Goal: Task Accomplishment & Management: Manage account settings

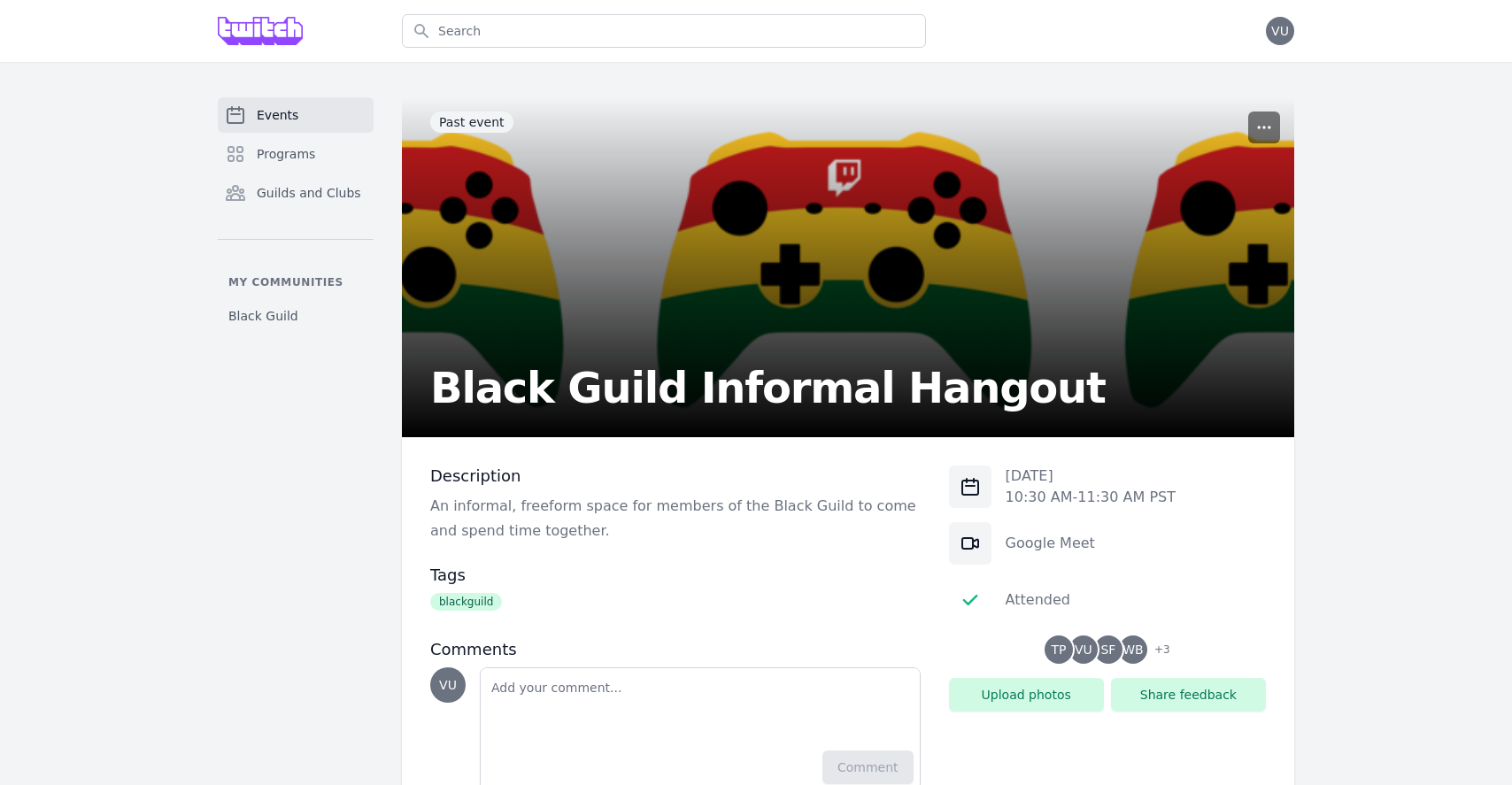
click at [1250, 133] on button "button" at bounding box center [1264, 128] width 32 height 32
click at [1156, 169] on button "Manage" at bounding box center [1181, 170] width 191 height 32
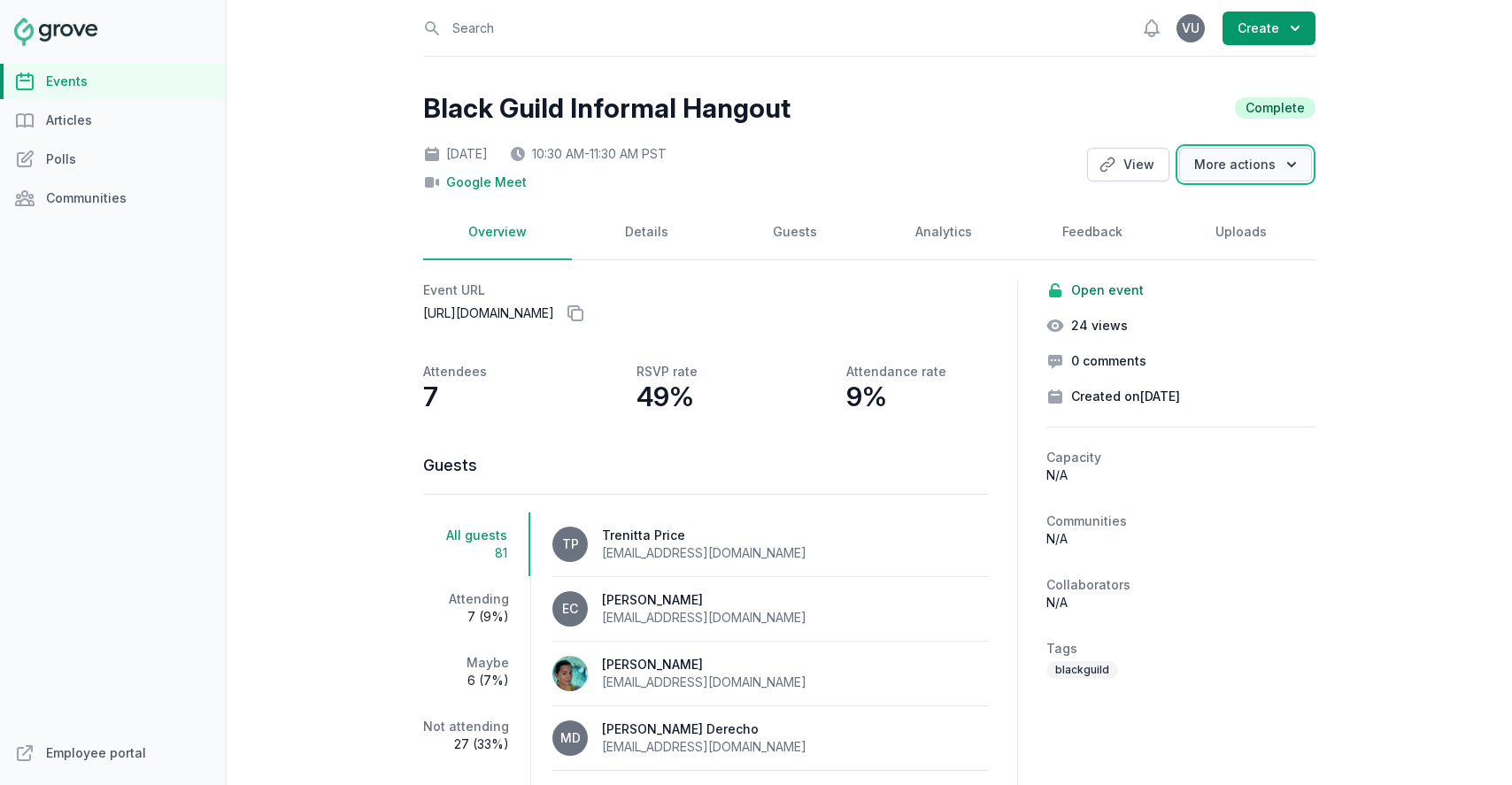
click at [1275, 162] on button "More actions" at bounding box center [1246, 164] width 133 height 34
click at [1207, 193] on link "Clone" at bounding box center [1213, 201] width 198 height 32
select select "virtual"
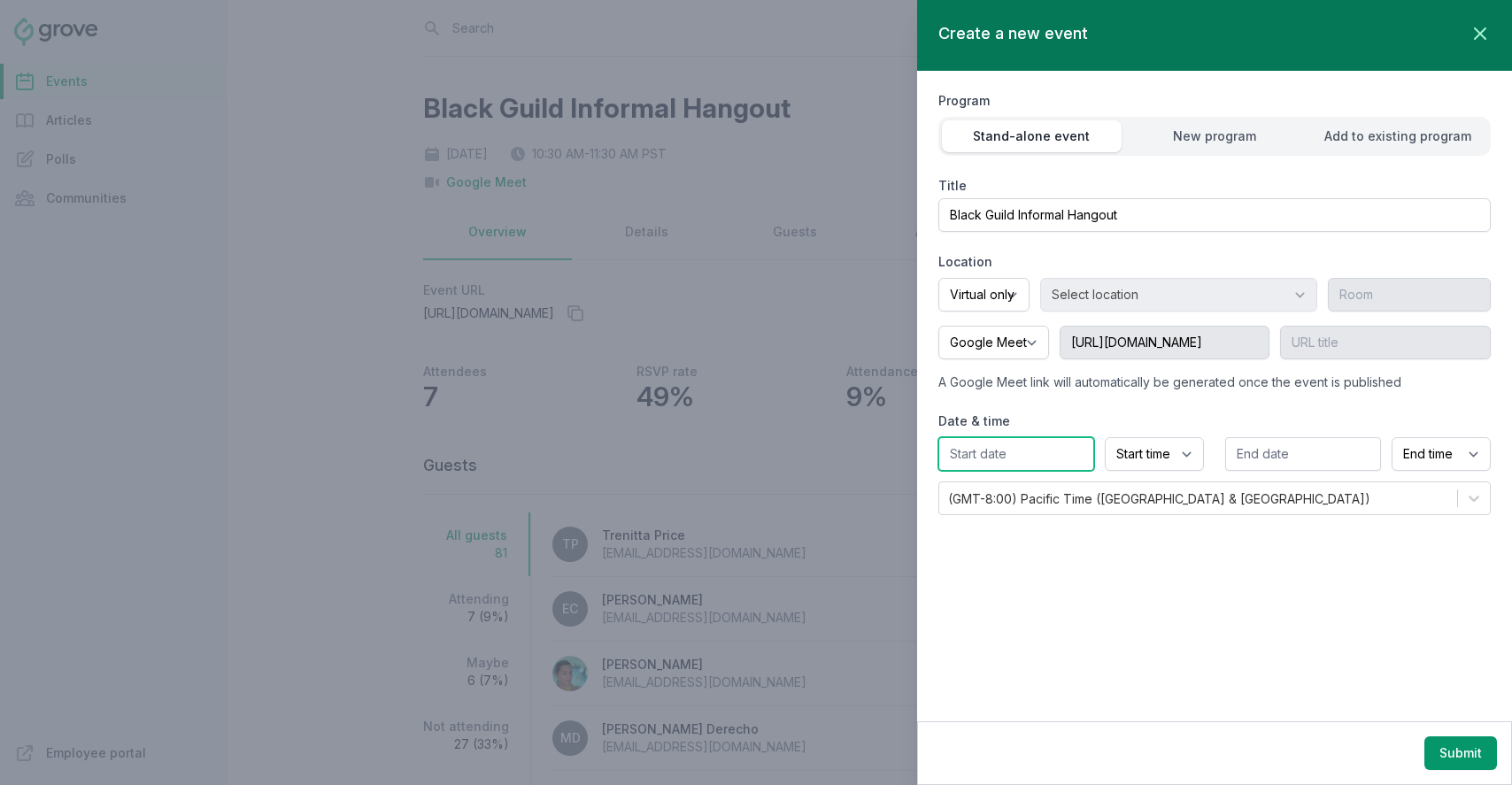
click at [1039, 454] on input "text" at bounding box center [1016, 454] width 156 height 34
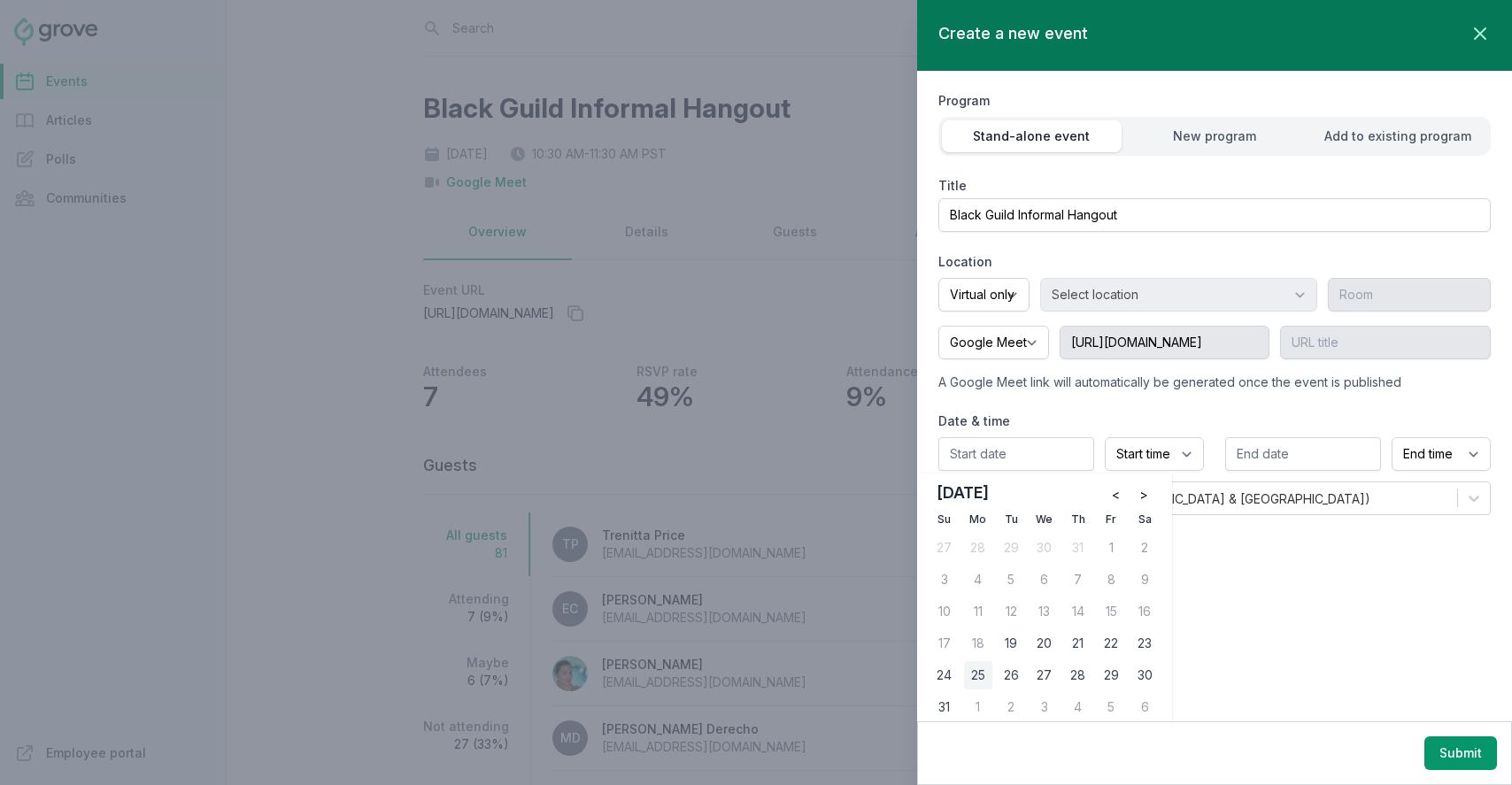
click at [980, 676] on div "25" at bounding box center [978, 675] width 28 height 28
type input "[DATE]"
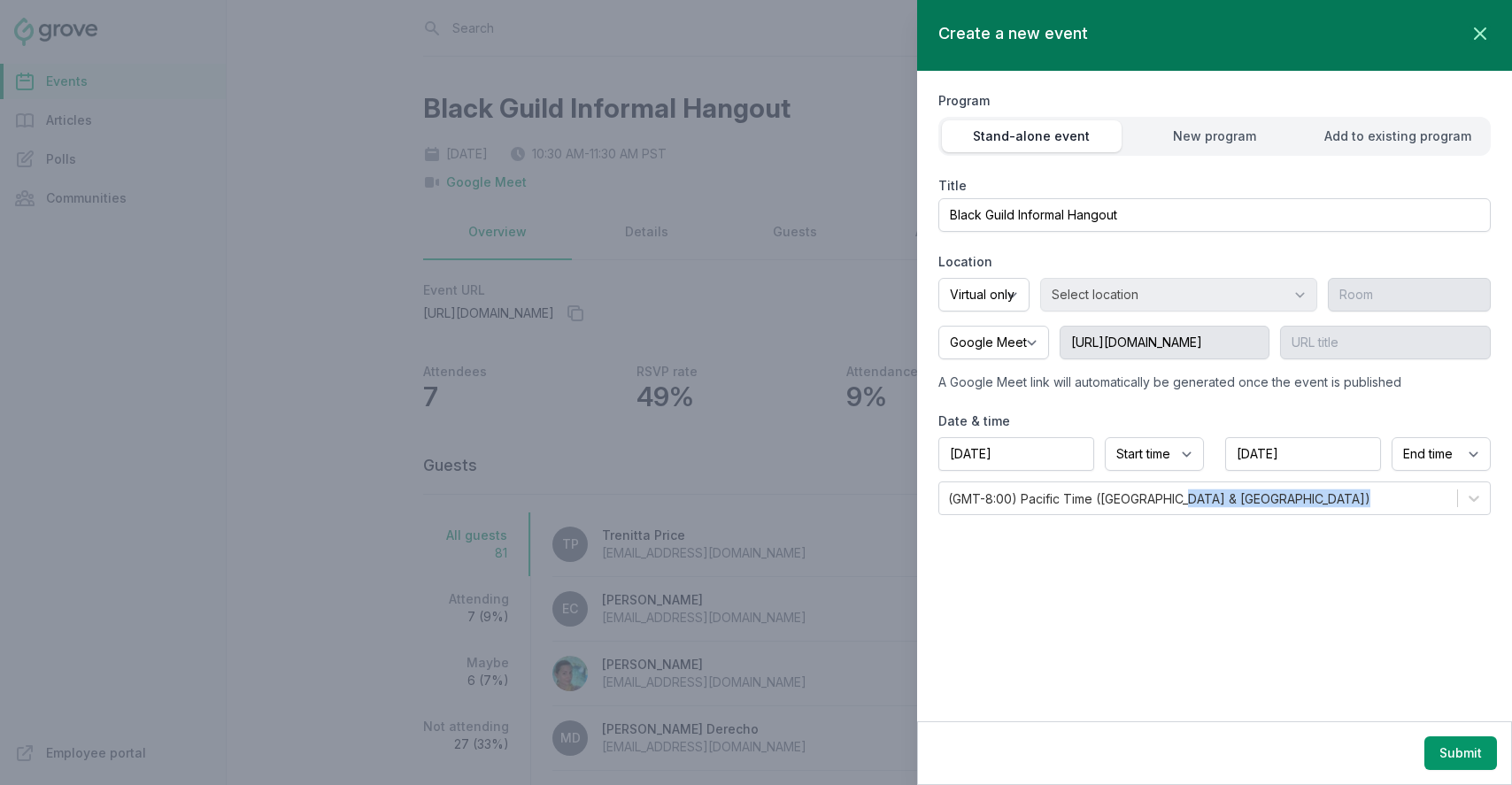
click at [980, 676] on div "Create a new event Close panel Program Stand-alone event New program Add to exi…" at bounding box center [1215, 361] width 595 height 722
click at [1015, 459] on input "[DATE]" at bounding box center [1016, 454] width 156 height 34
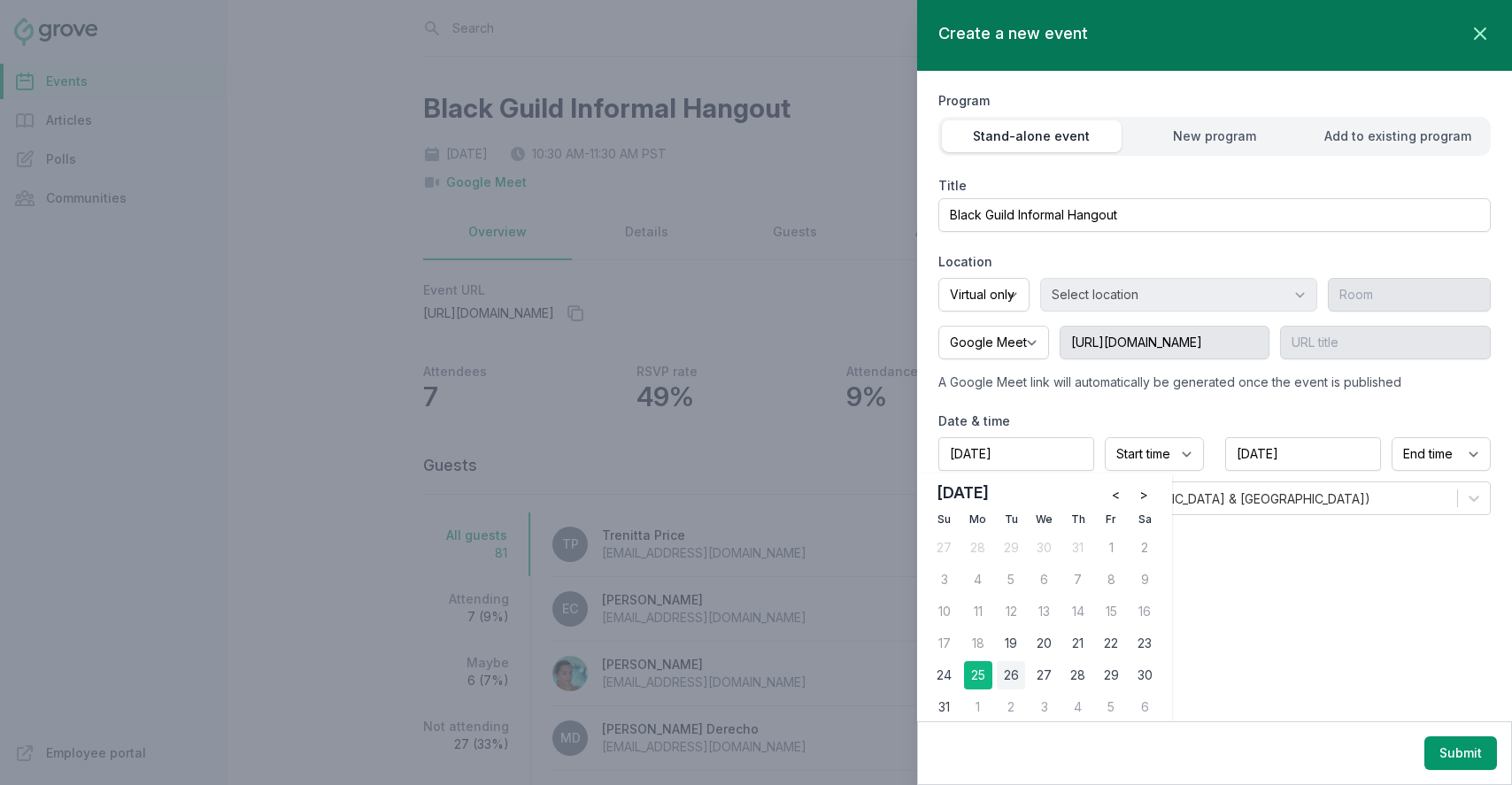
click at [1005, 682] on div "26" at bounding box center [1011, 675] width 28 height 28
type input "[DATE]"
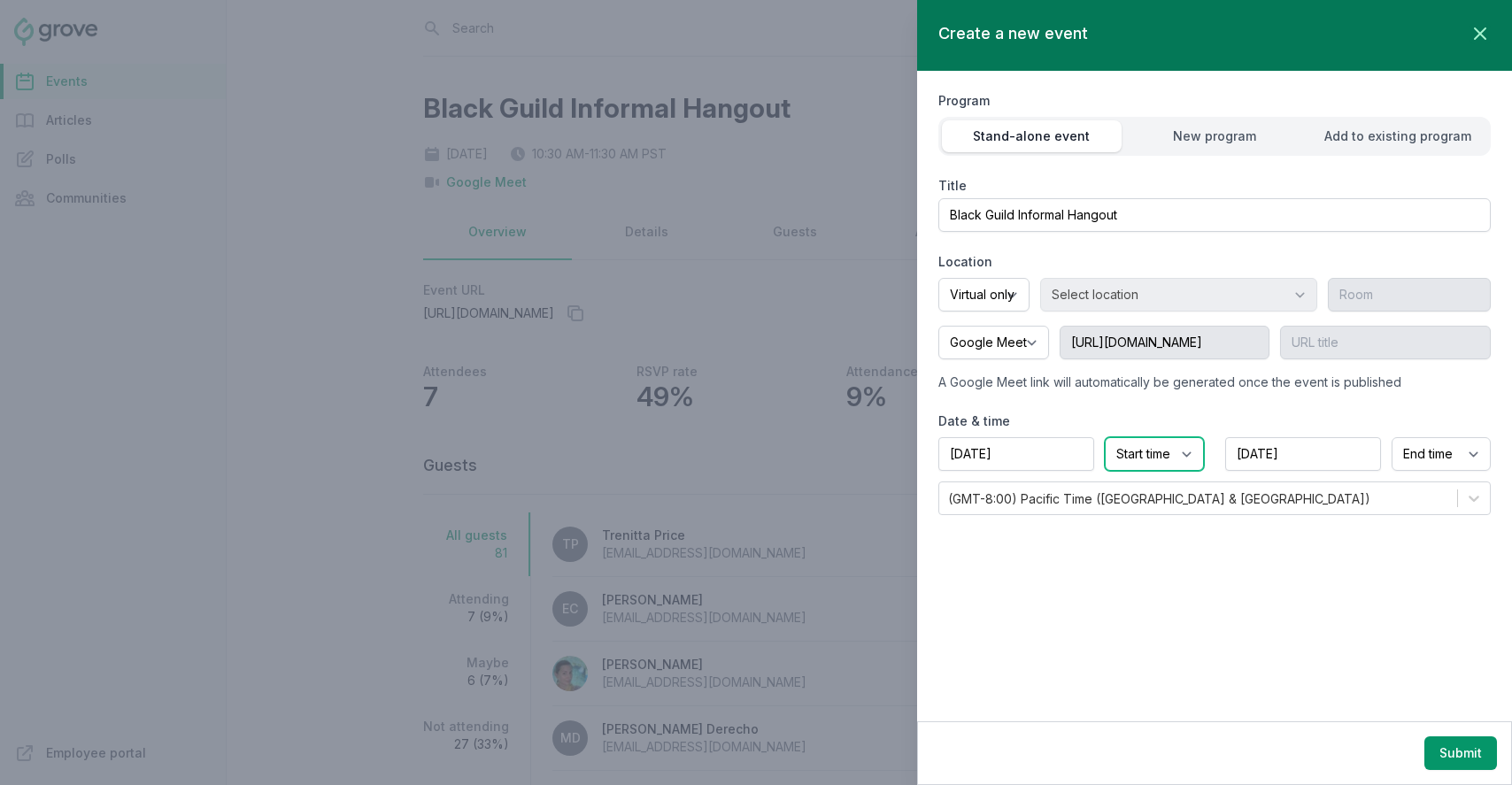
click at [1153, 453] on select "Start time 12:00 AM 12:15 AM 12:30 AM 12:45 AM 1:00 AM 1:15 AM 1:30 AM 1:45 AM …" at bounding box center [1155, 454] width 99 height 34
select select "10:30 AM"
click at [1105, 437] on select "Start time 12:00 AM 12:15 AM 12:30 AM 12:45 AM 1:00 AM 1:15 AM 1:30 AM 1:45 AM …" at bounding box center [1155, 454] width 99 height 34
select select "11:30 AM"
click at [1455, 758] on button "Submit" at bounding box center [1461, 753] width 73 height 34
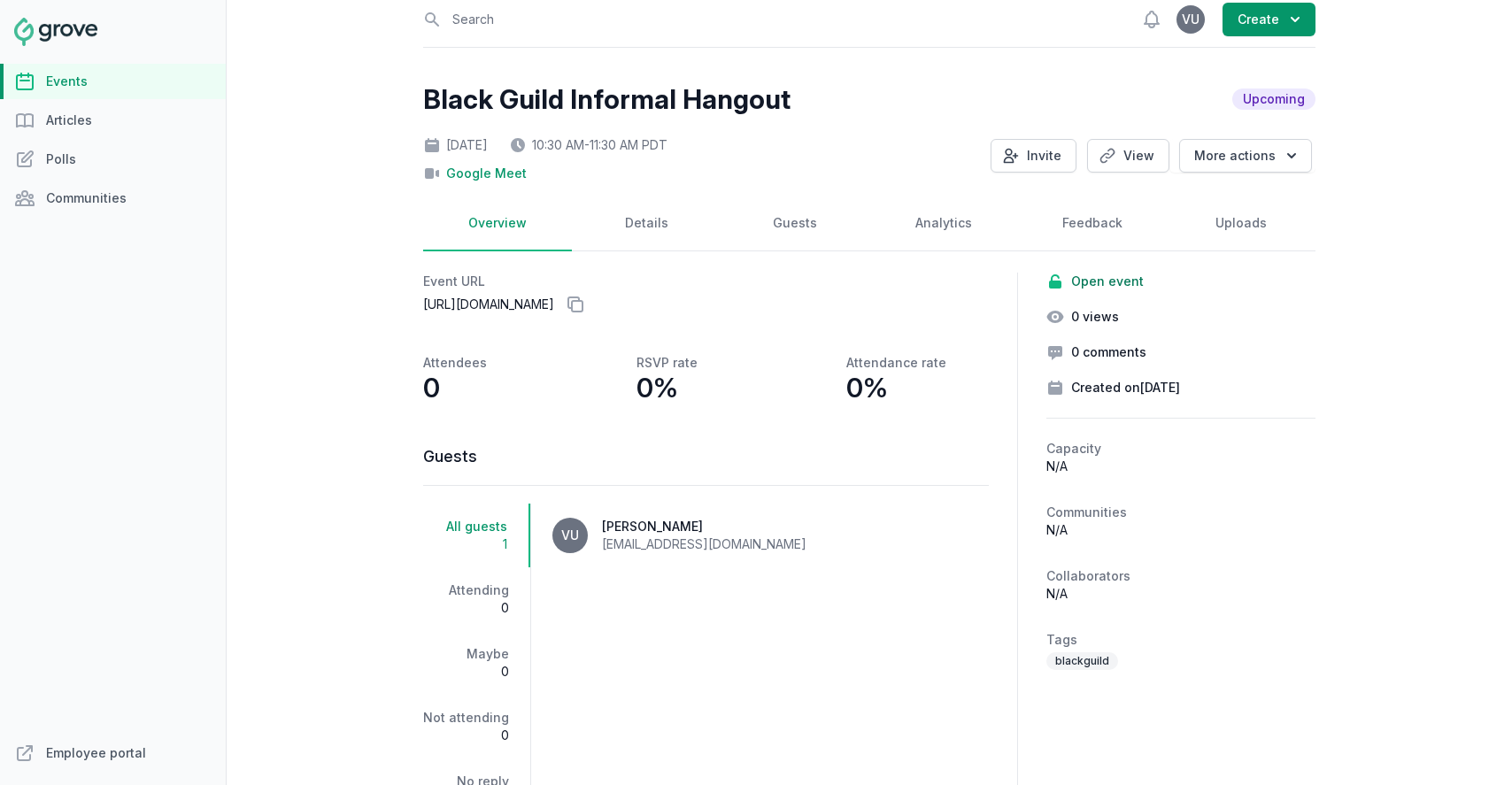
scroll to position [5, 0]
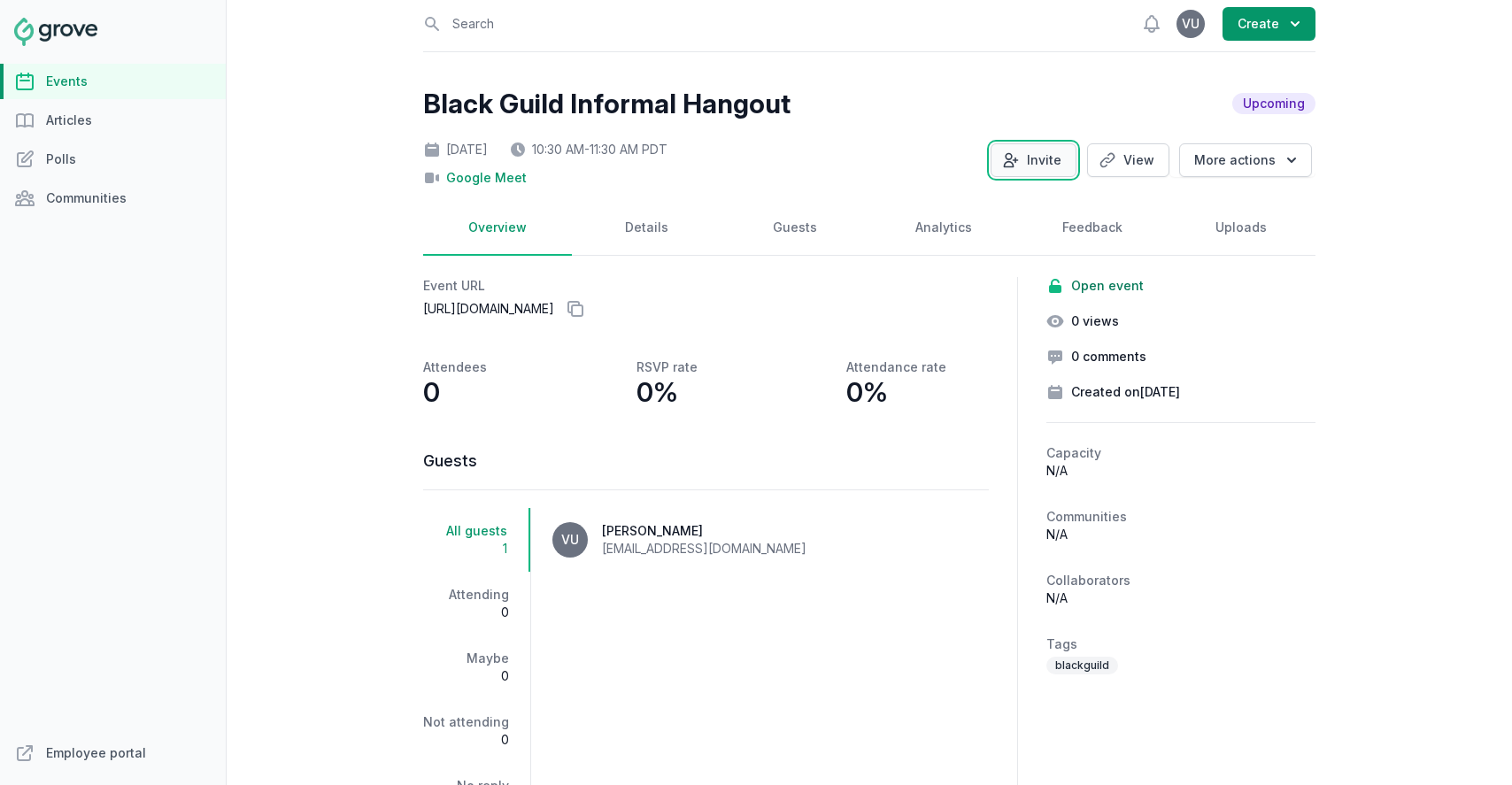
click at [1060, 166] on button "Invite" at bounding box center [1034, 160] width 86 height 34
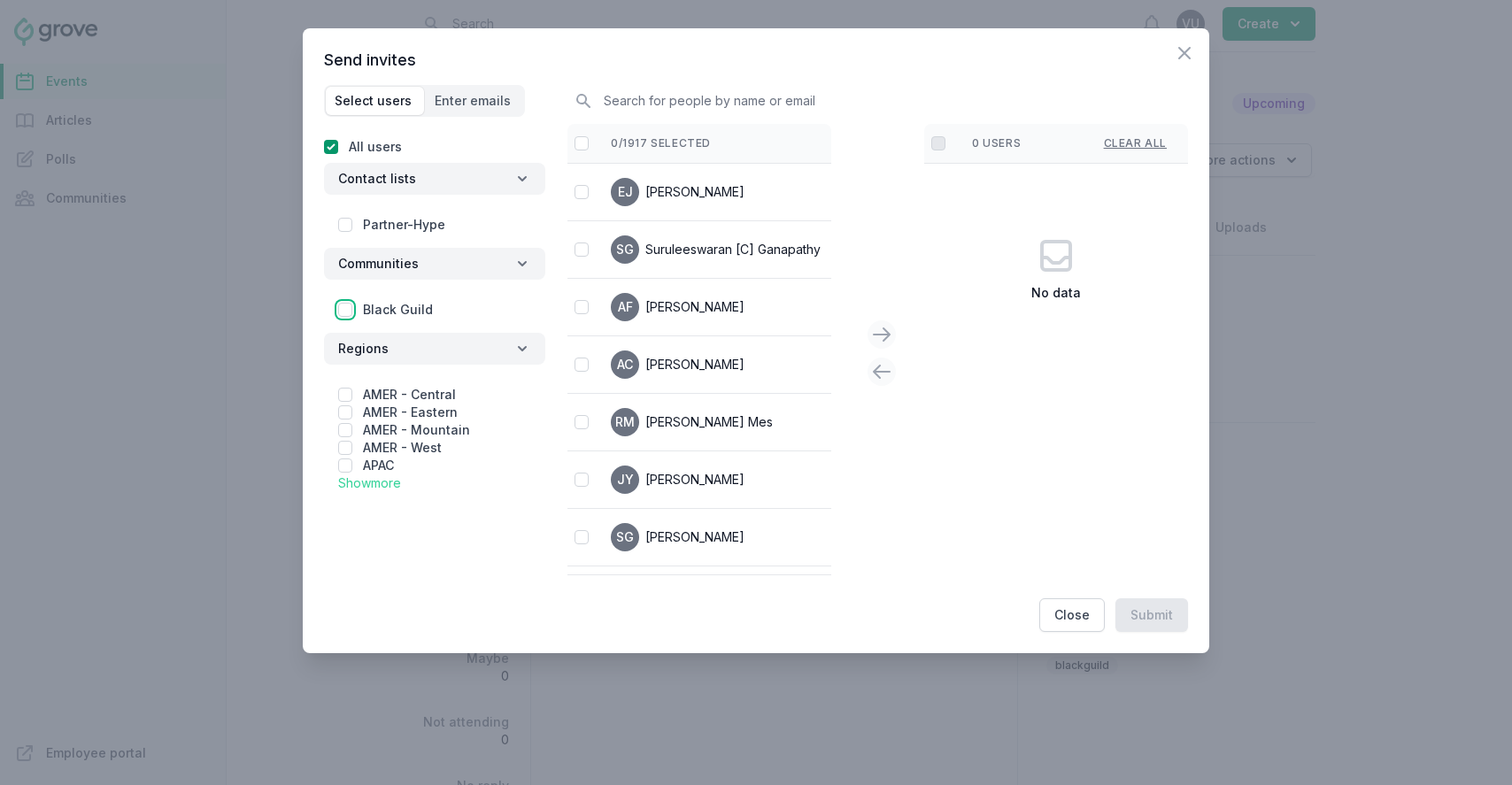
click at [344, 311] on input "checkbox" at bounding box center [344, 309] width 14 height 14
checkbox input "true"
checkbox input "false"
click at [578, 140] on input "checkbox" at bounding box center [581, 143] width 14 height 14
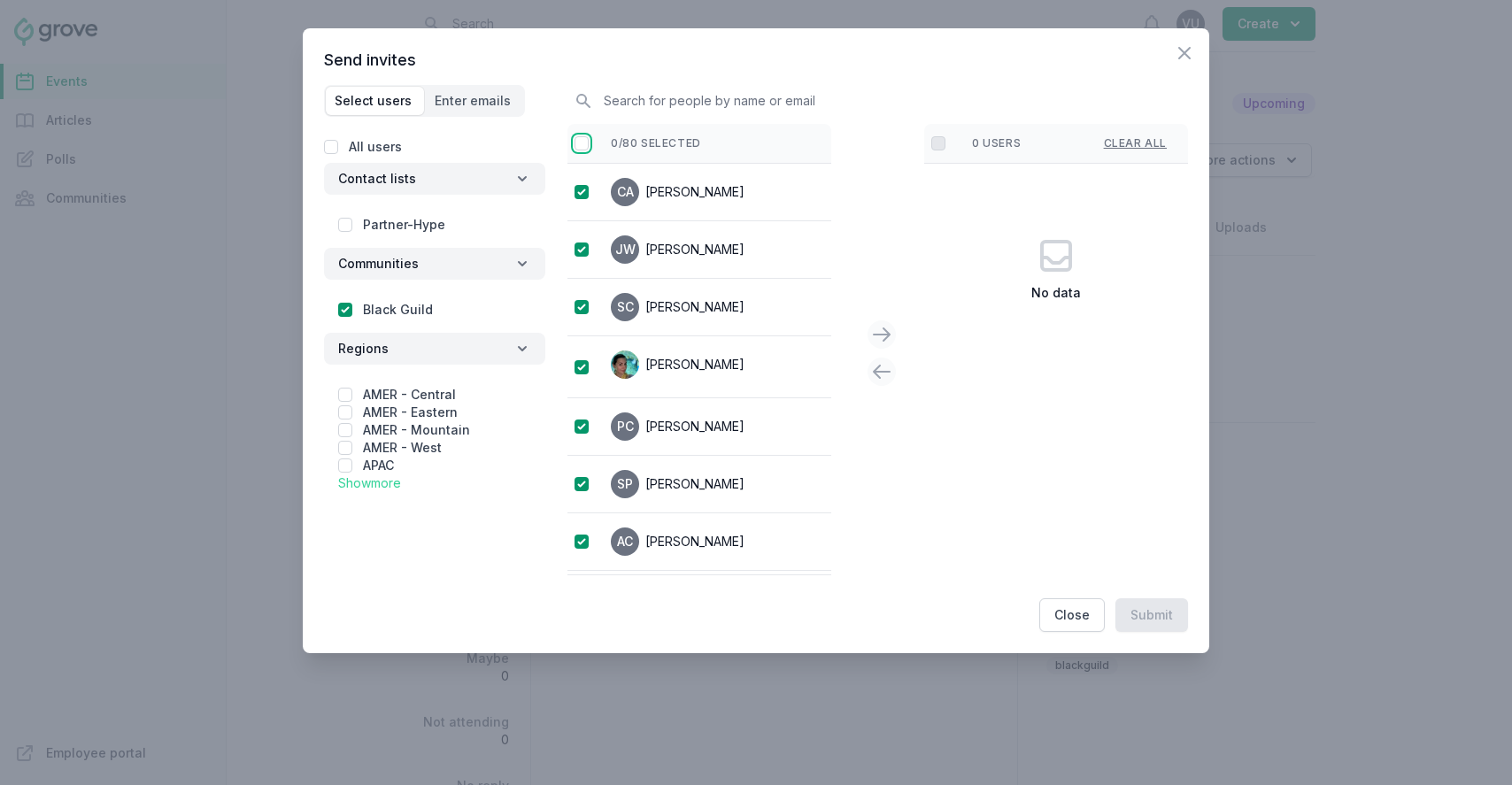
checkbox input "false"
checkbox input "true"
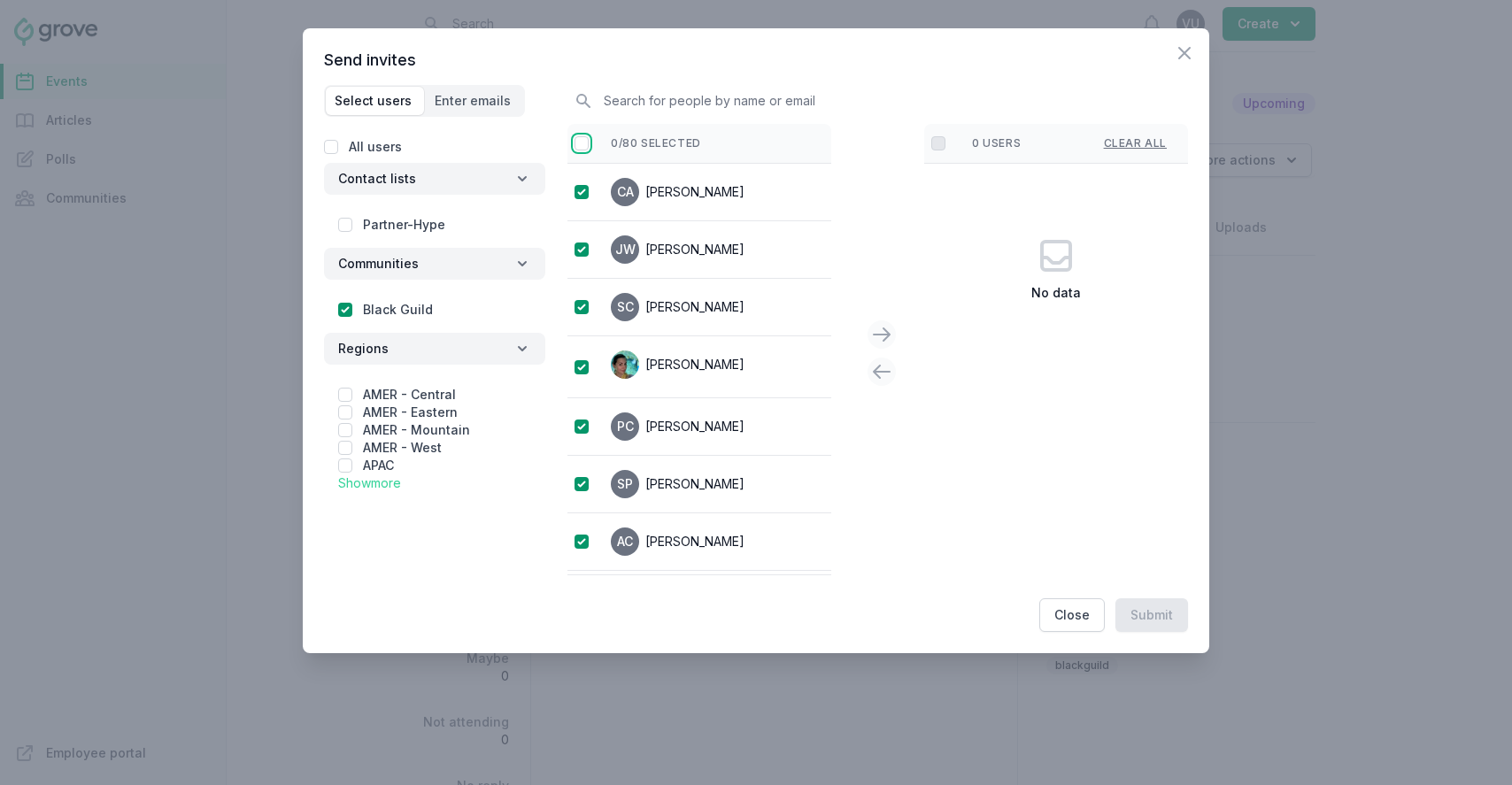
checkbox input "true"
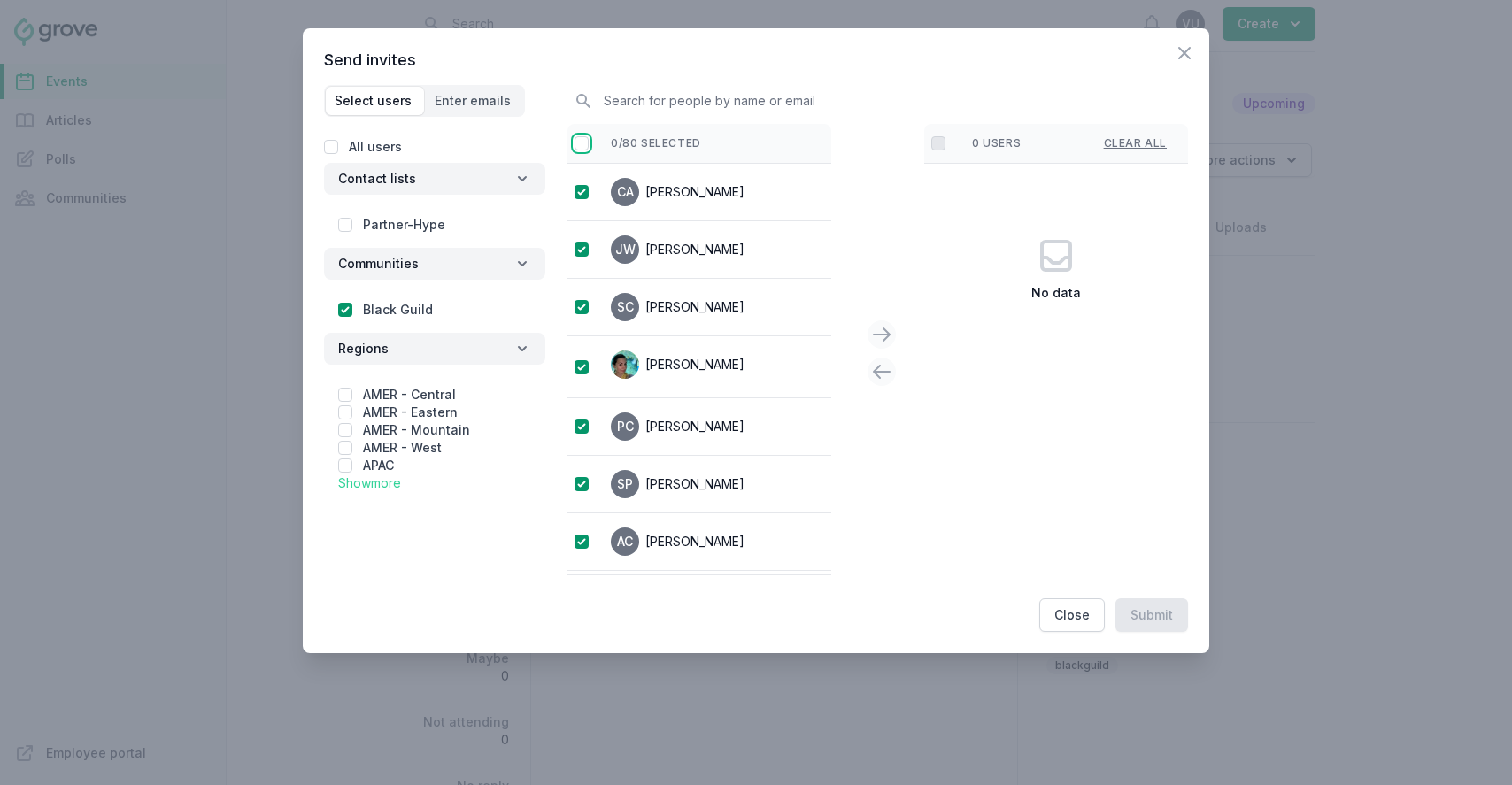
checkbox input "true"
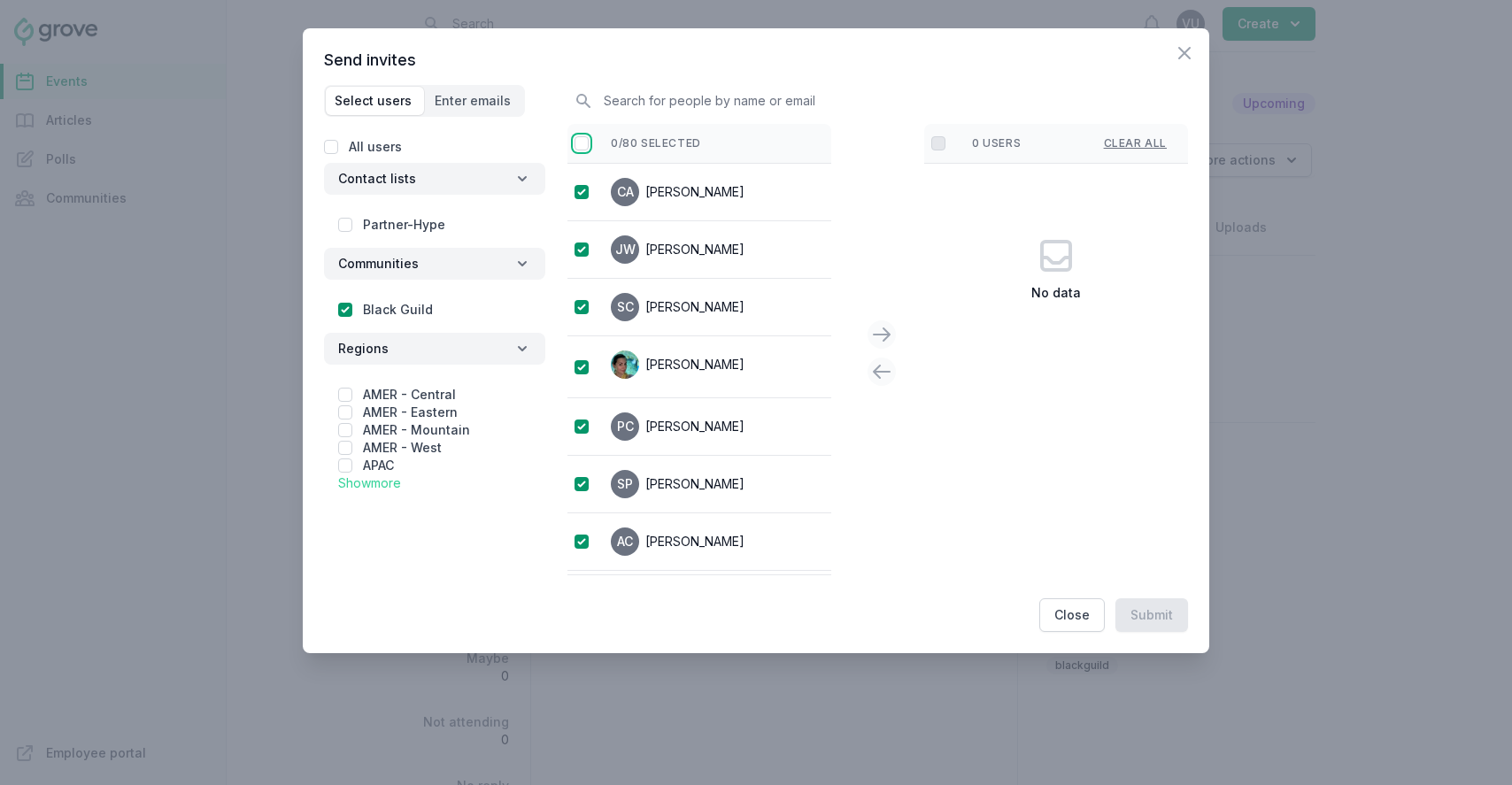
checkbox input "true"
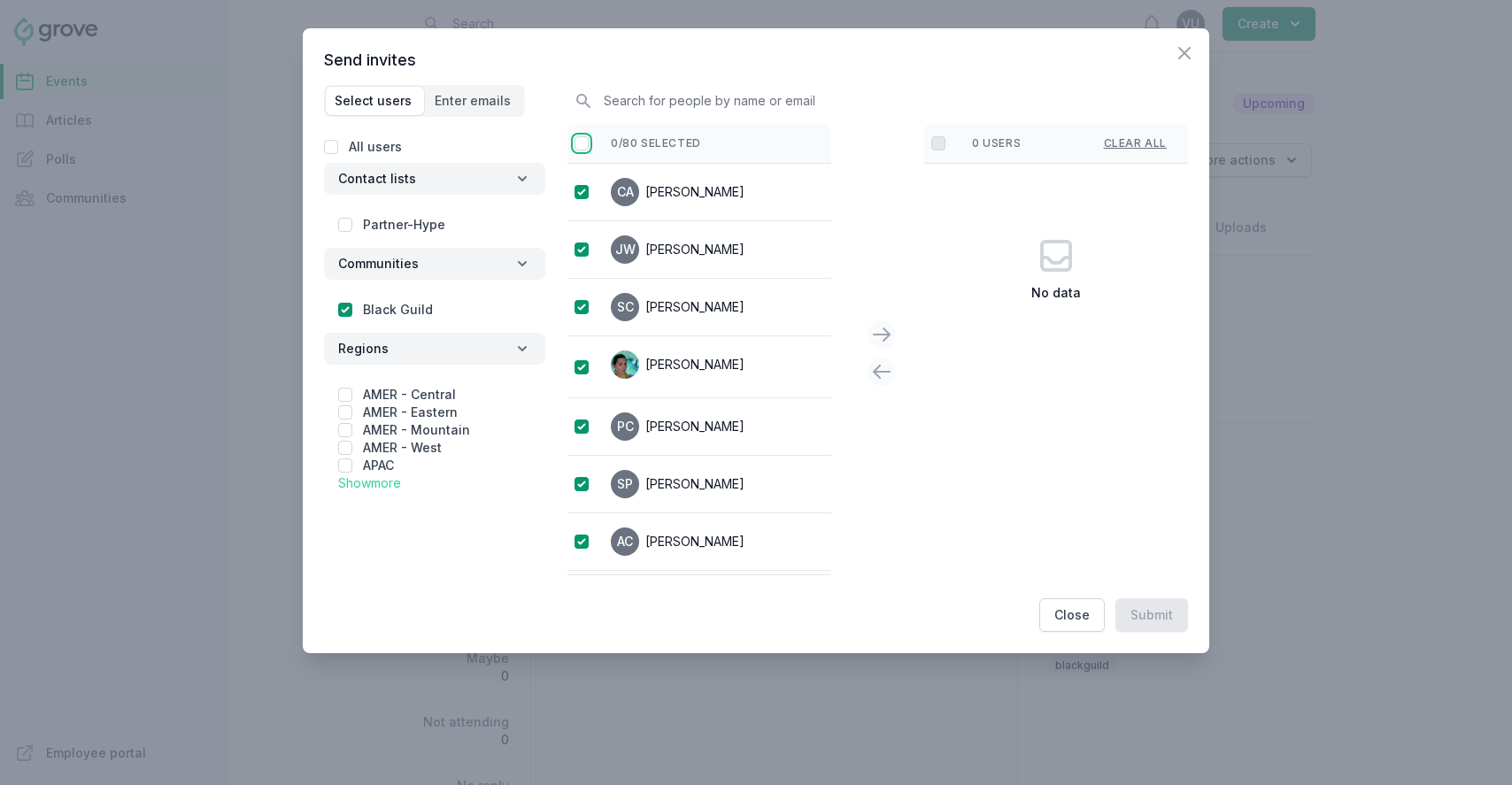
checkbox input "true"
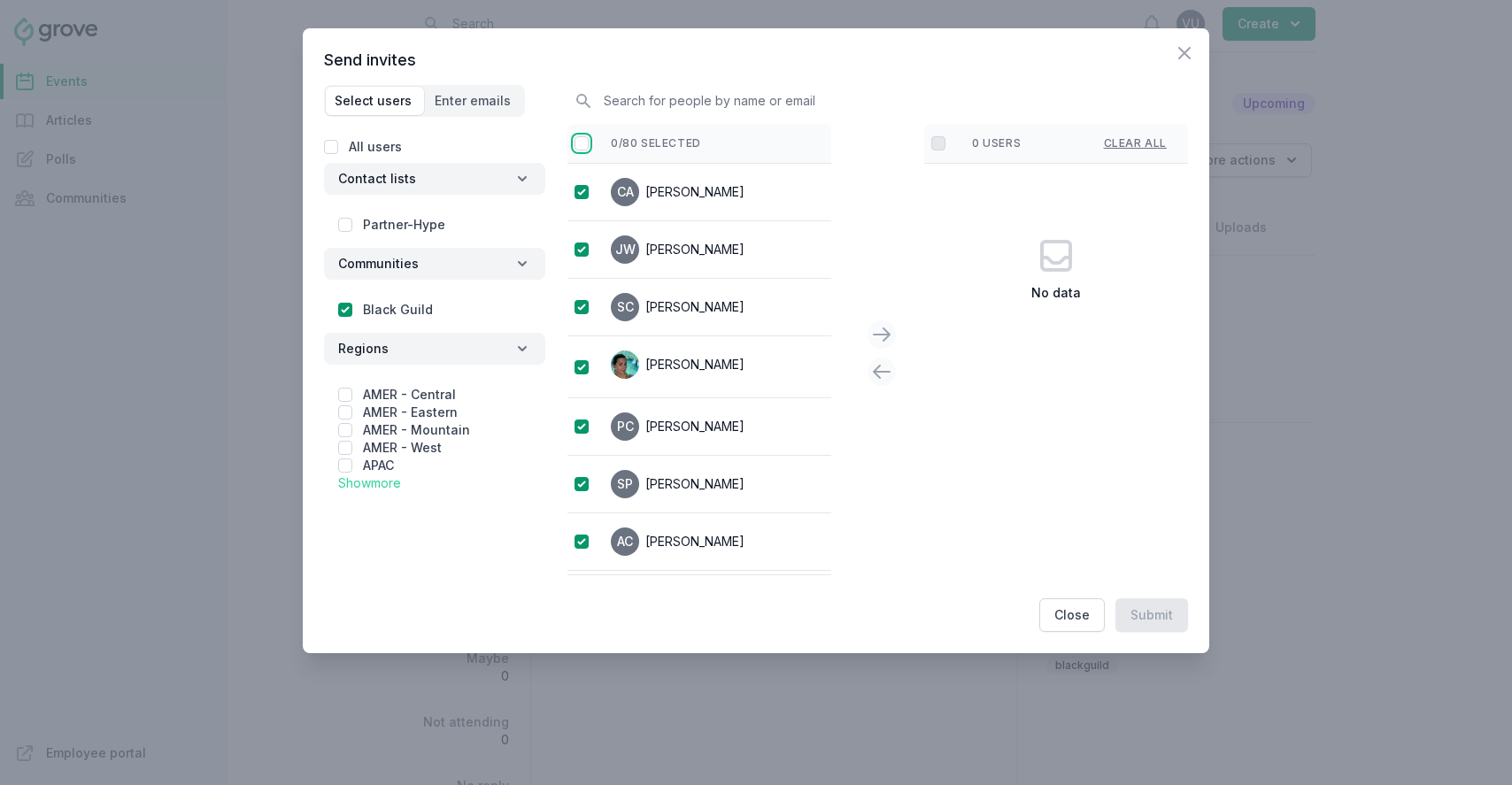
checkbox input "true"
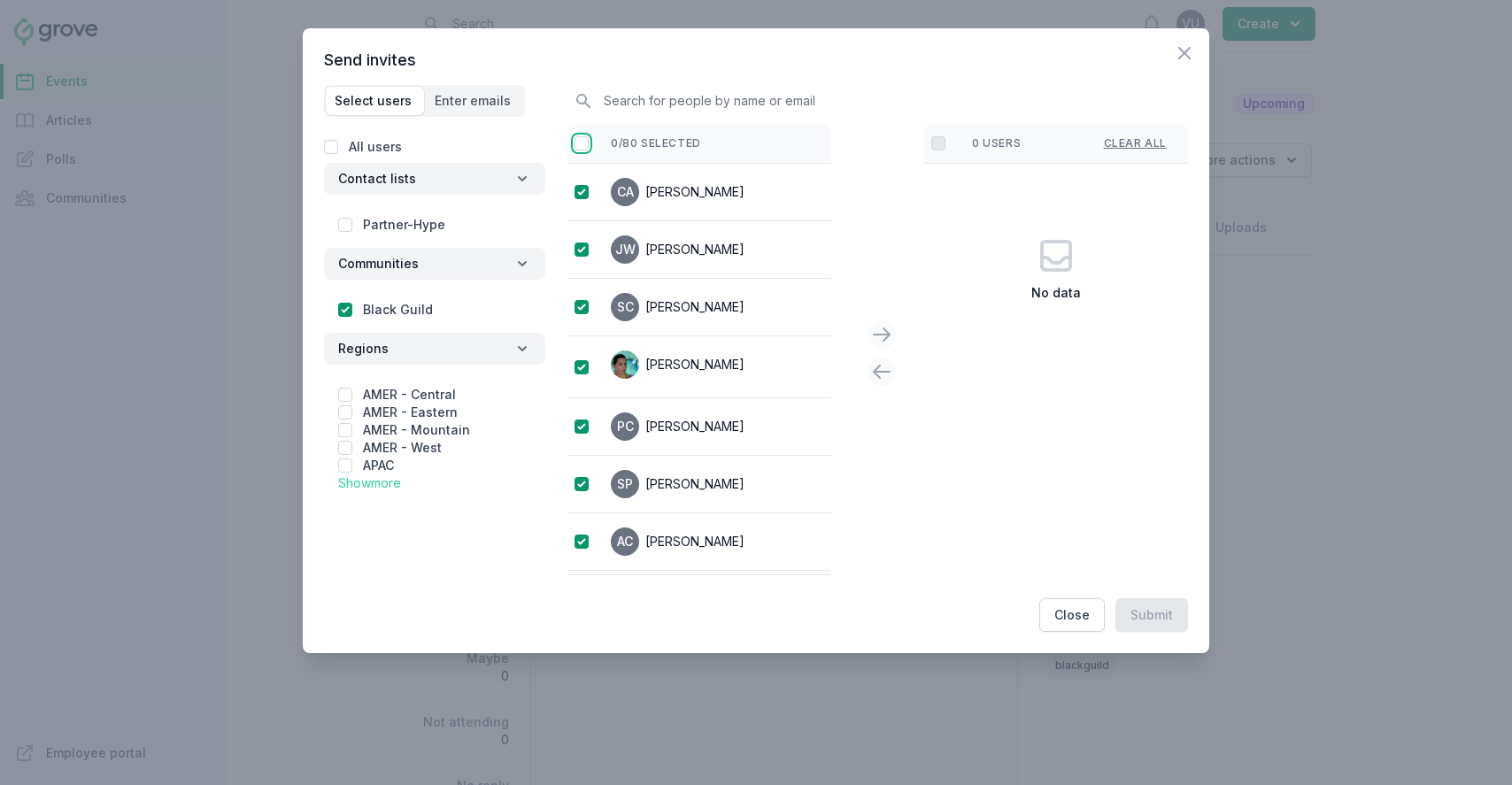
checkbox input "true"
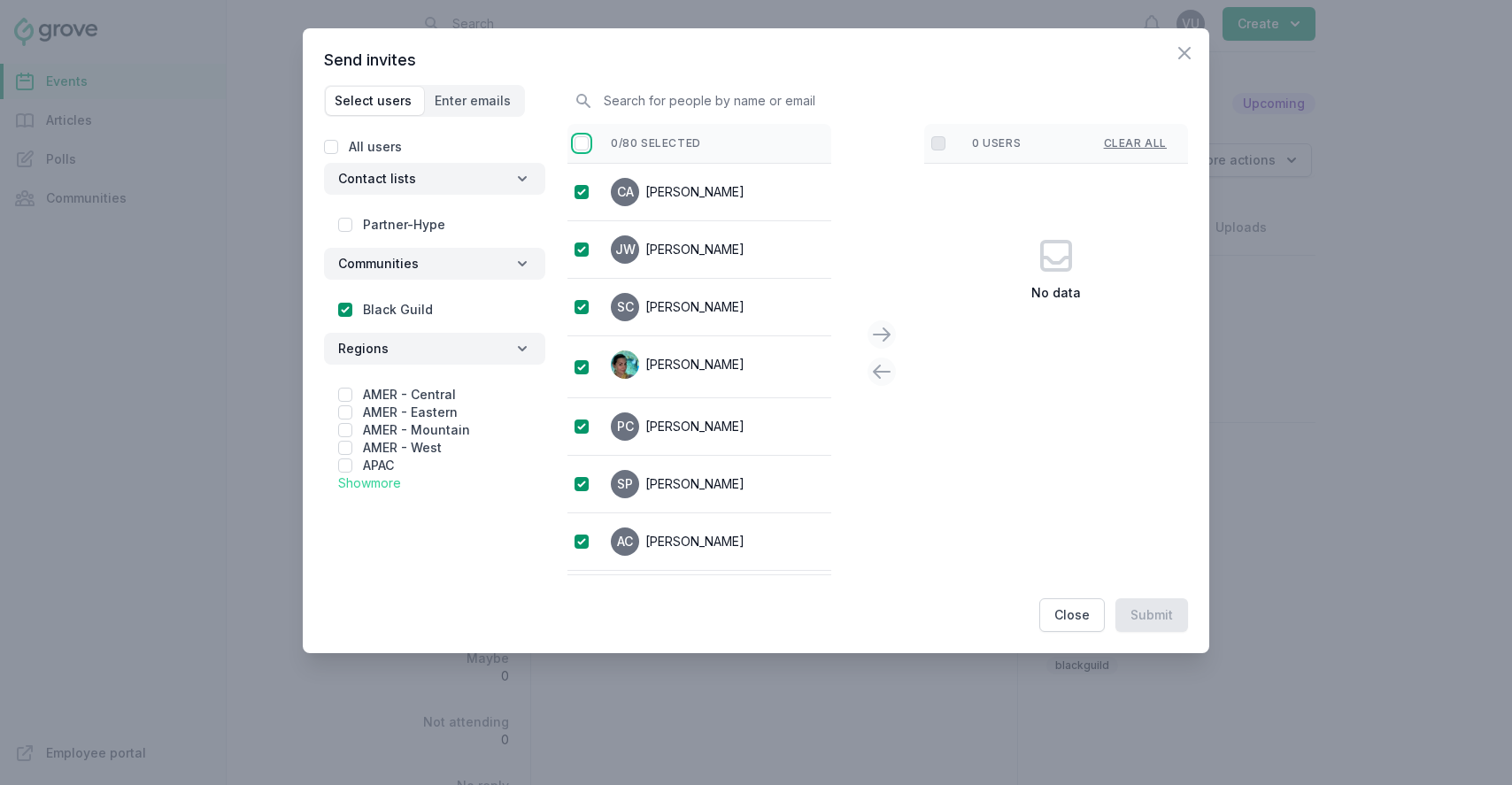
checkbox input "true"
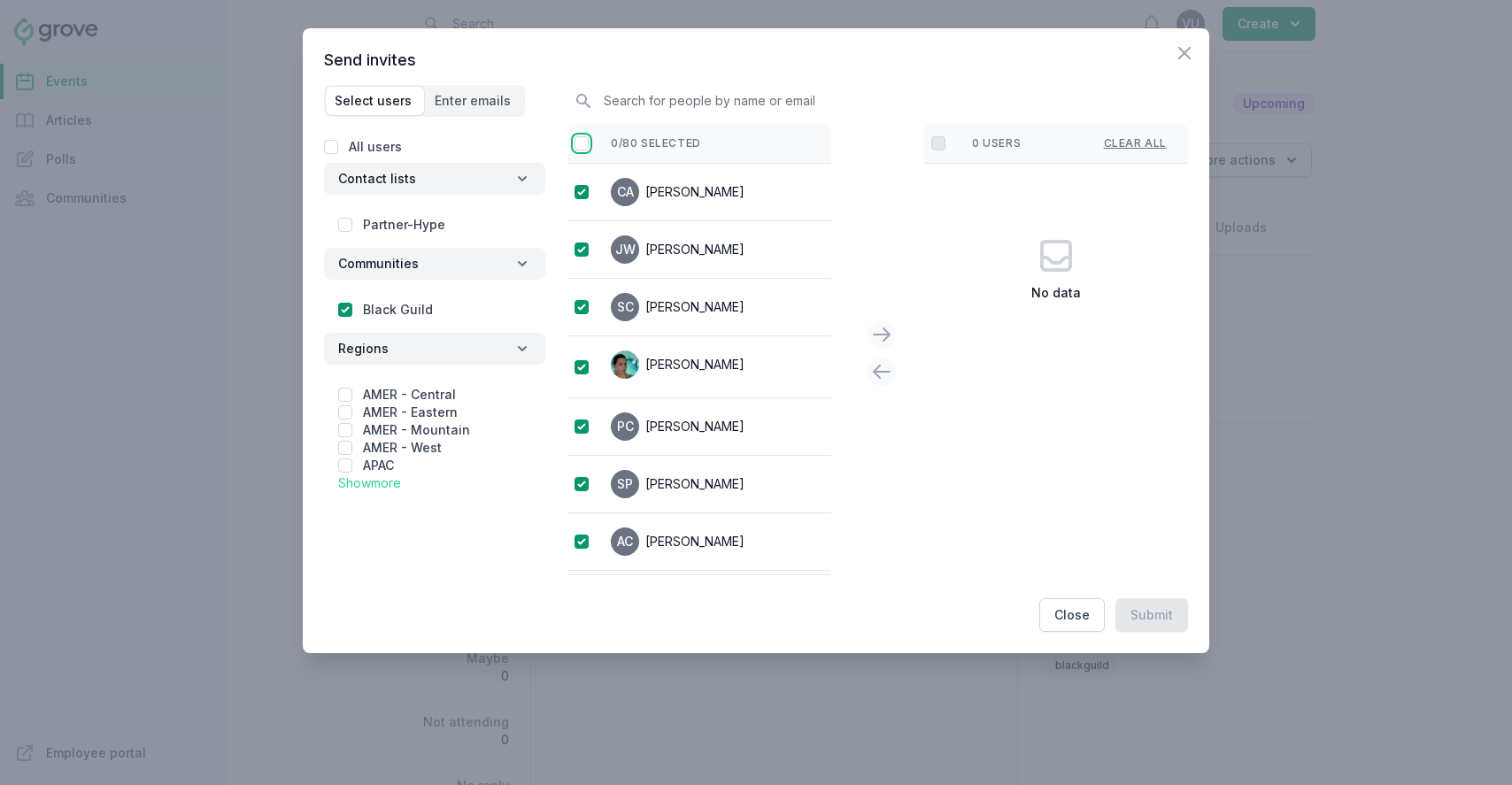
checkbox input "true"
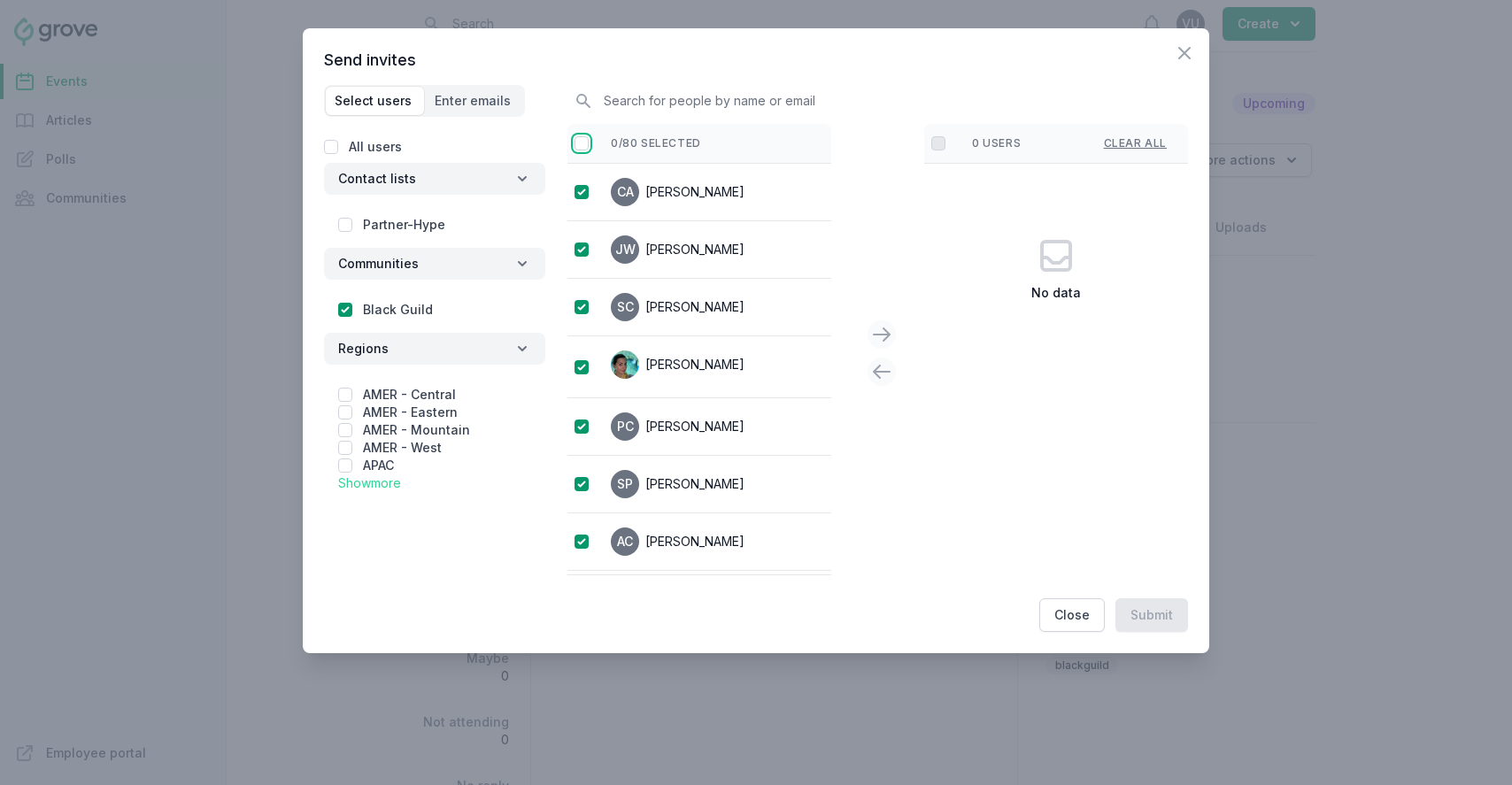
checkbox input "true"
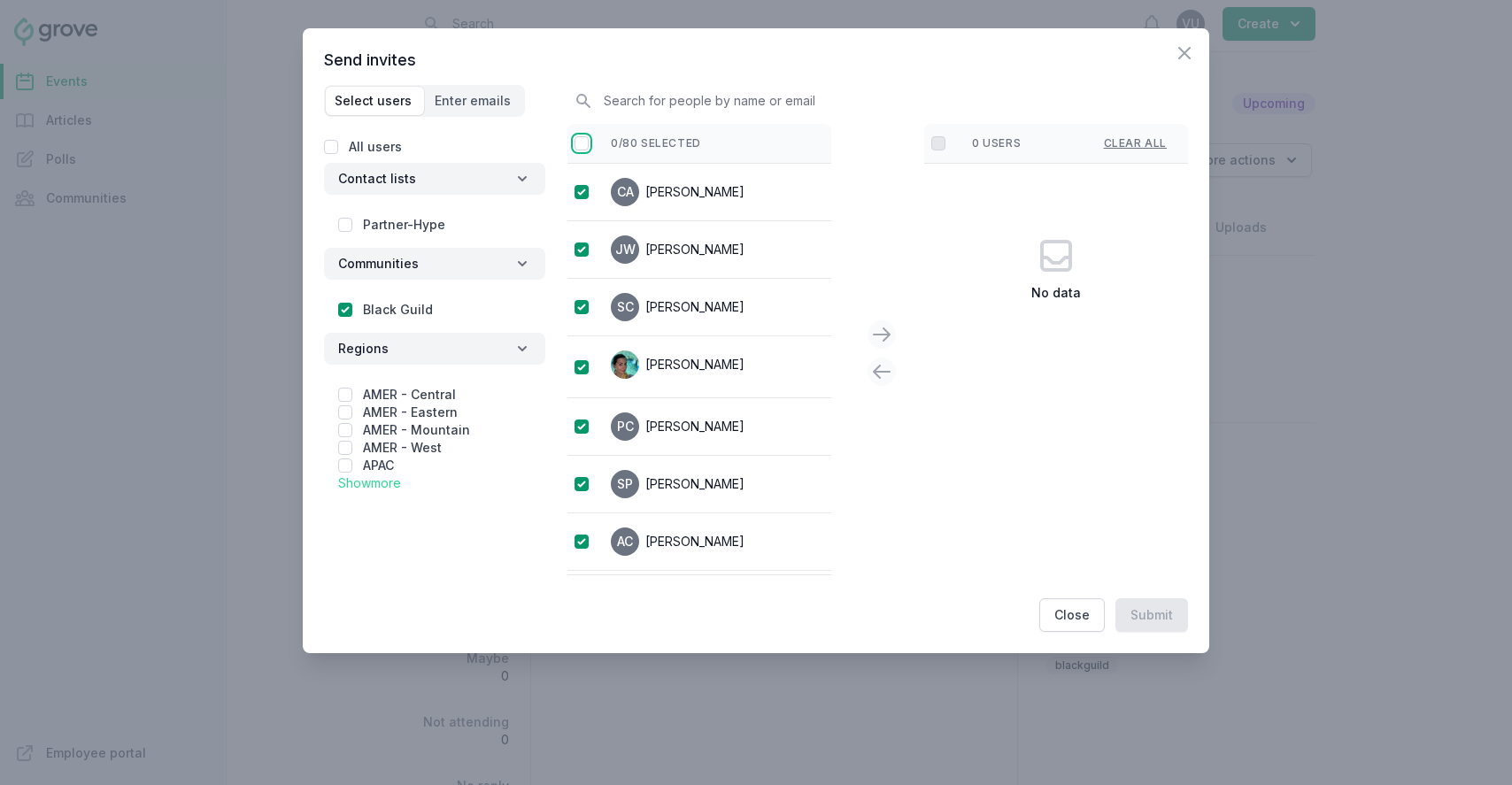
checkbox input "true"
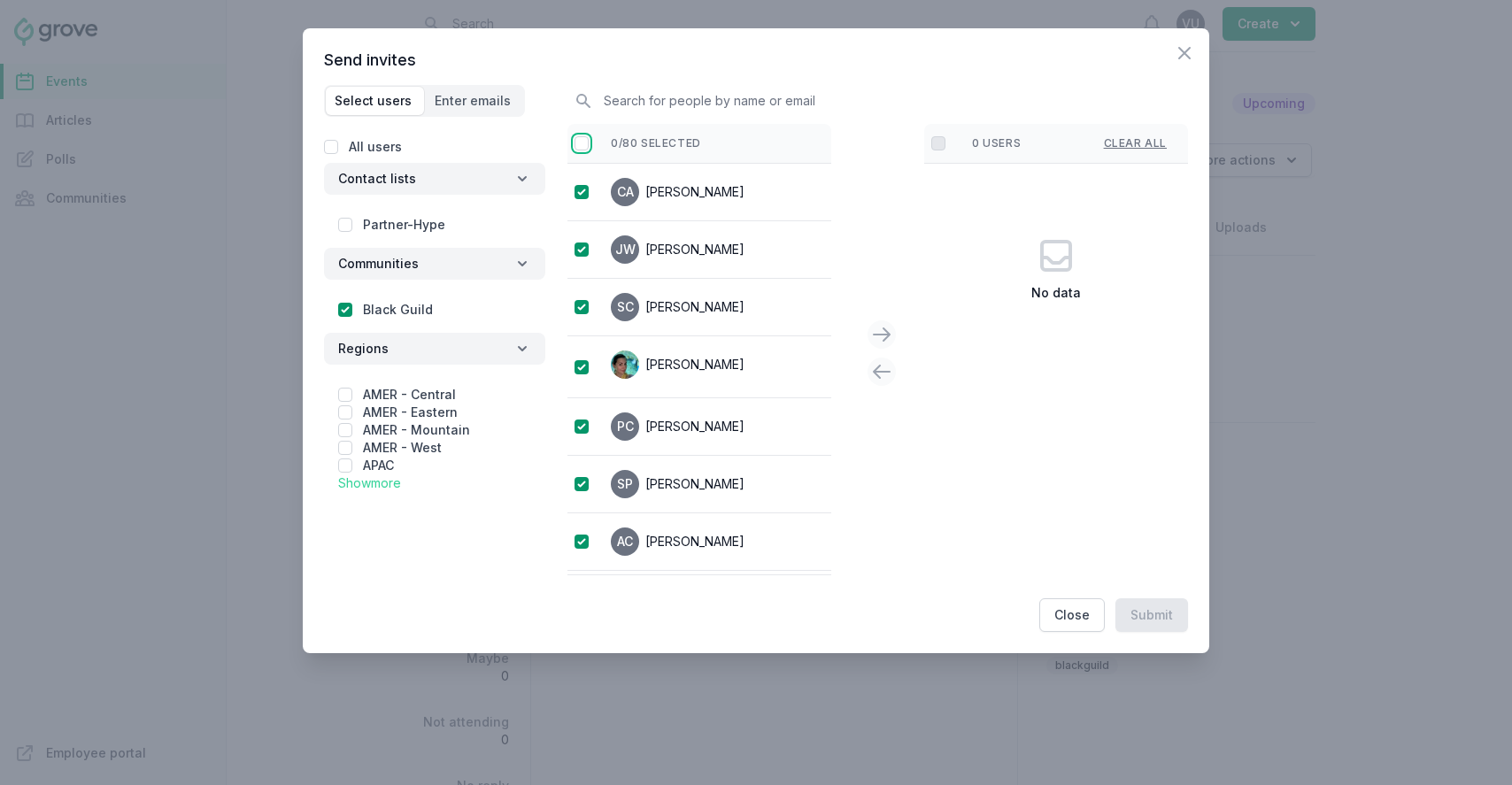
checkbox input "true"
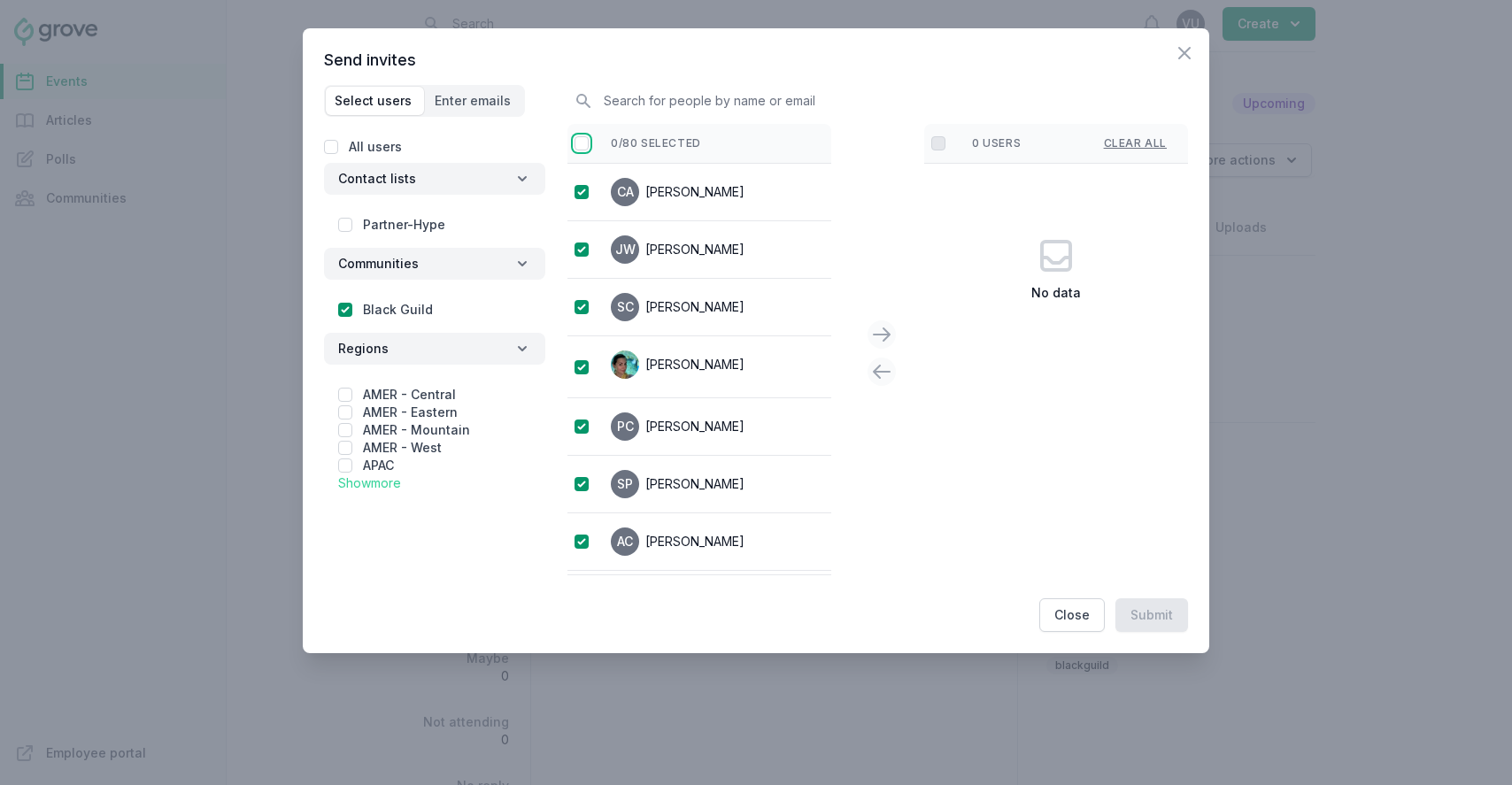
checkbox input "true"
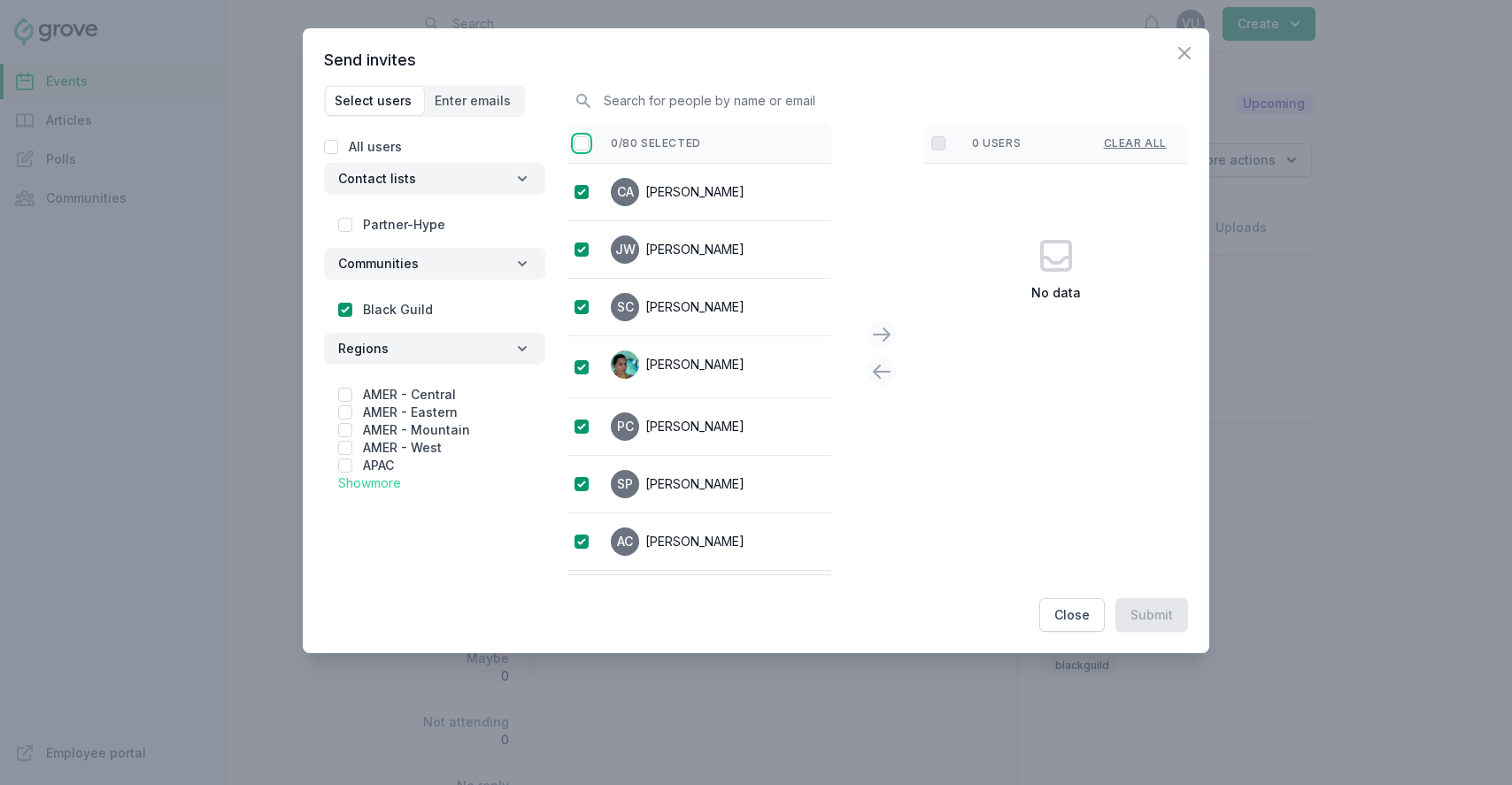
checkbox input "true"
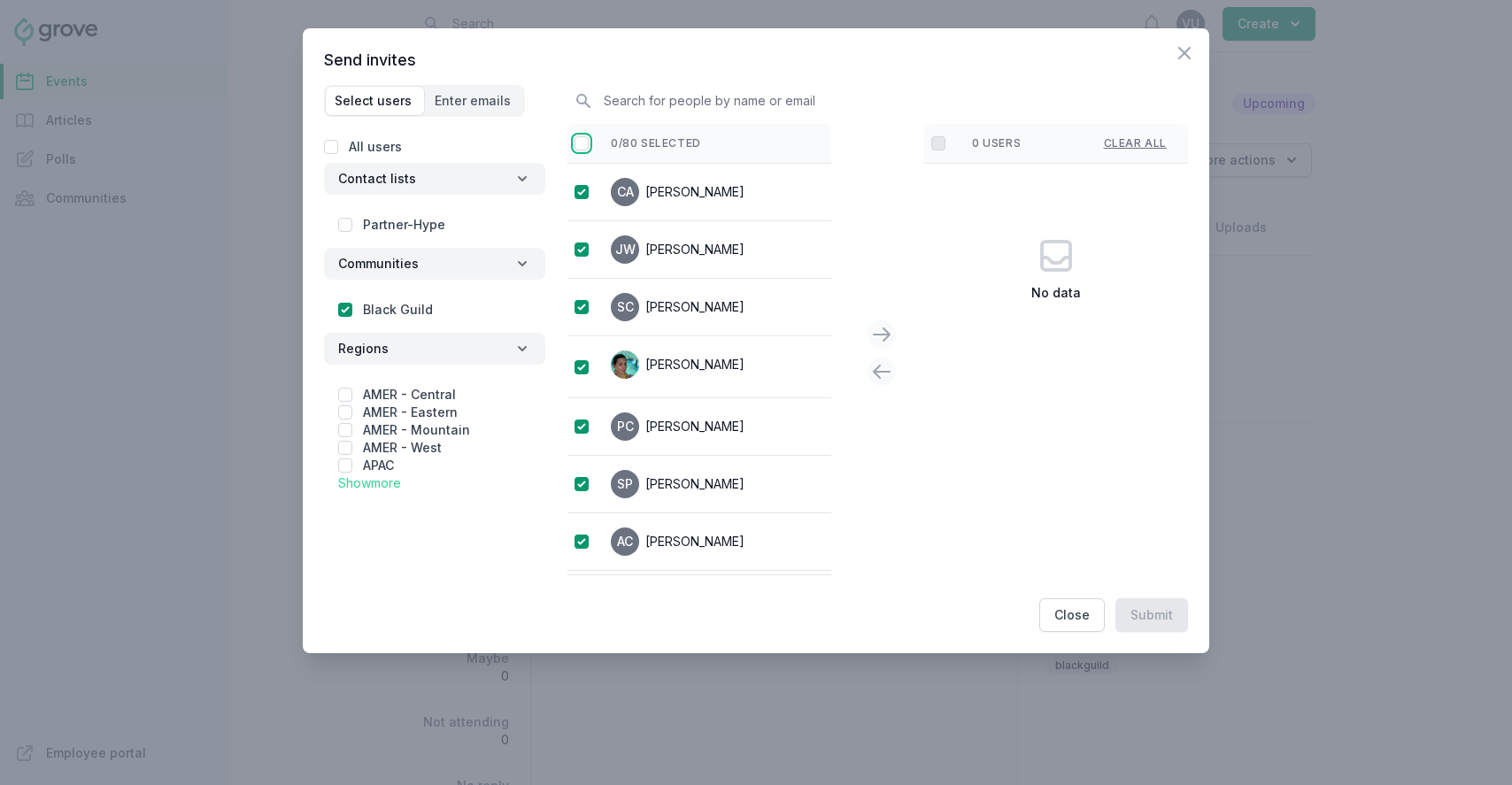
checkbox input "true"
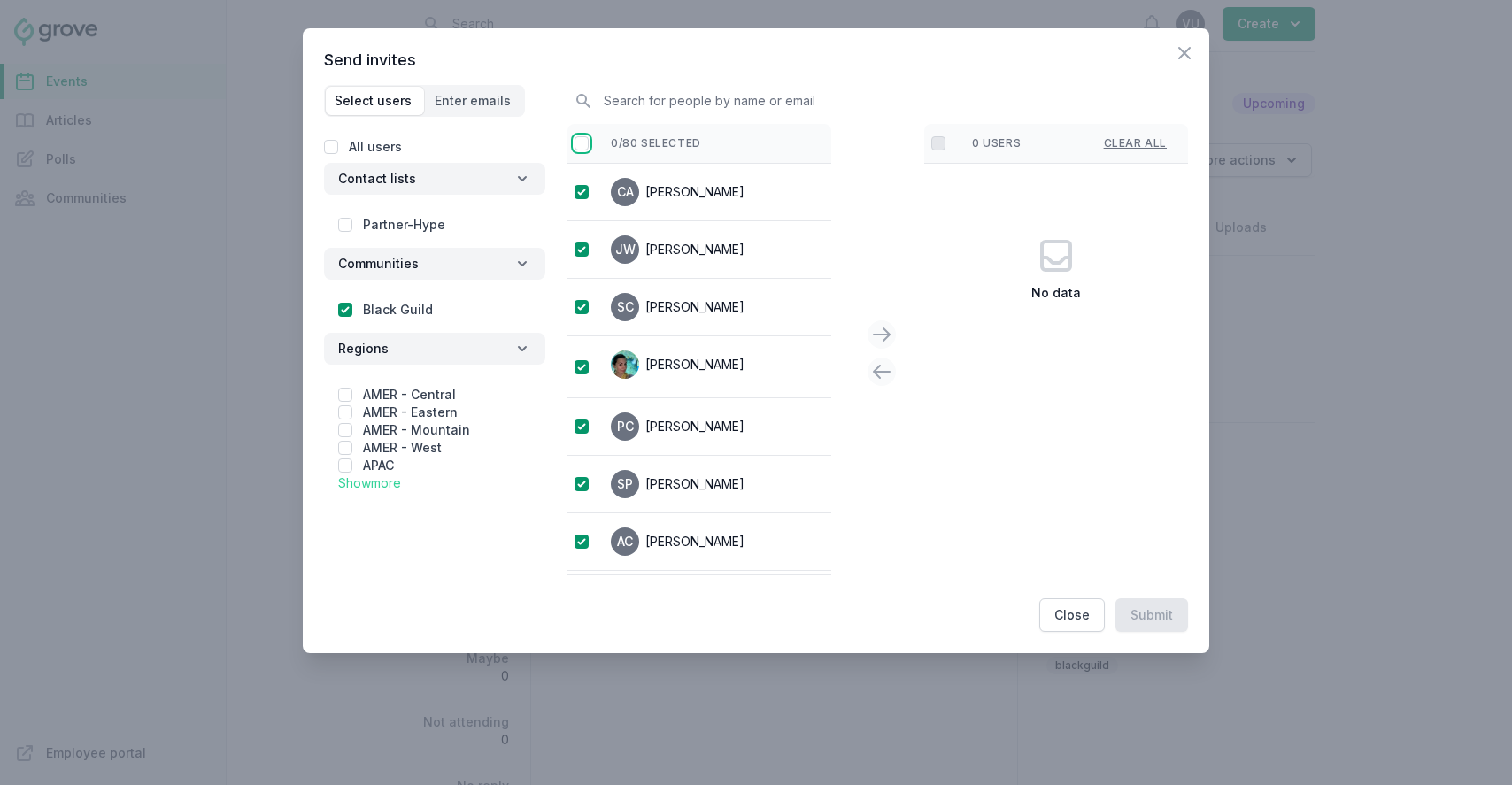
checkbox input "true"
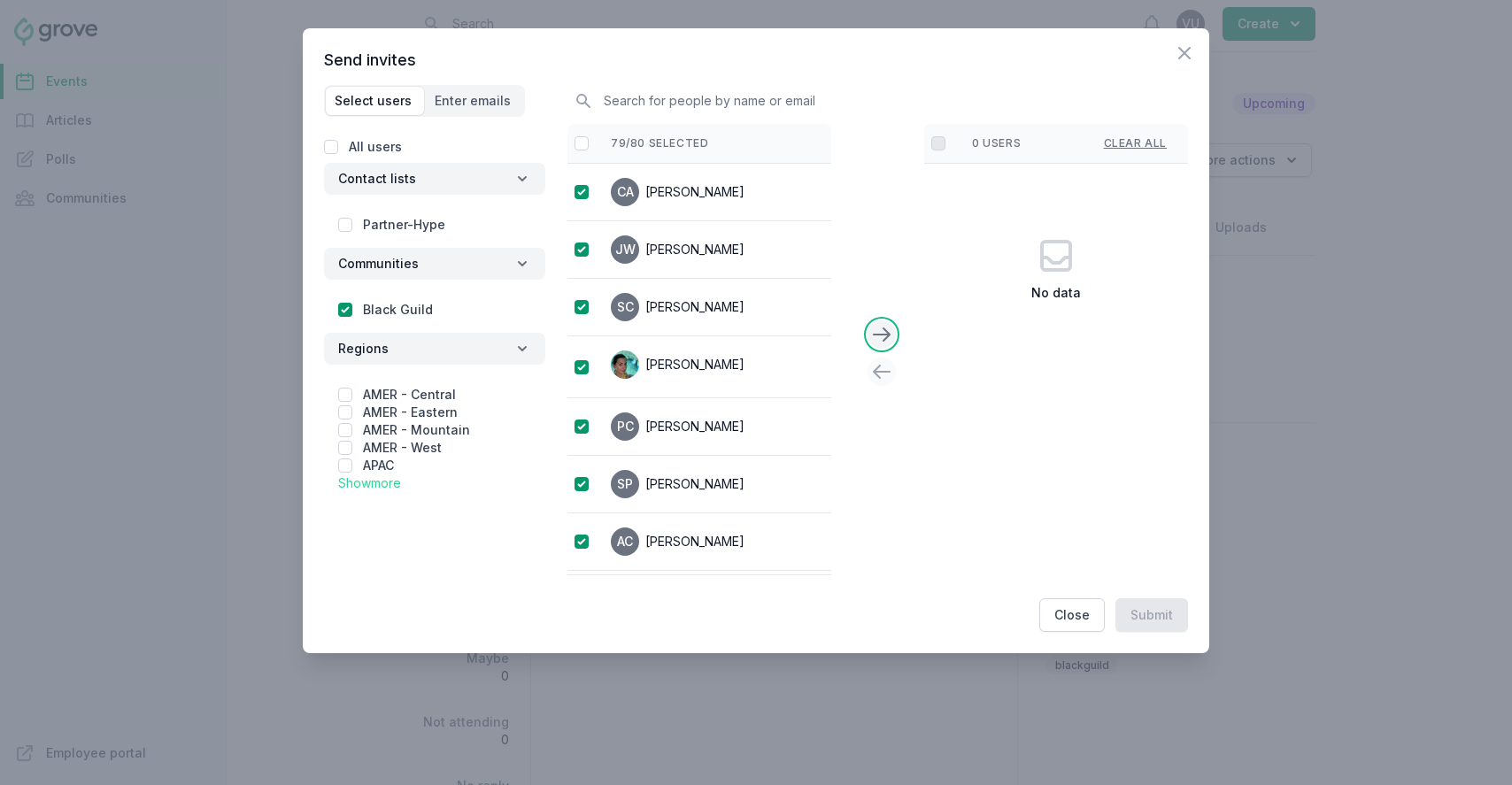
click at [885, 338] on icon at bounding box center [881, 335] width 16 height 13
checkbox input "false"
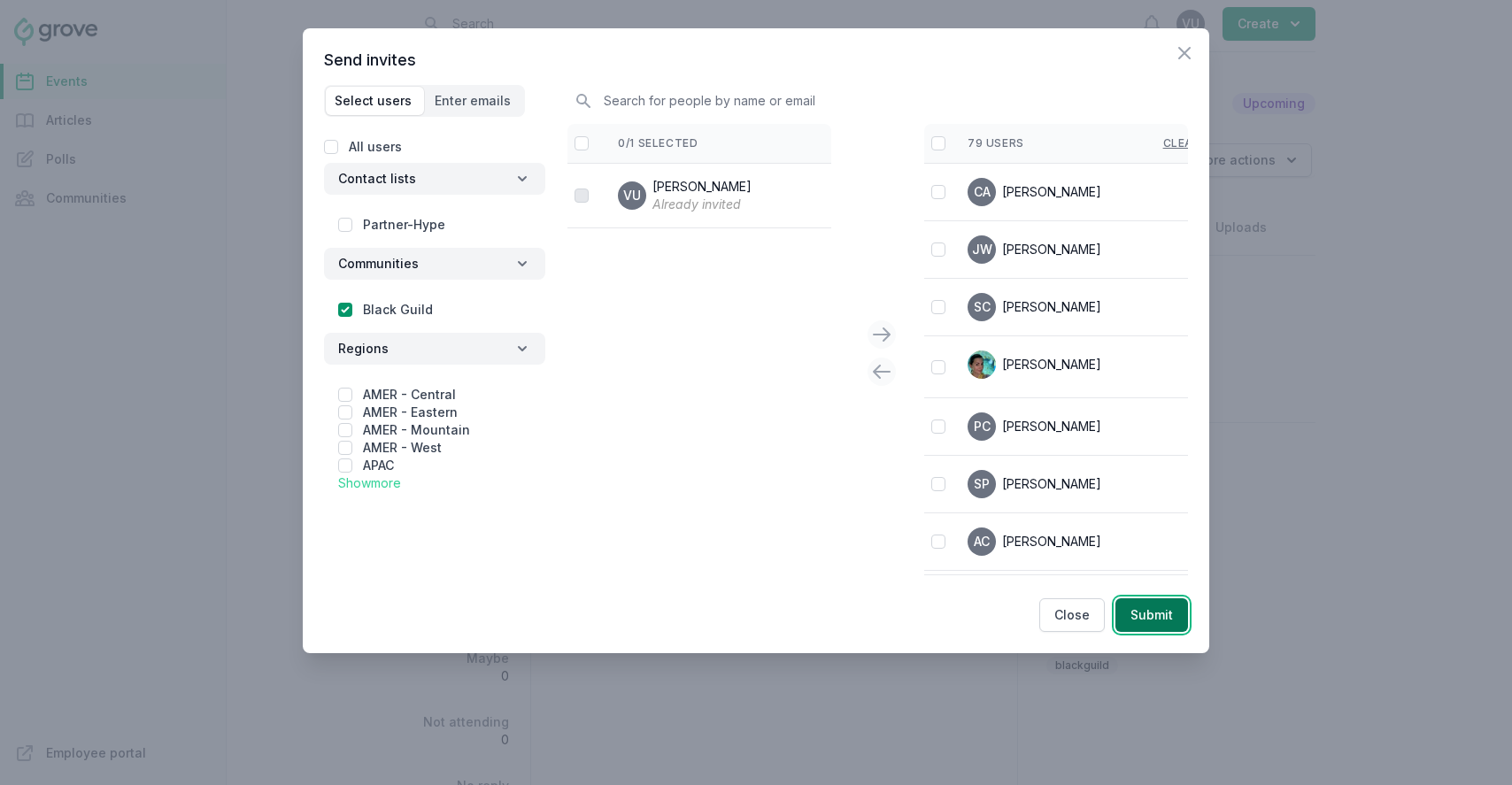
click at [1168, 616] on button "Submit" at bounding box center [1151, 615] width 73 height 34
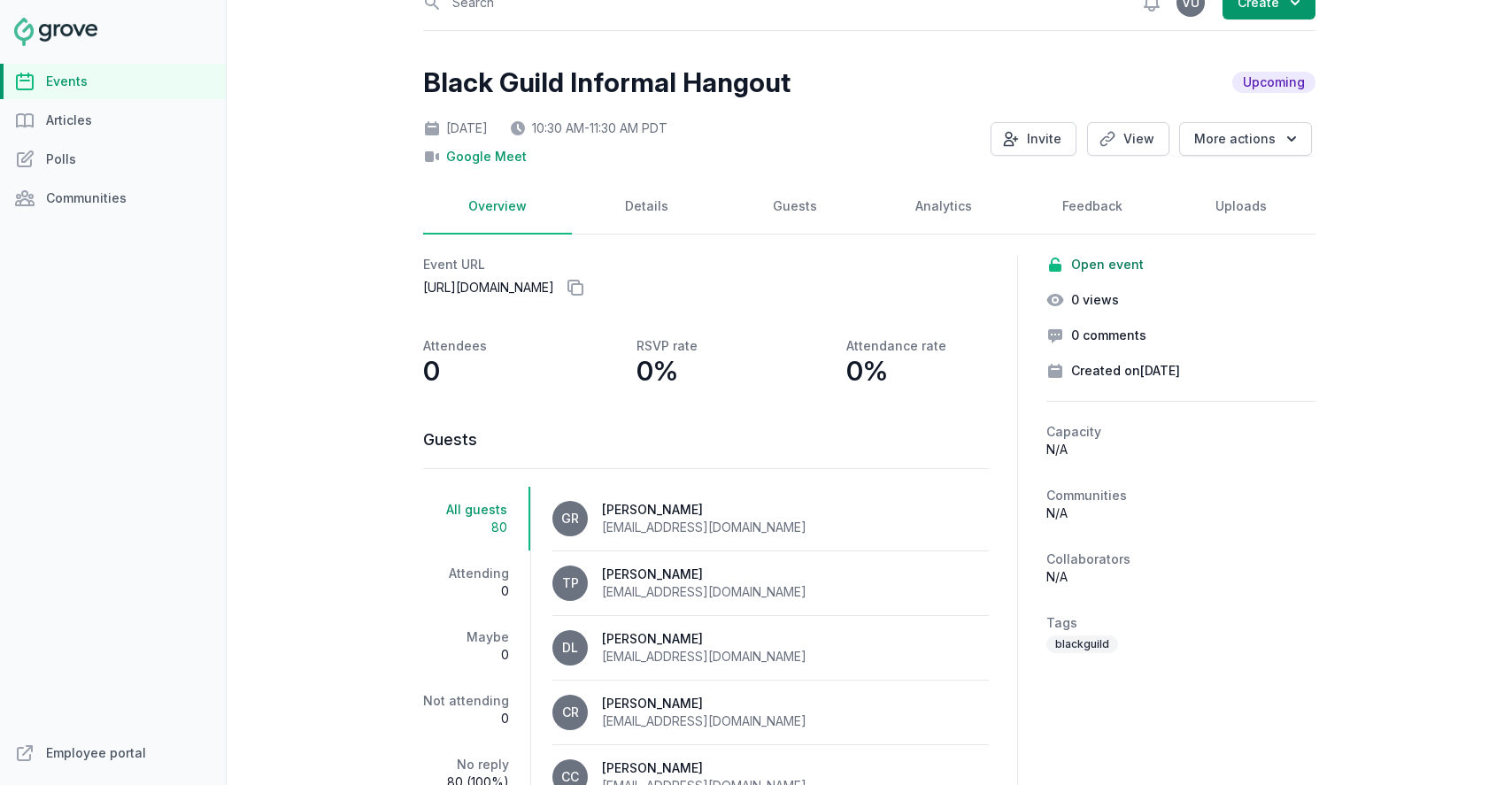
scroll to position [0, 0]
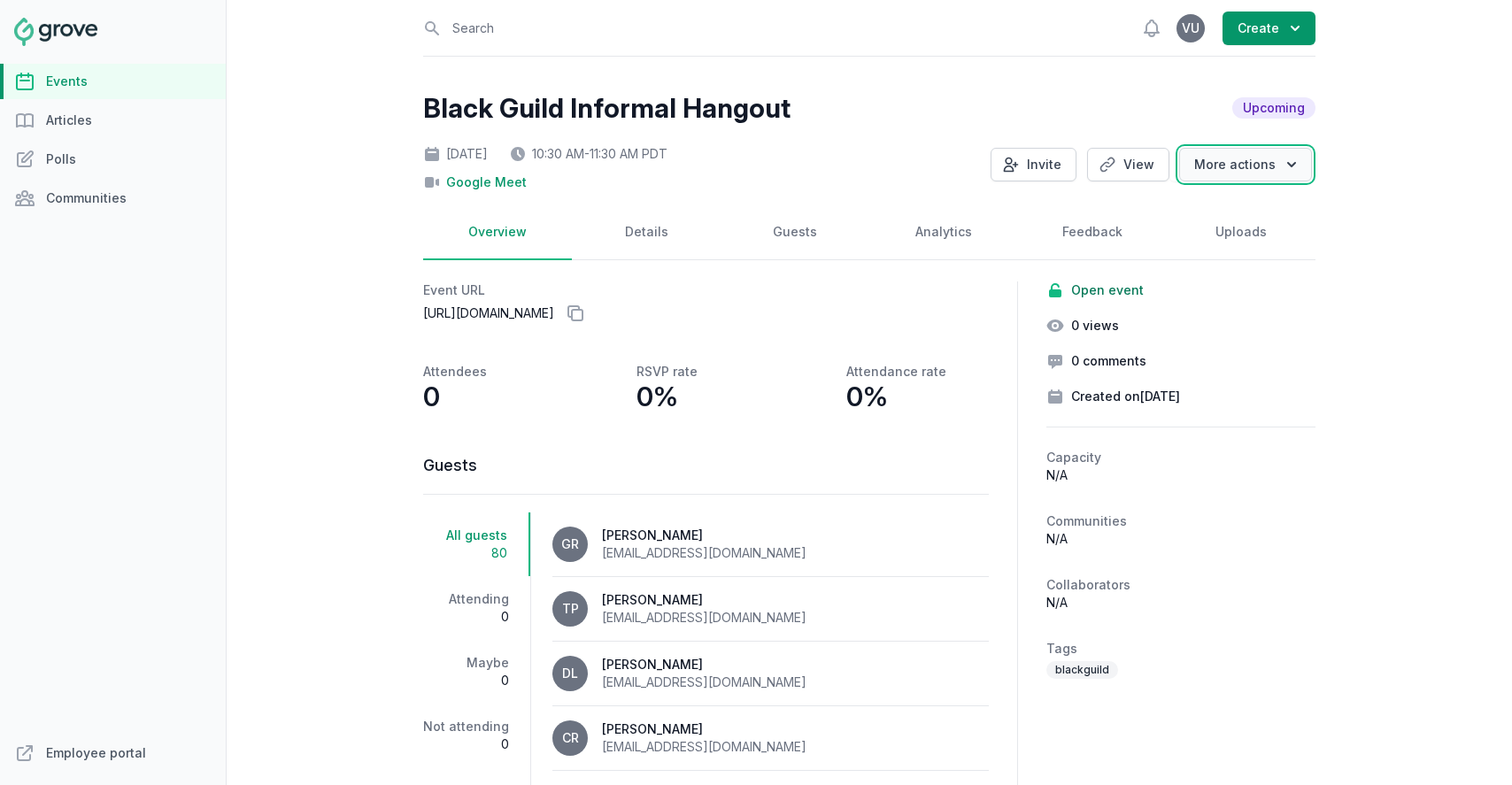
click at [1267, 170] on button "More actions" at bounding box center [1246, 164] width 133 height 34
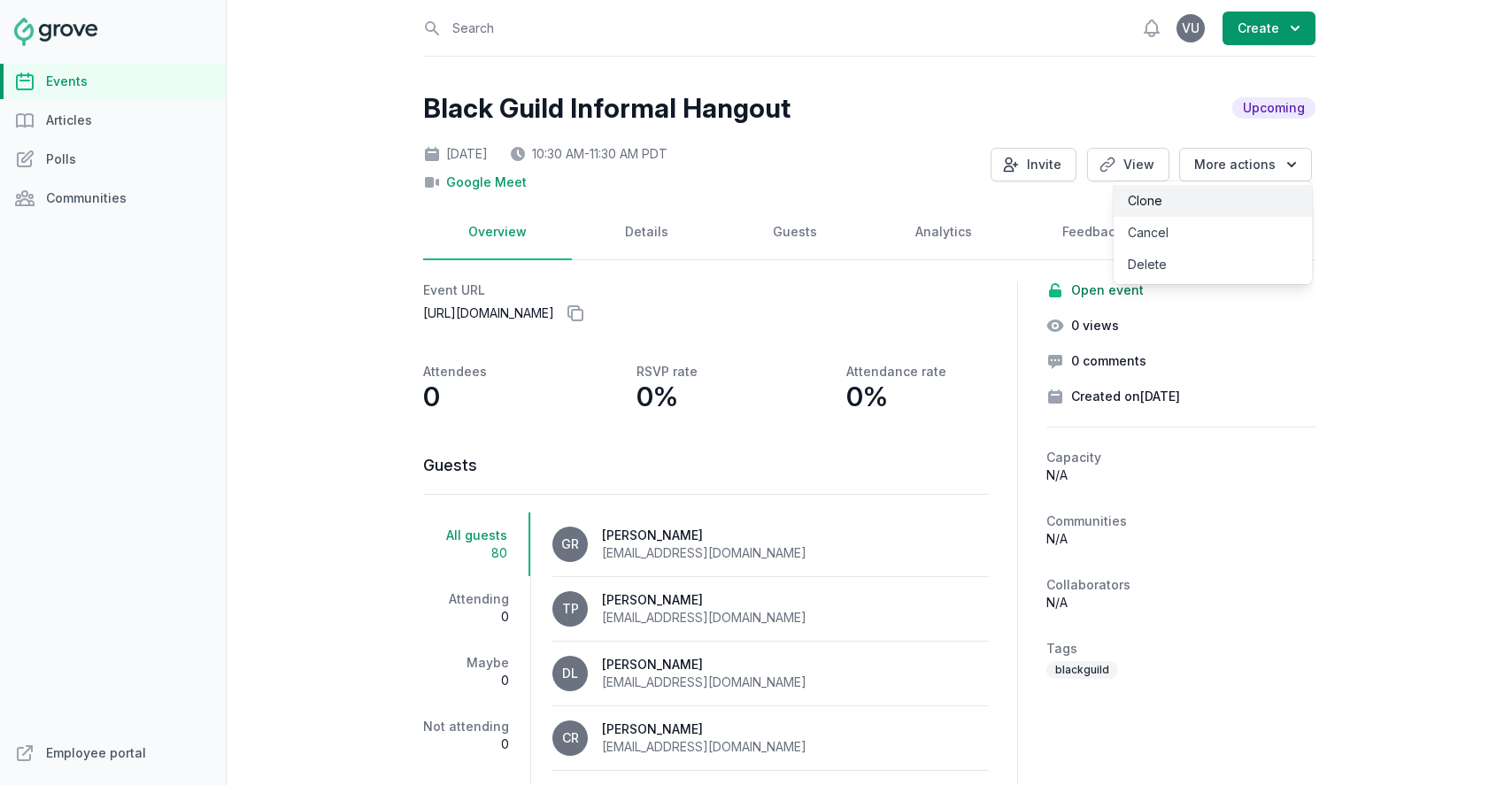
click at [1233, 194] on link "Clone" at bounding box center [1213, 201] width 198 height 32
select select "virtual"
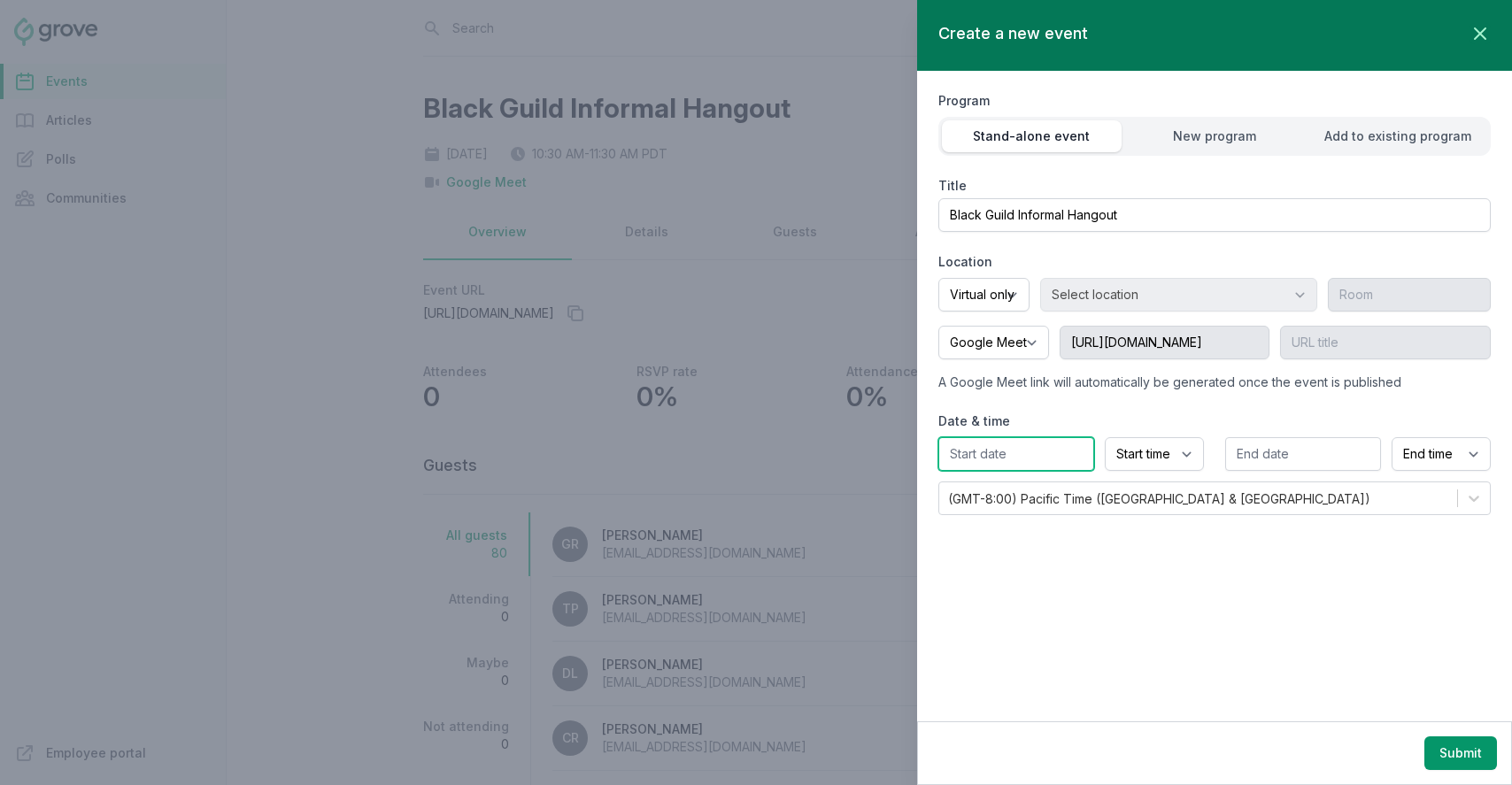
click at [1043, 454] on input "text" at bounding box center [1016, 454] width 156 height 34
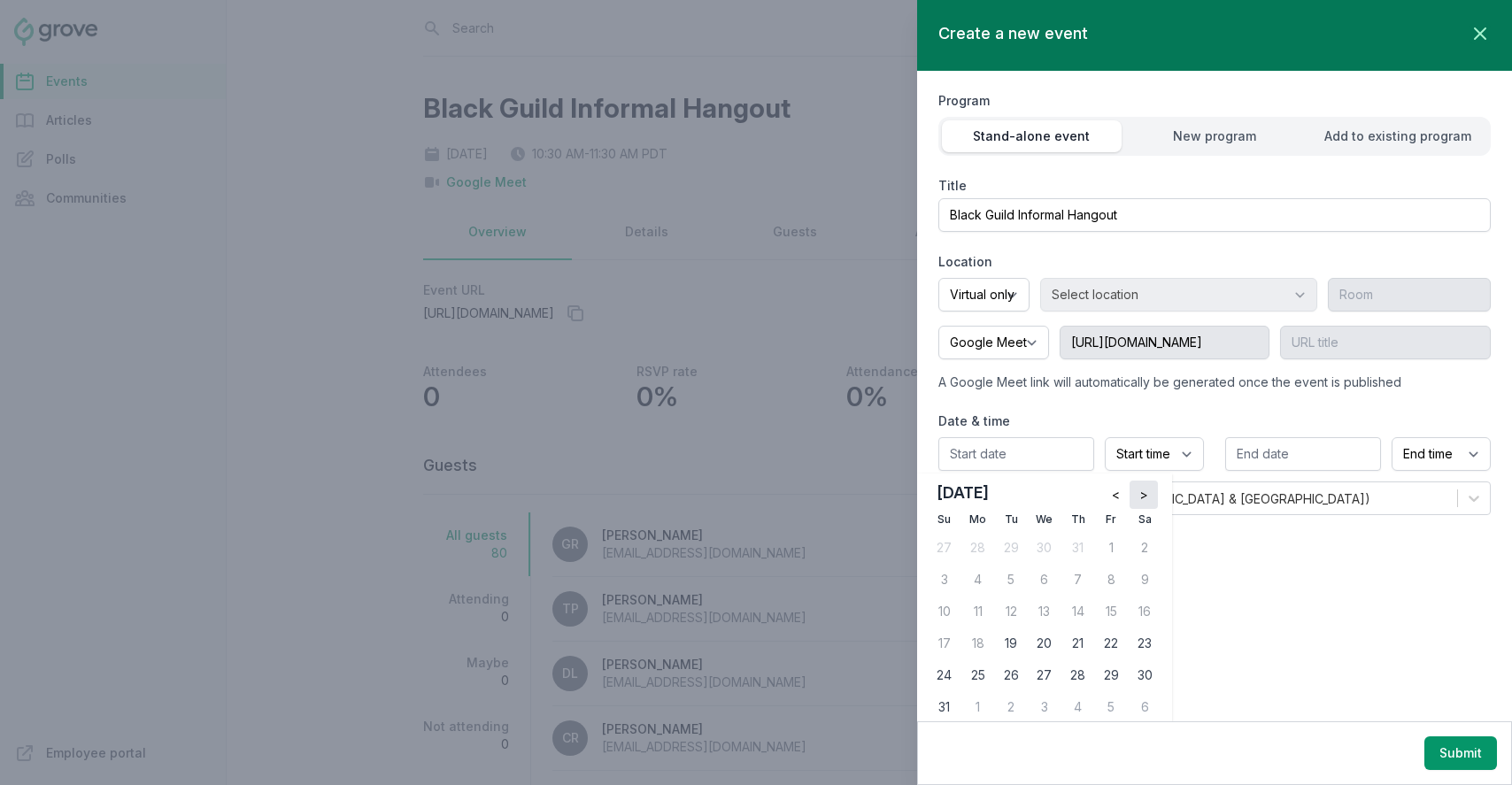
click at [1147, 495] on span ">" at bounding box center [1144, 494] width 9 height 17
click at [1008, 584] on div "9" at bounding box center [1011, 579] width 28 height 28
type input "[DATE]"
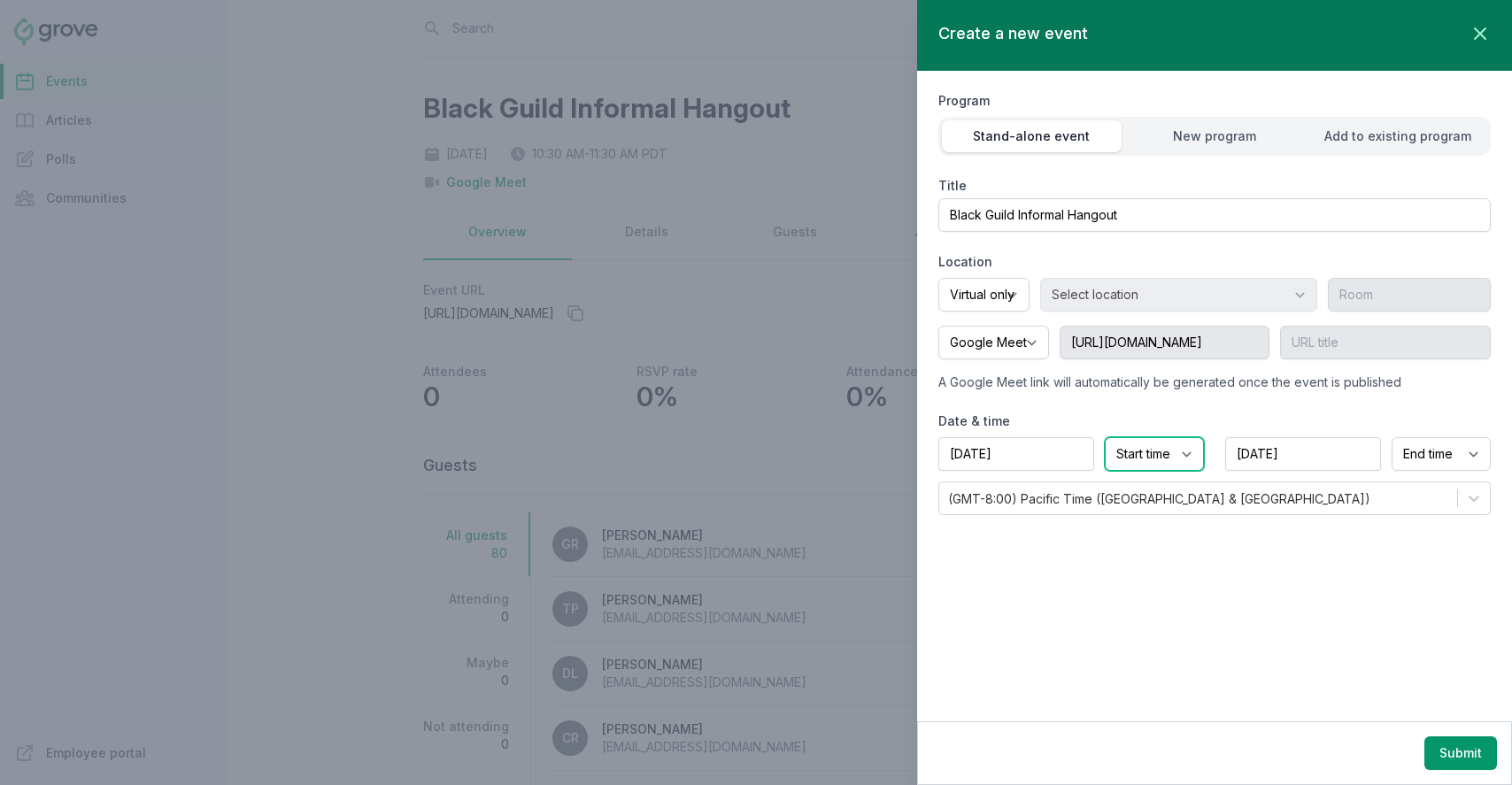
click at [1125, 452] on select "Start time 12:00 AM 12:15 AM 12:30 AM 12:45 AM 1:00 AM 1:15 AM 1:30 AM 1:45 AM …" at bounding box center [1155, 454] width 99 height 34
select select "10:30 AM"
click at [1105, 437] on select "Start time 12:00 AM 12:15 AM 12:30 AM 12:45 AM 1:00 AM 1:15 AM 1:30 AM 1:45 AM …" at bounding box center [1155, 454] width 99 height 34
select select "11:30 AM"
click at [1452, 752] on button "Submit" at bounding box center [1461, 753] width 73 height 34
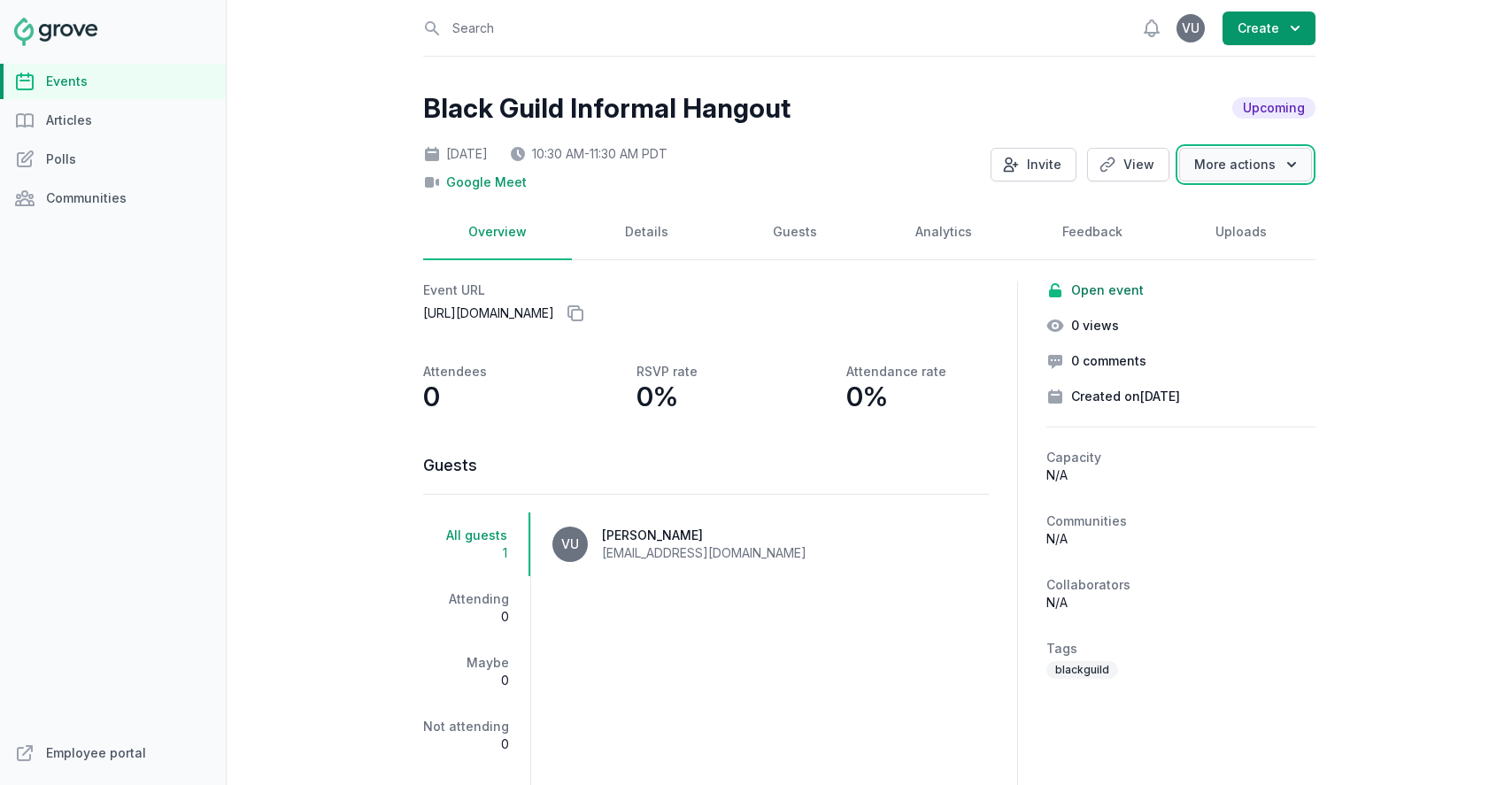
click at [1271, 169] on button "More actions" at bounding box center [1246, 164] width 133 height 34
click at [808, 230] on link "Guests" at bounding box center [795, 233] width 149 height 55
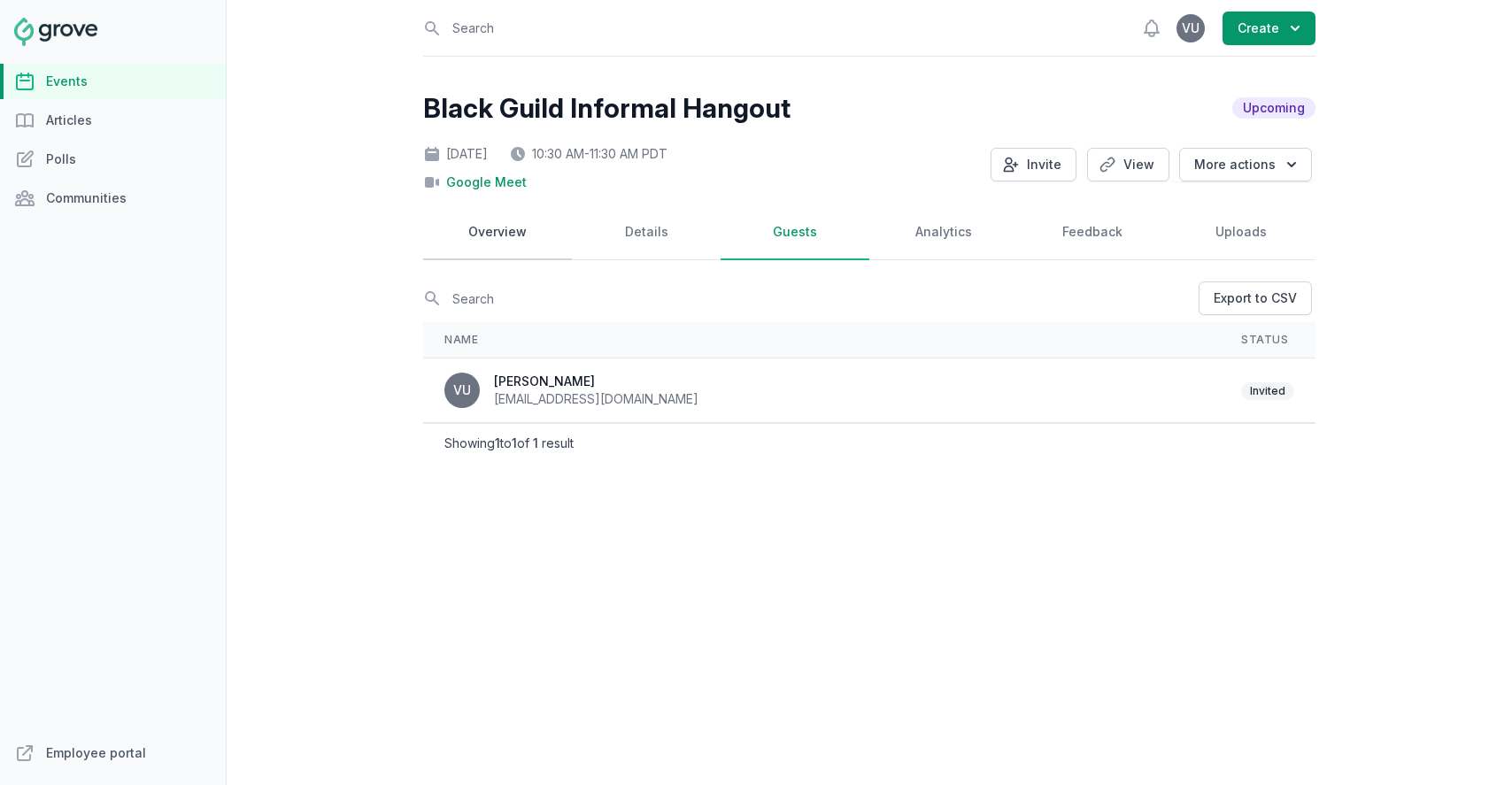
click at [490, 244] on link "Overview" at bounding box center [498, 233] width 149 height 55
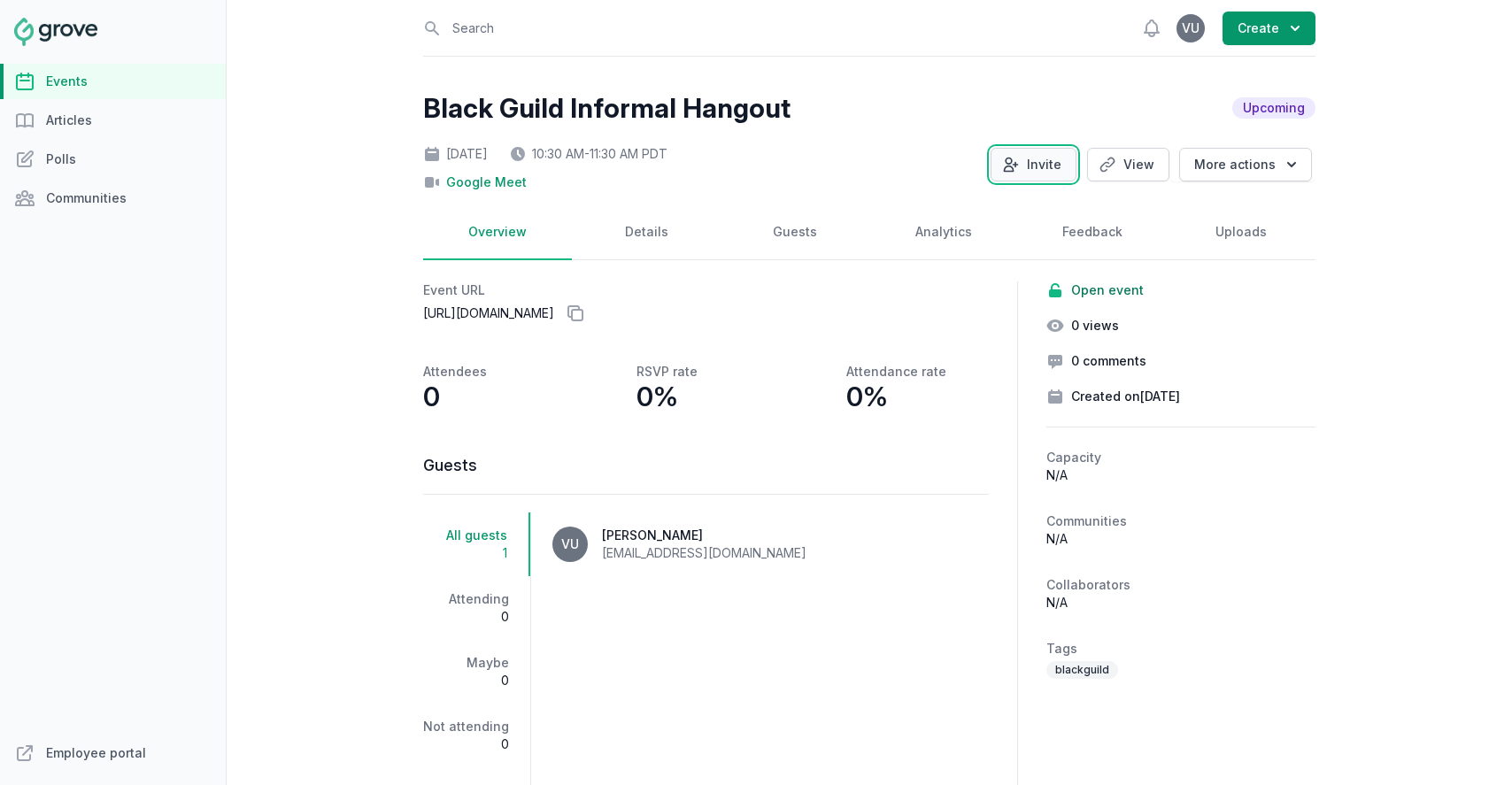
click at [1020, 165] on icon "button" at bounding box center [1011, 164] width 17 height 17
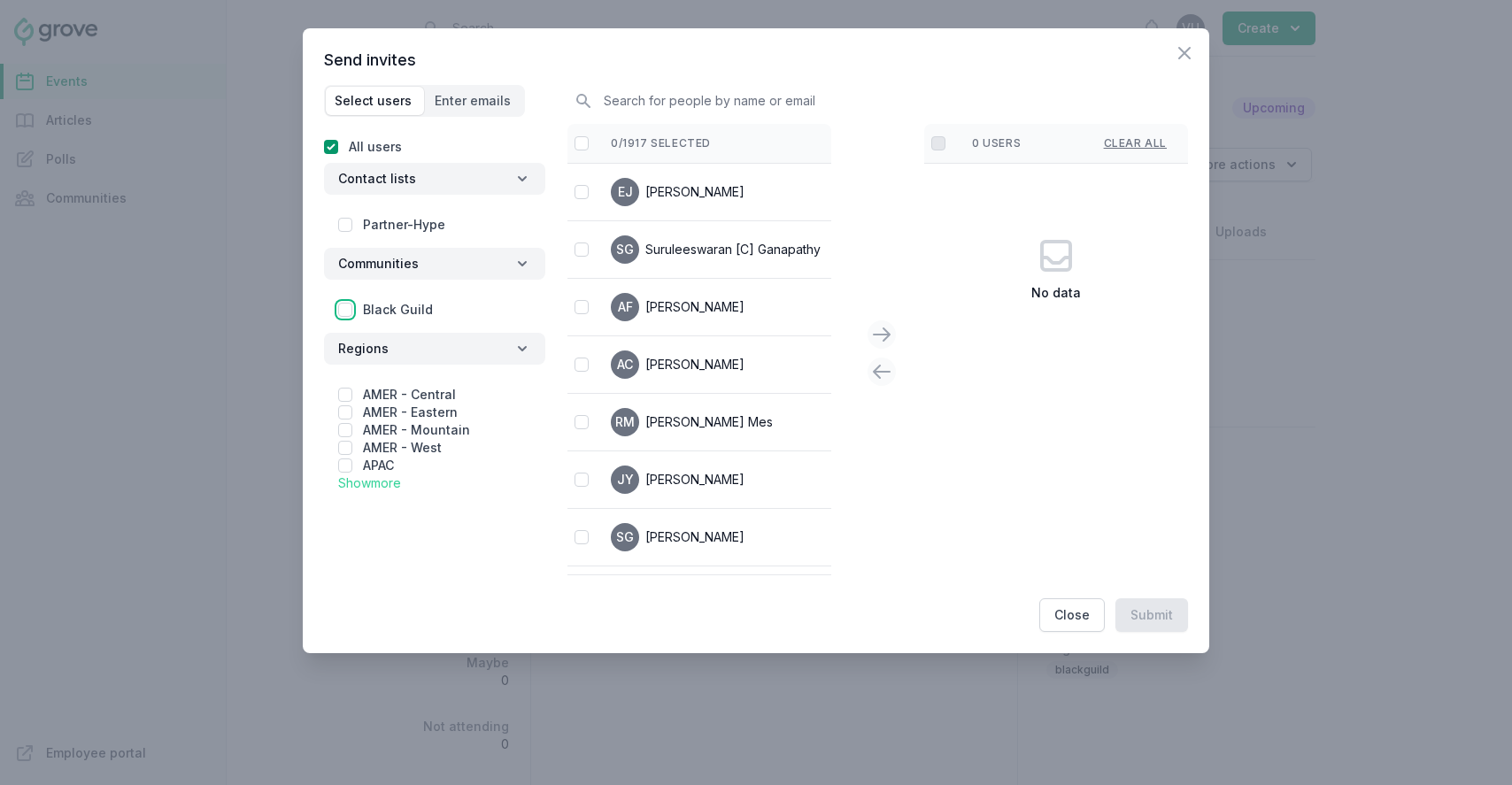
click at [349, 307] on input "checkbox" at bounding box center [344, 309] width 14 height 14
checkbox input "true"
checkbox input "false"
click at [585, 143] on input "checkbox" at bounding box center [581, 143] width 14 height 14
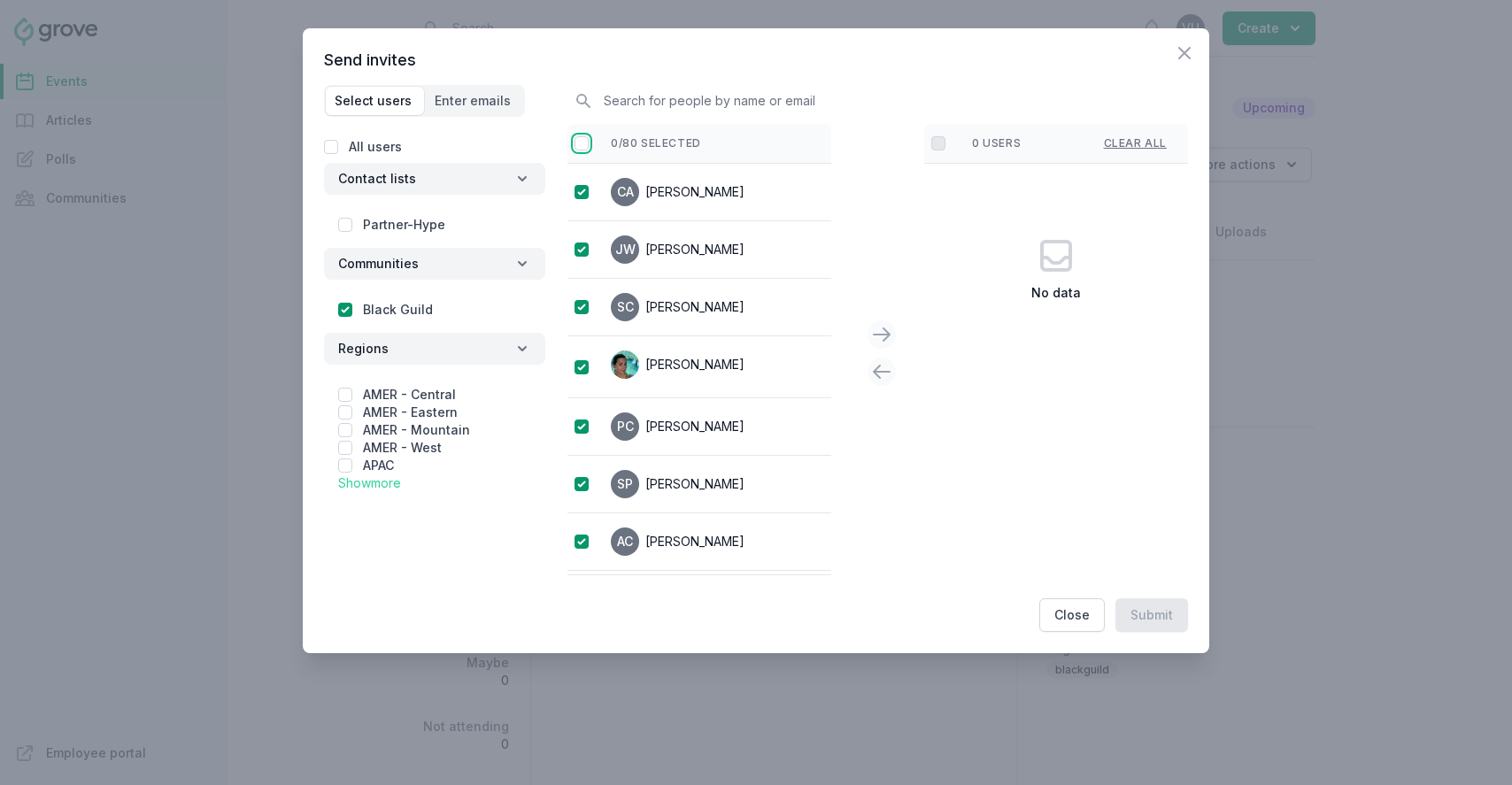
checkbox input "false"
checkbox input "true"
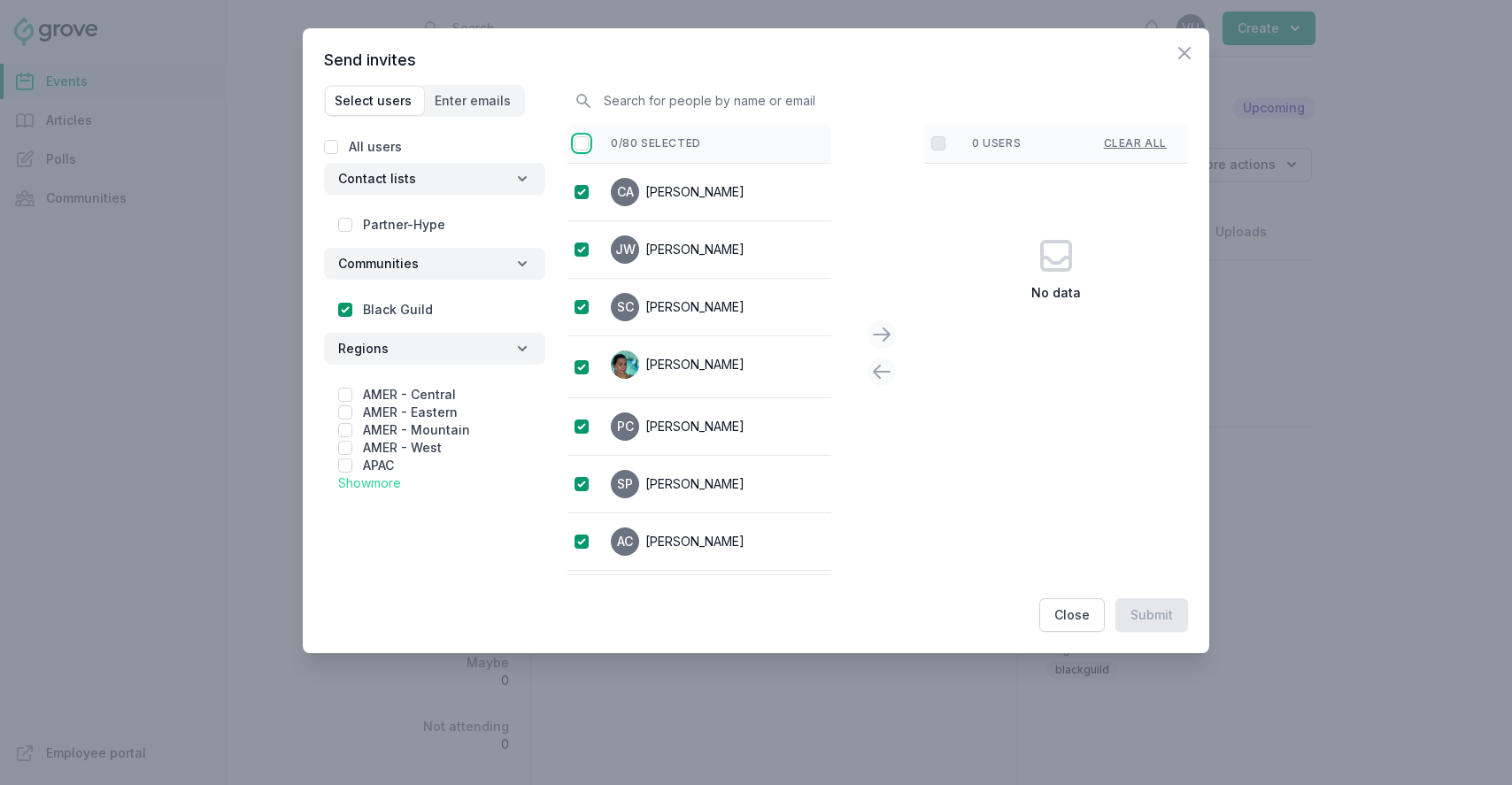
checkbox input "true"
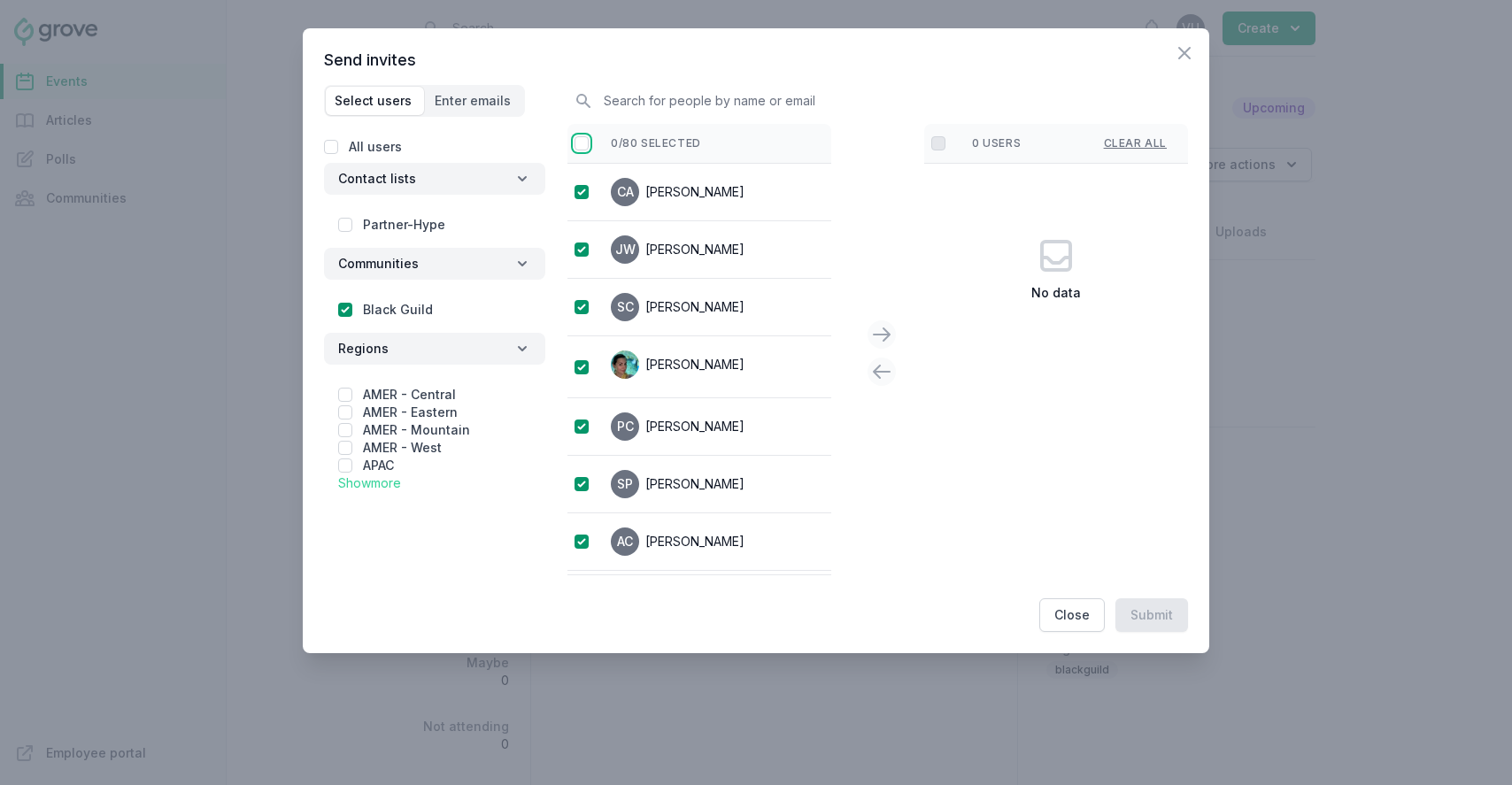
checkbox input "true"
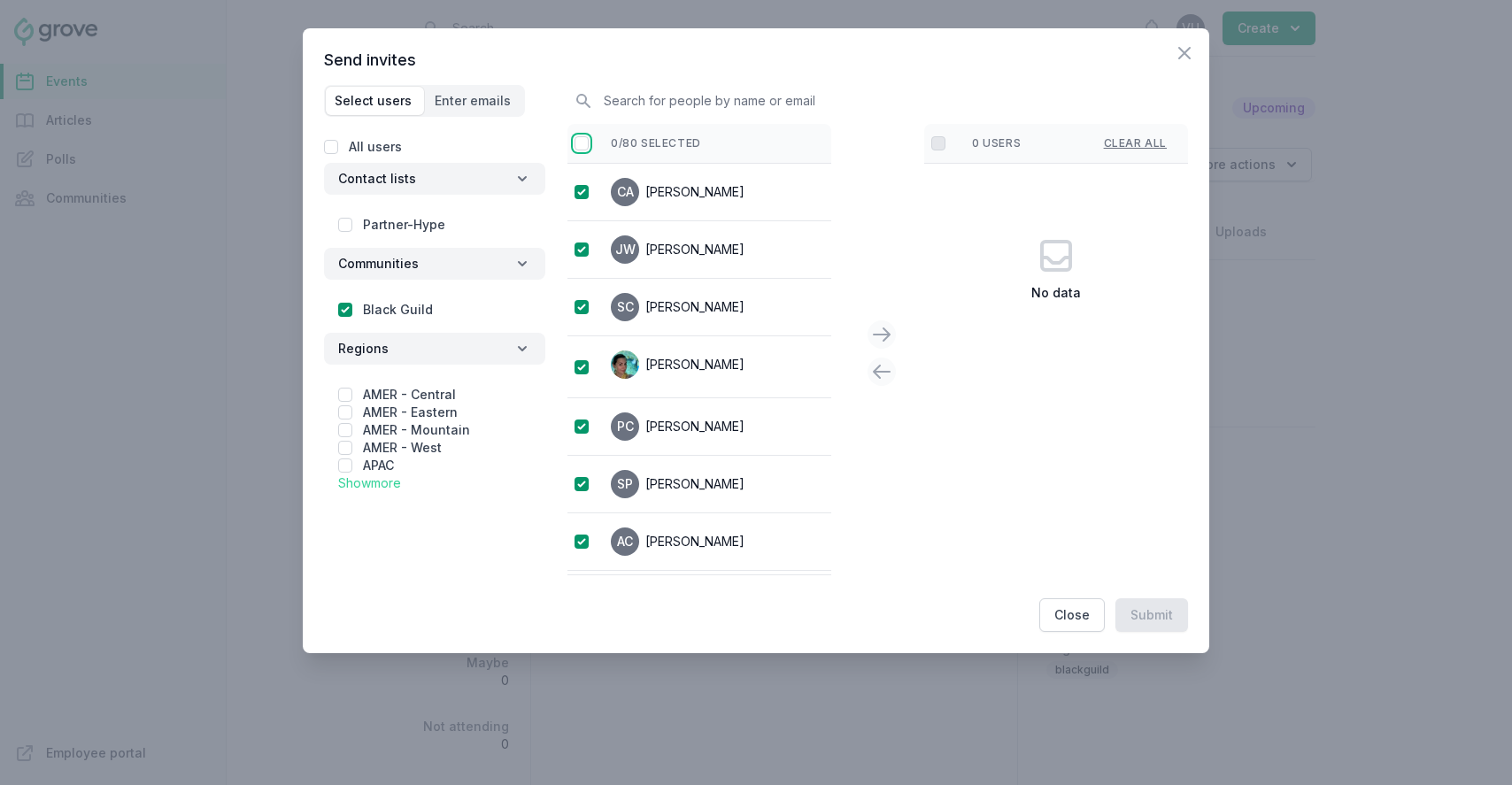
checkbox input "true"
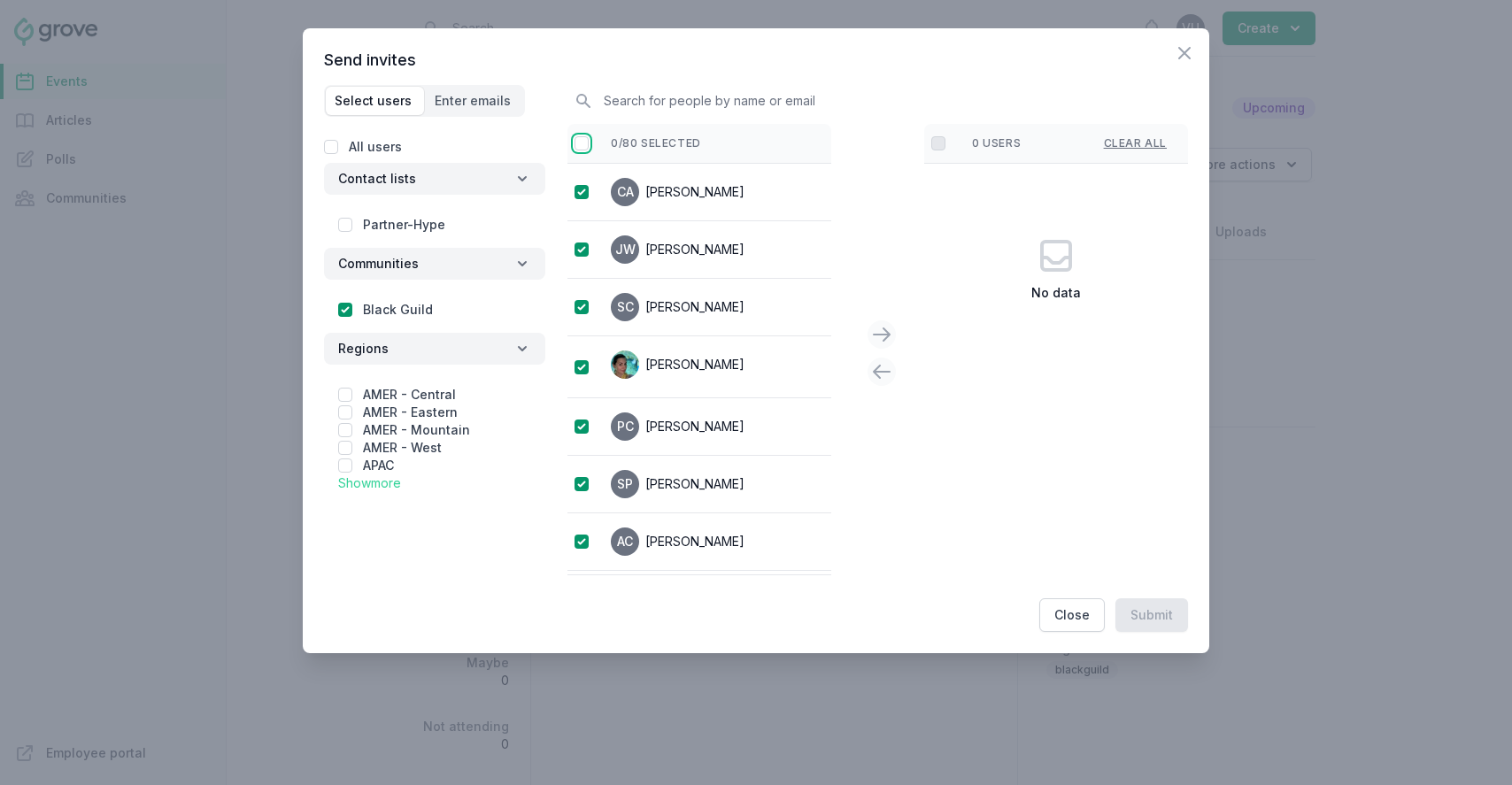
checkbox input "true"
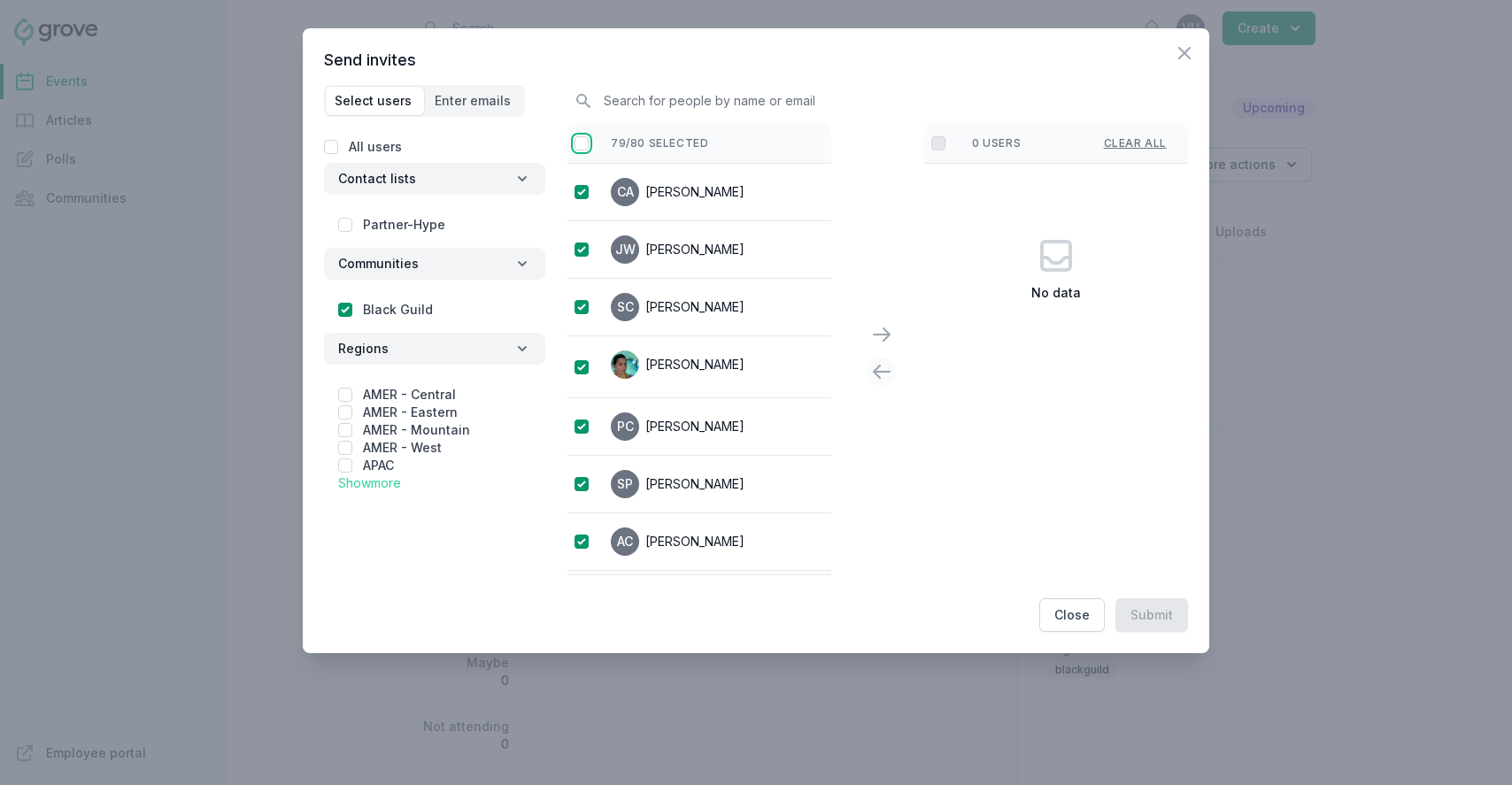
checkbox input "true"
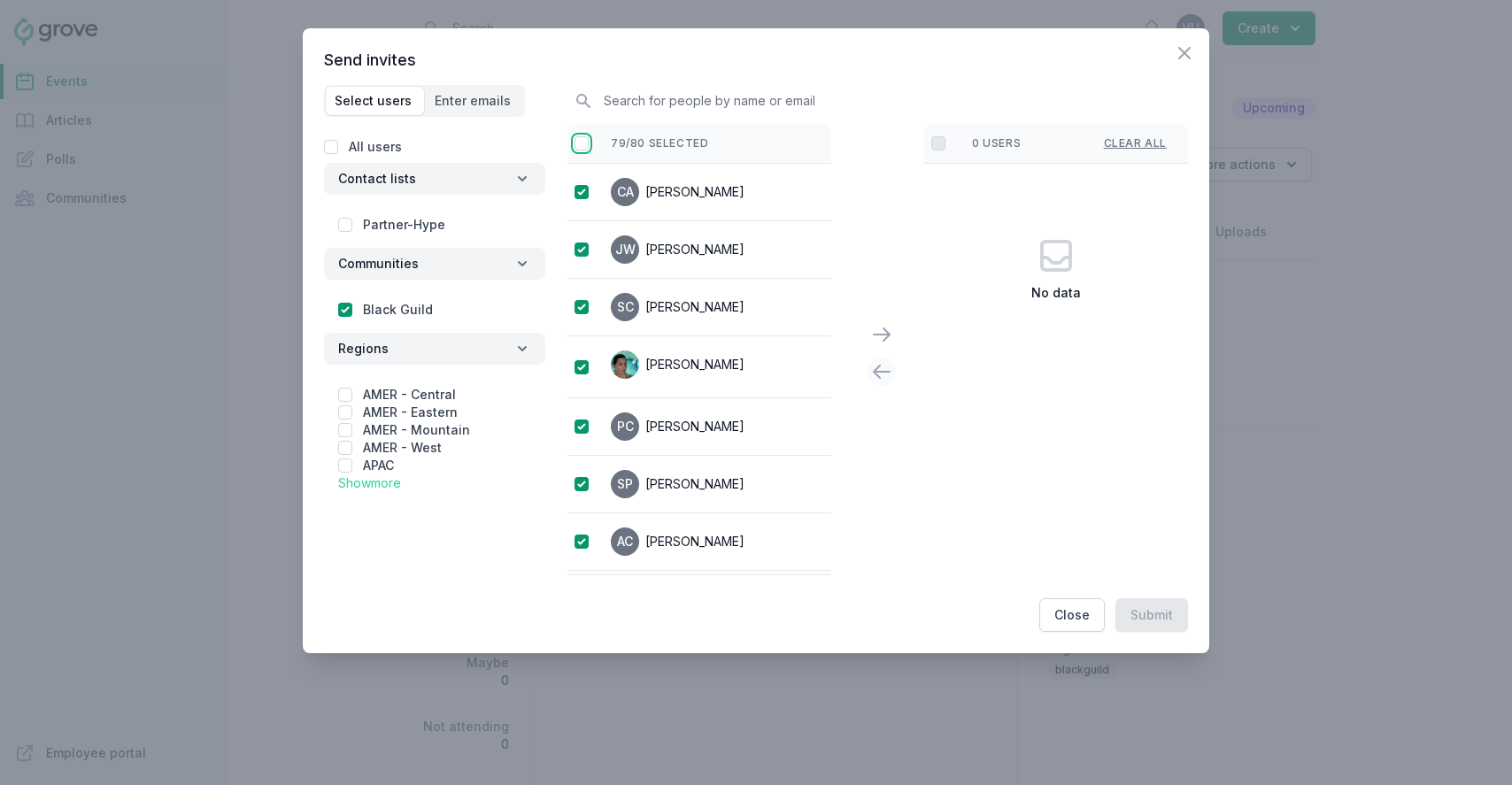
checkbox input "true"
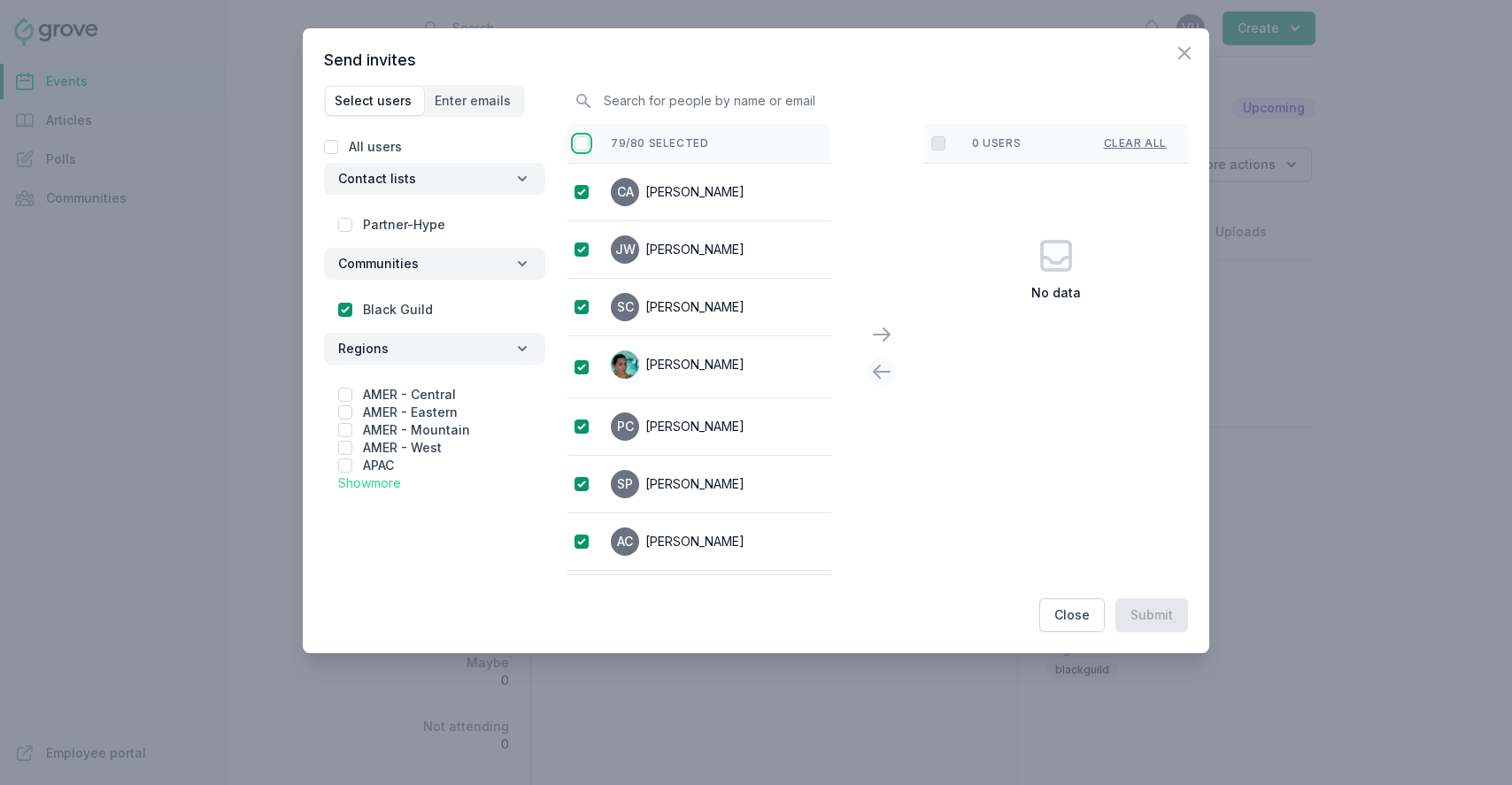
checkbox input "true"
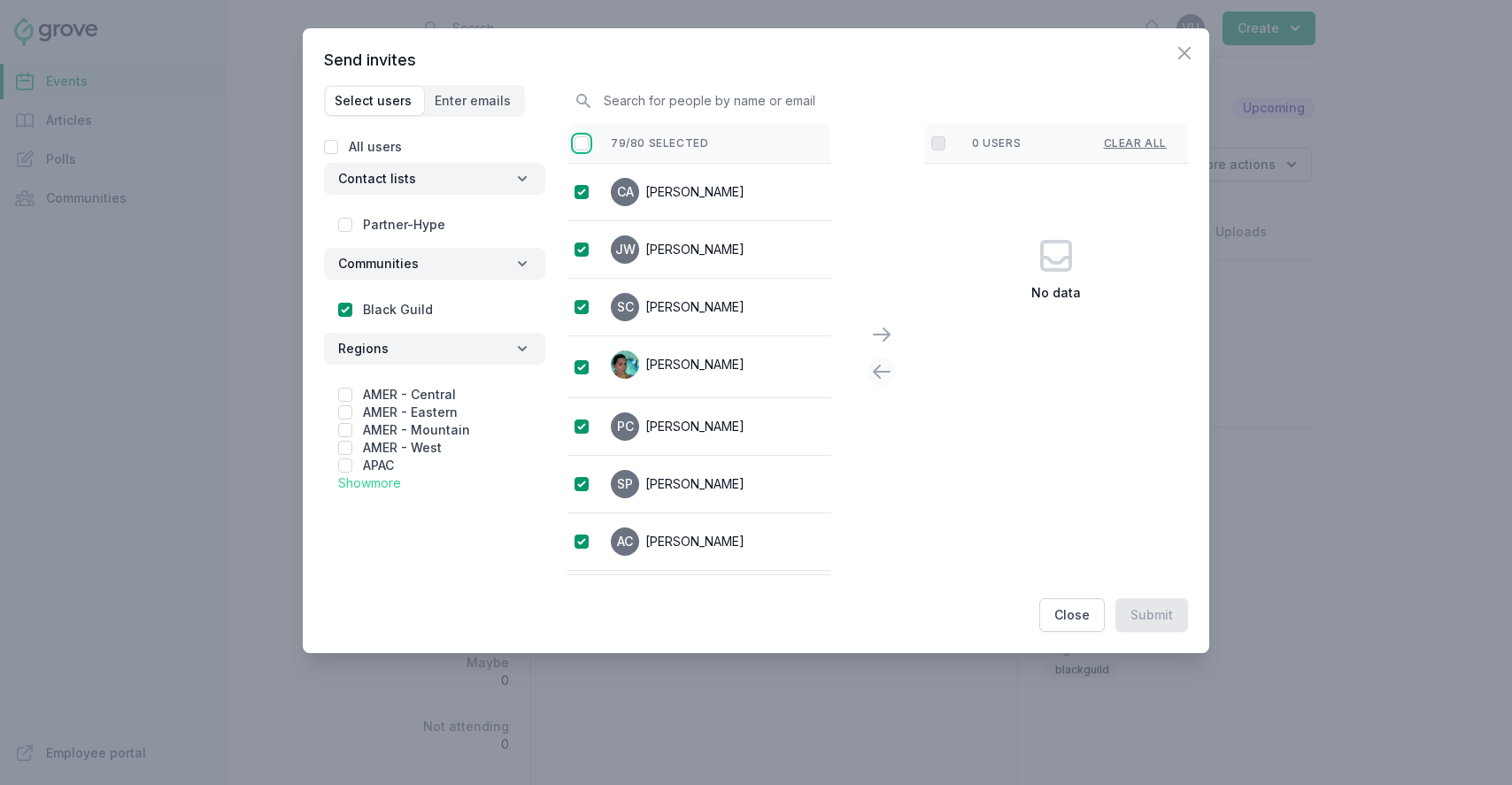
checkbox input "true"
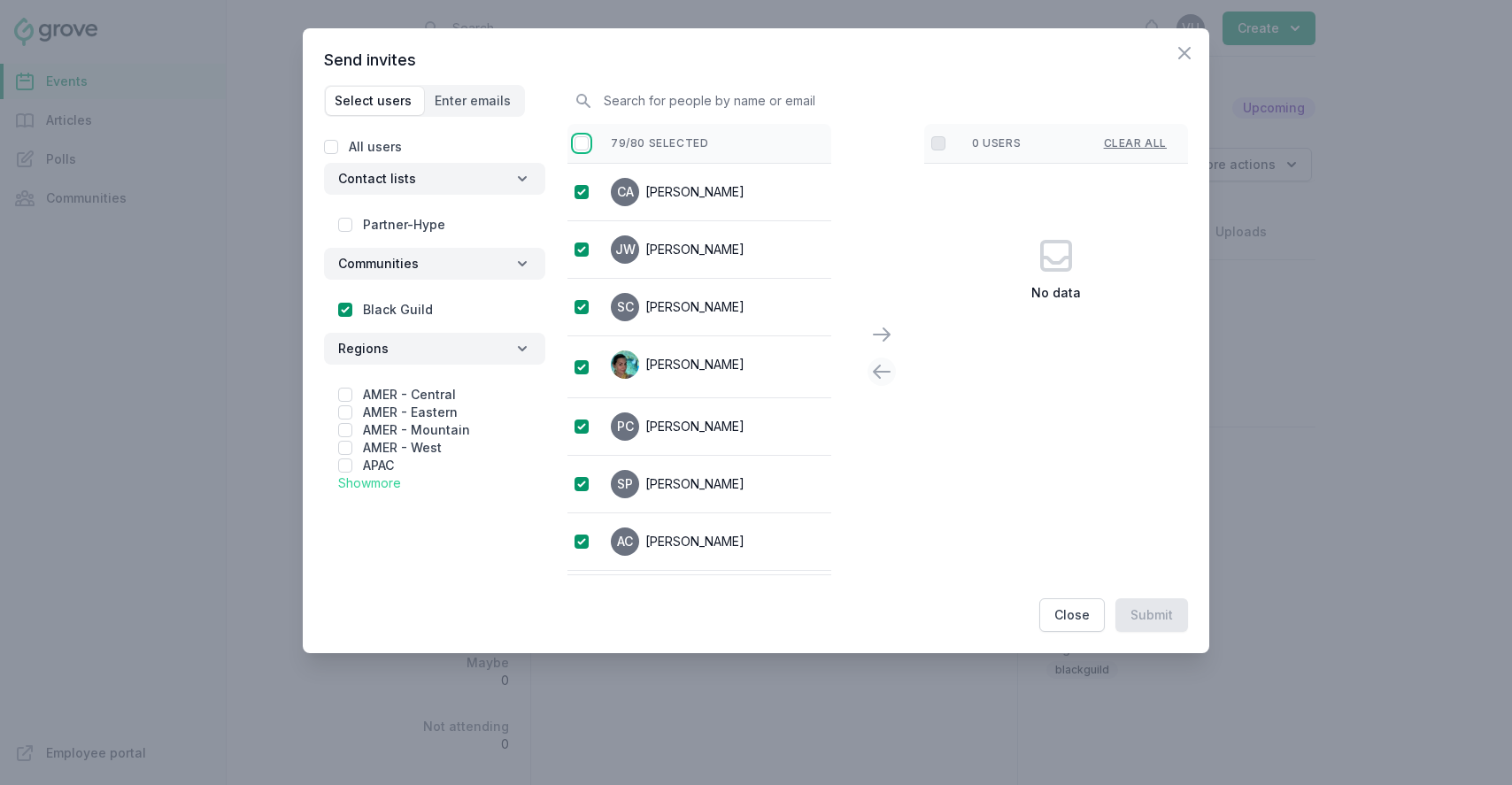
checkbox input "true"
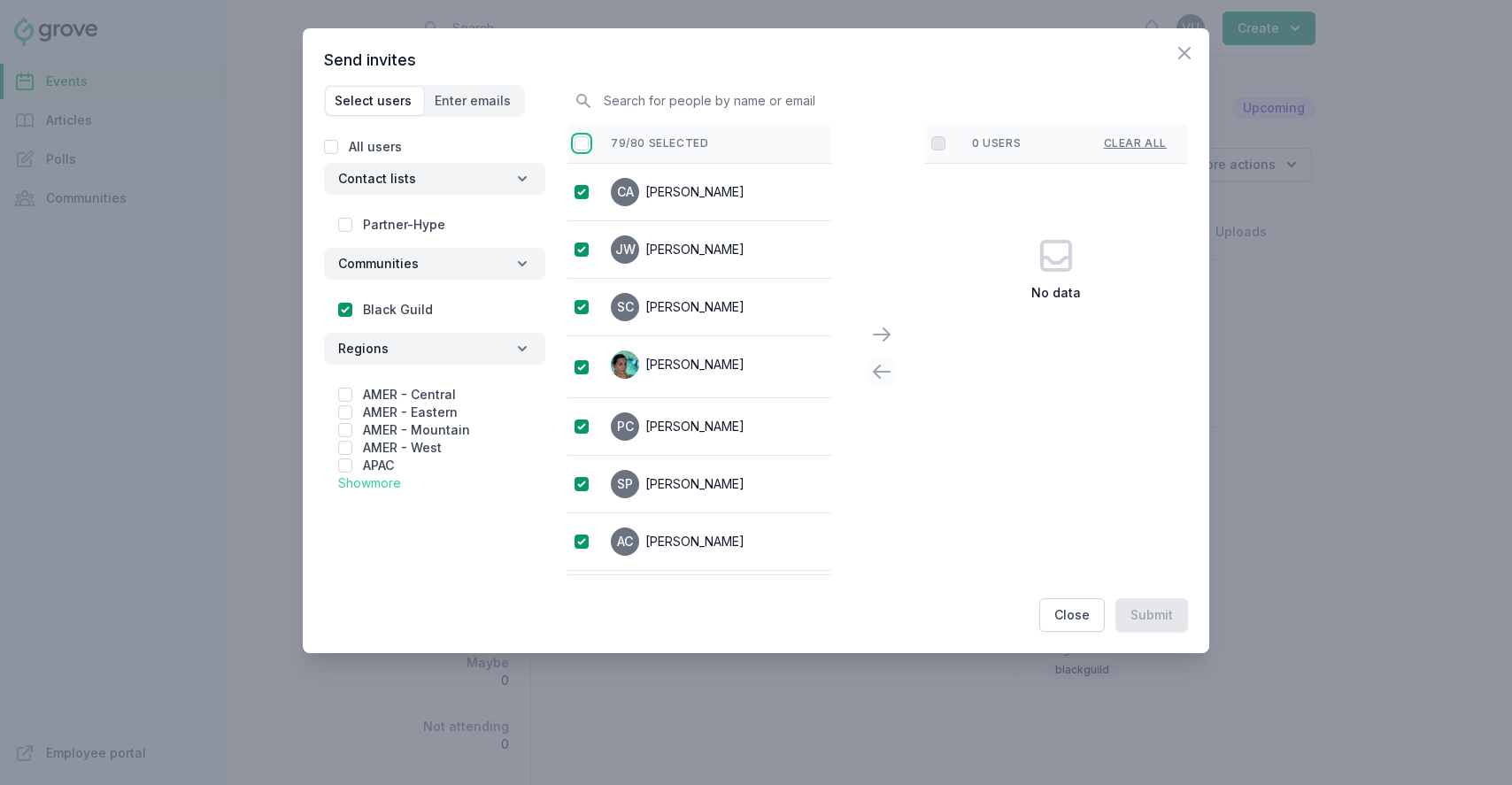
checkbox input "true"
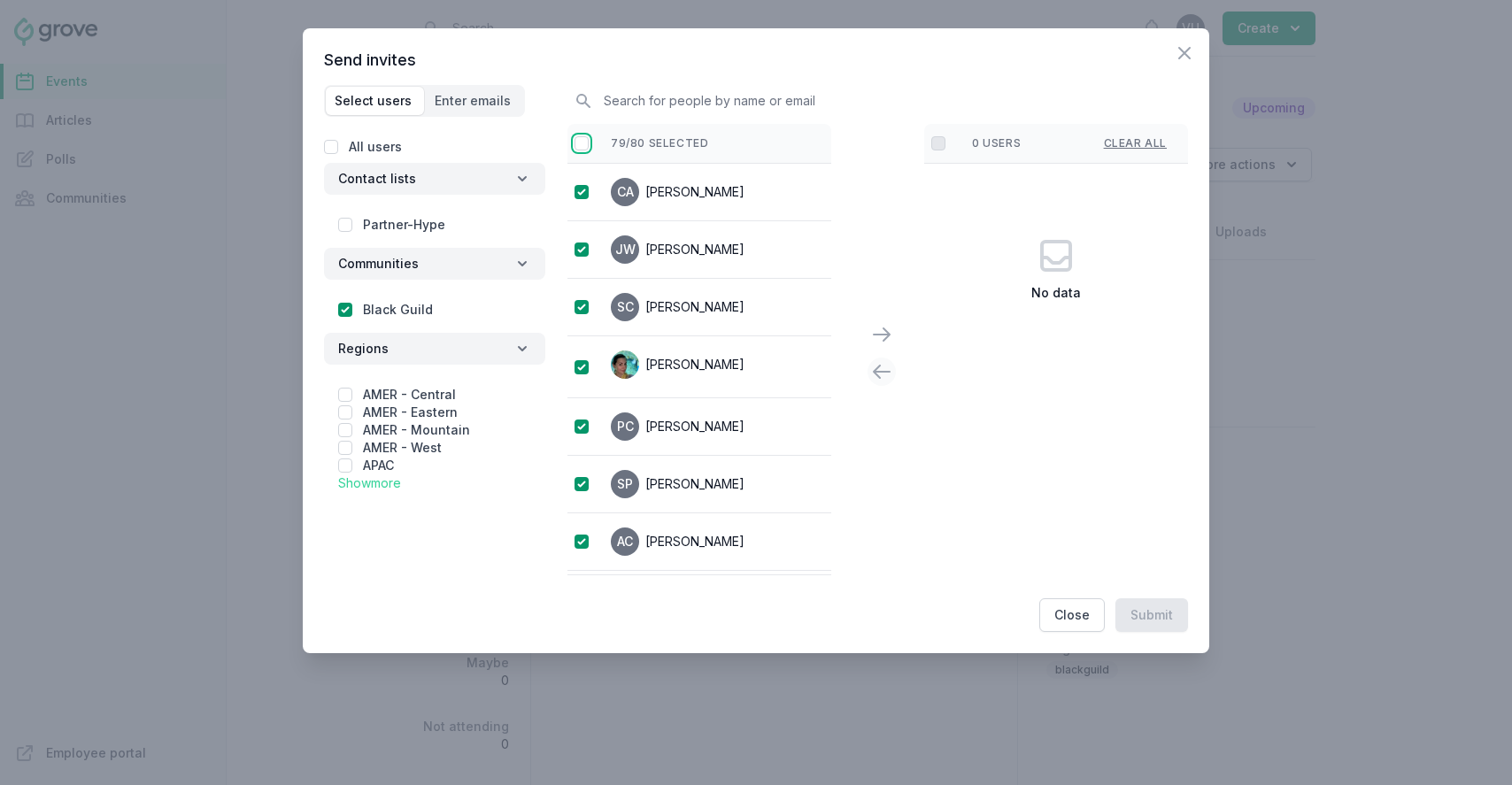
checkbox input "true"
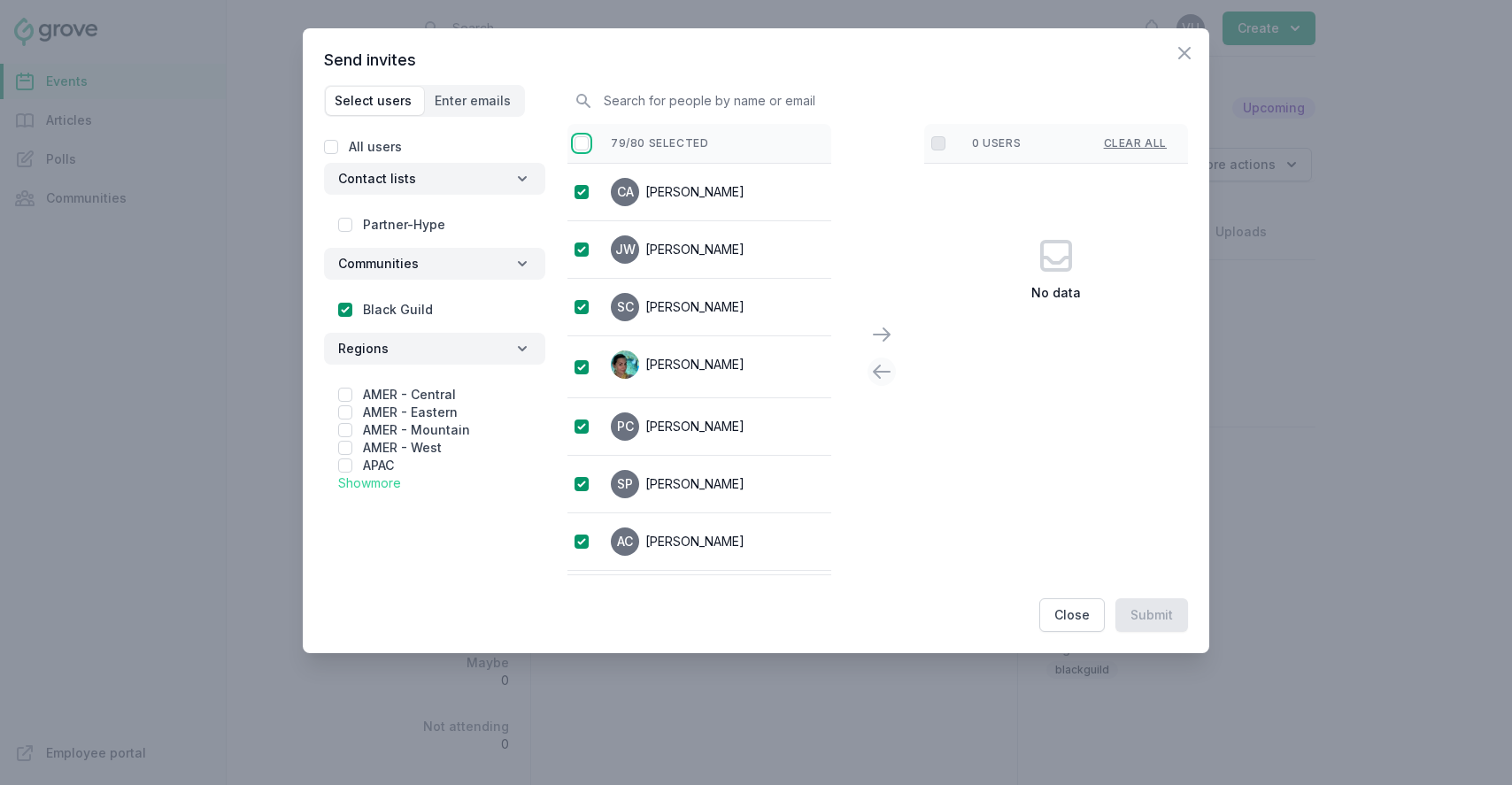
checkbox input "true"
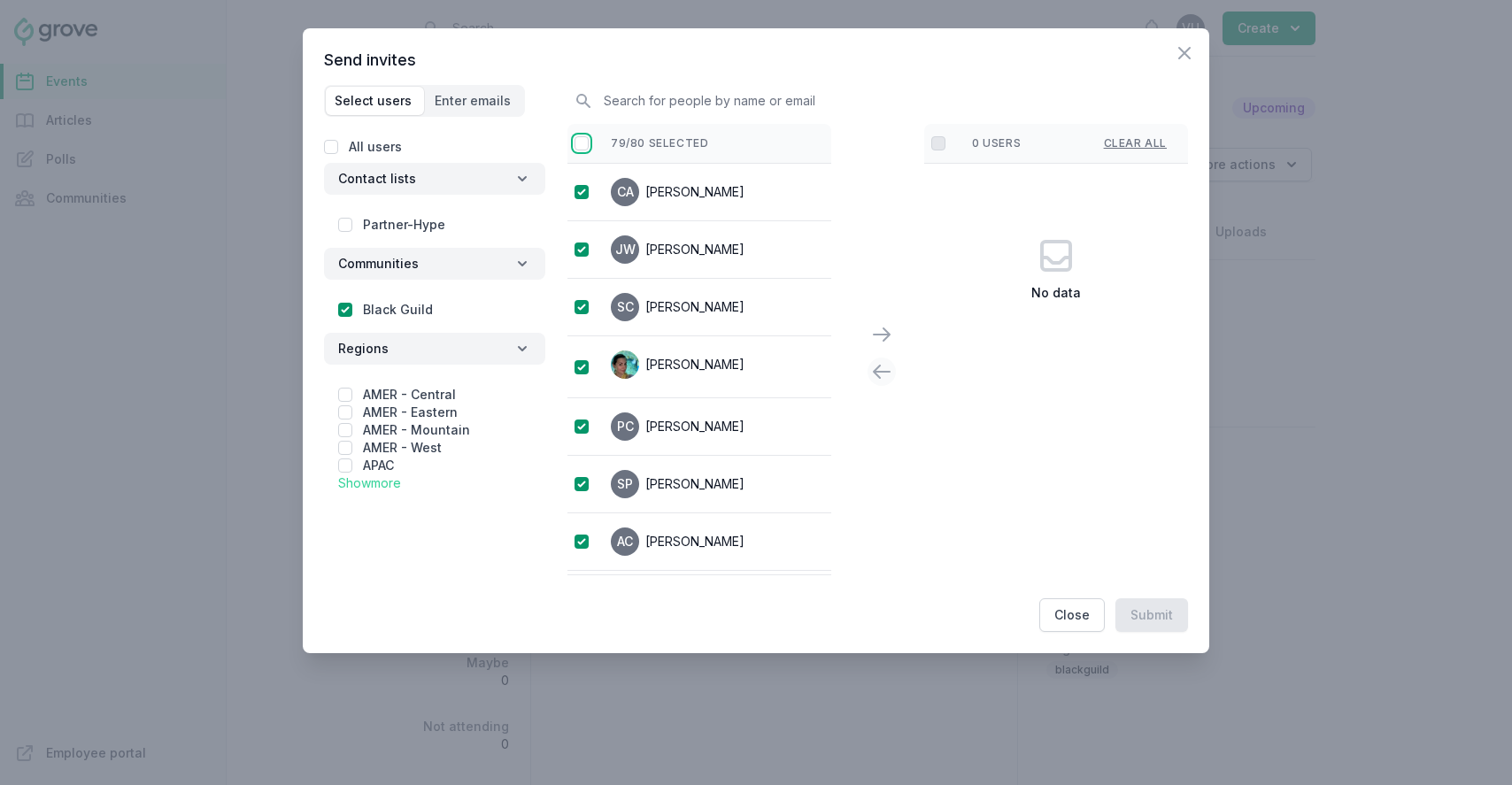
checkbox input "true"
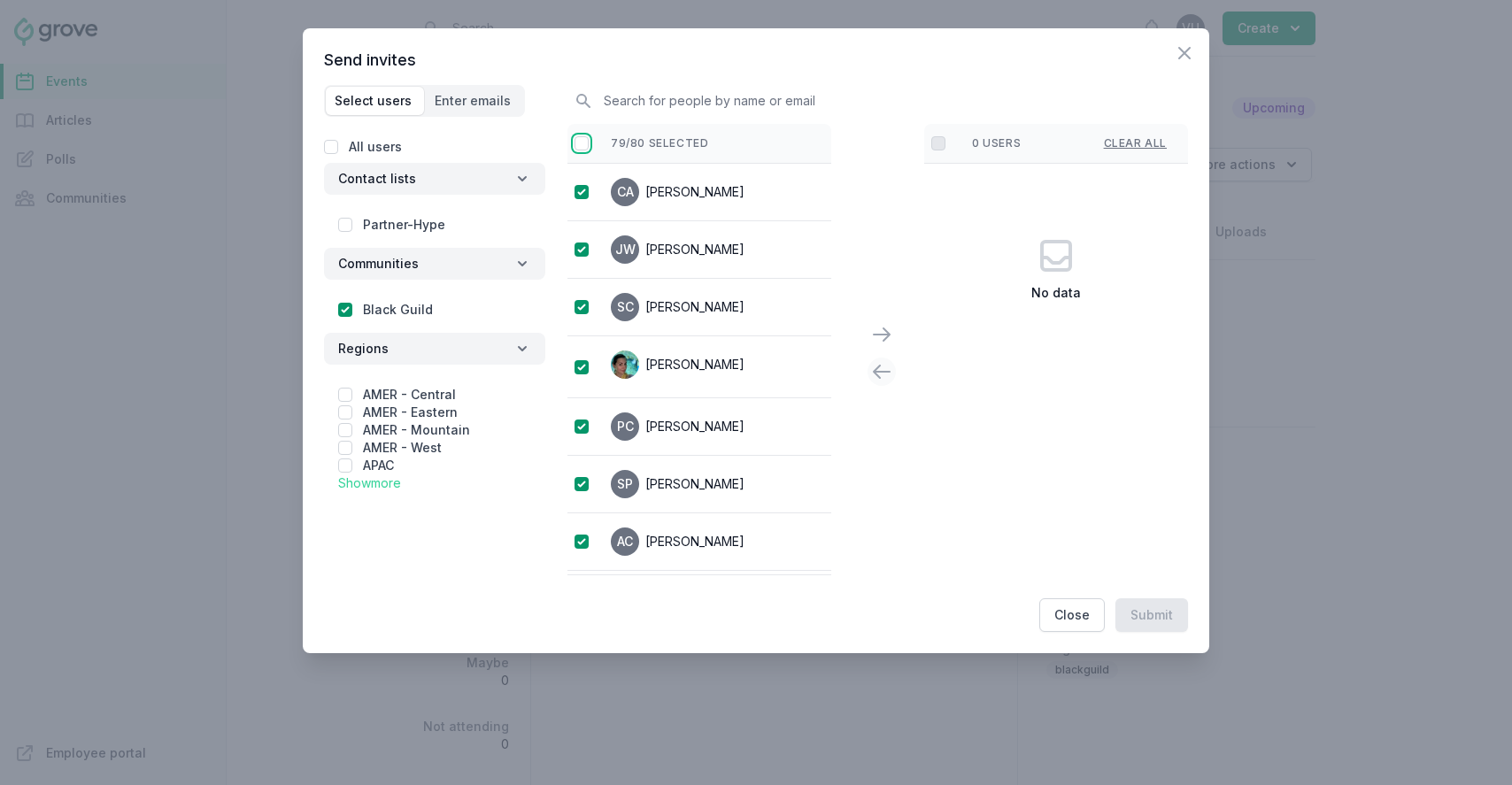
checkbox input "true"
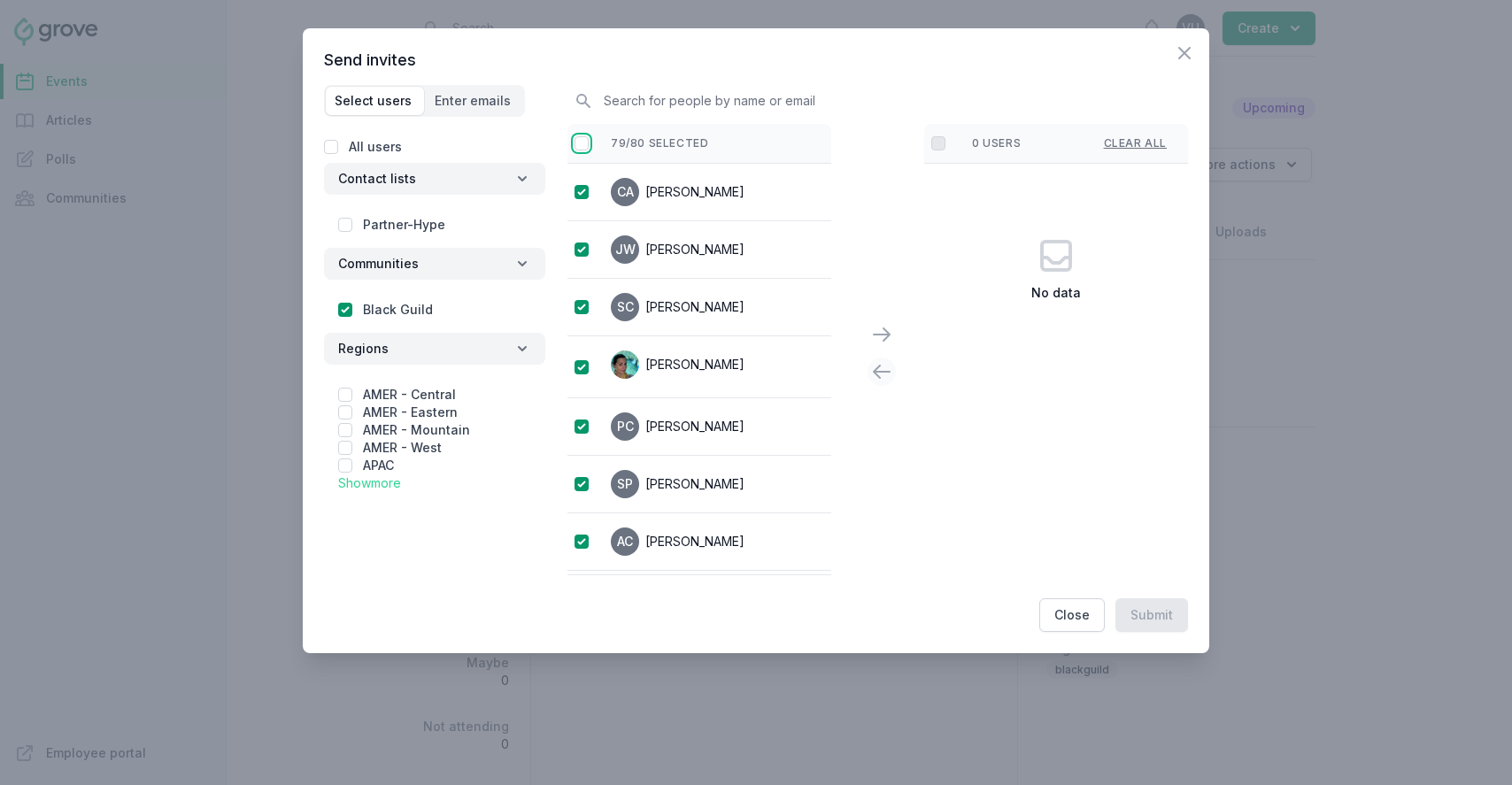
checkbox input "true"
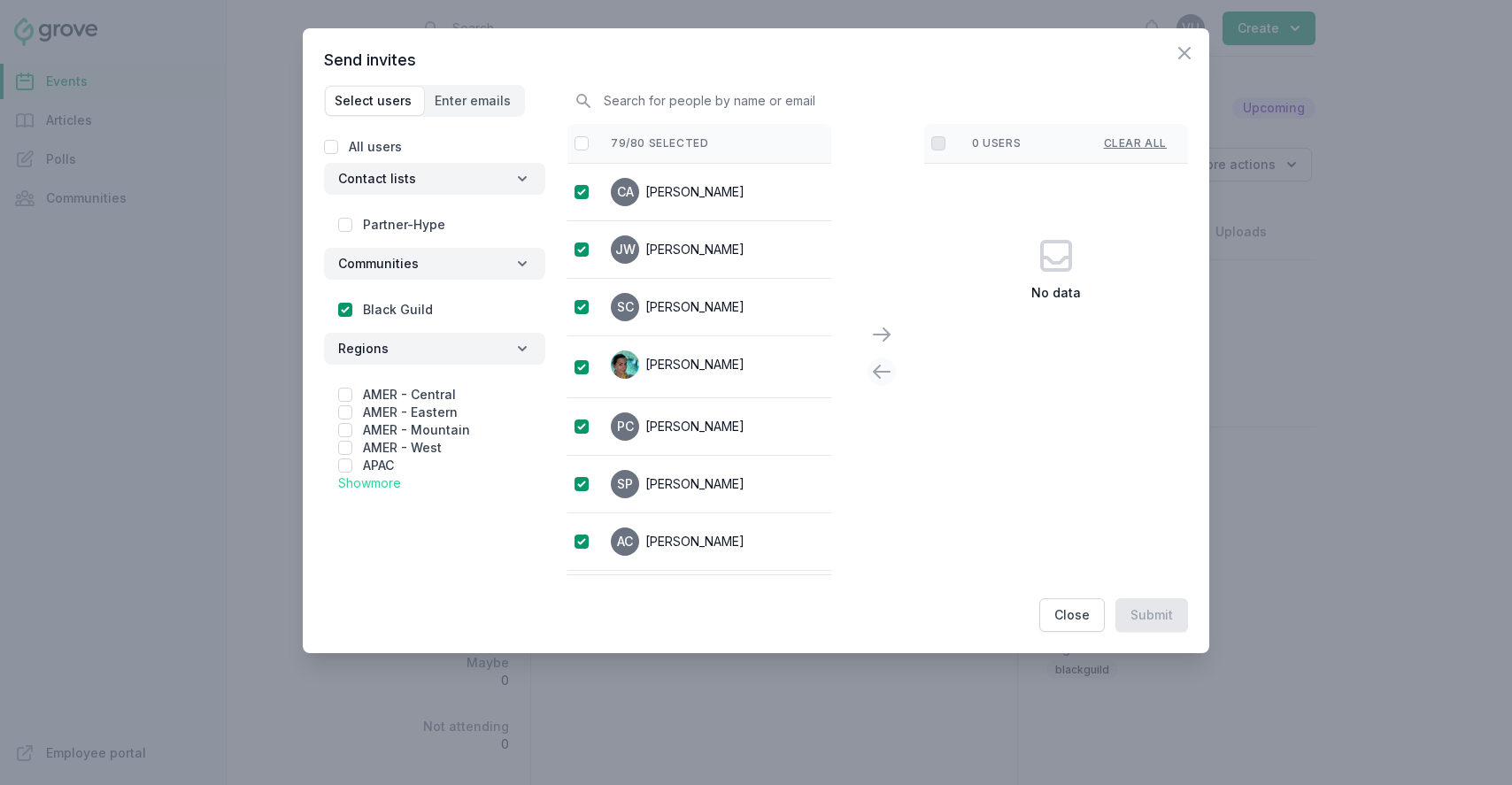
click at [866, 325] on div at bounding box center [878, 353] width 36 height 67
click at [893, 334] on button at bounding box center [881, 334] width 28 height 28
checkbox input "false"
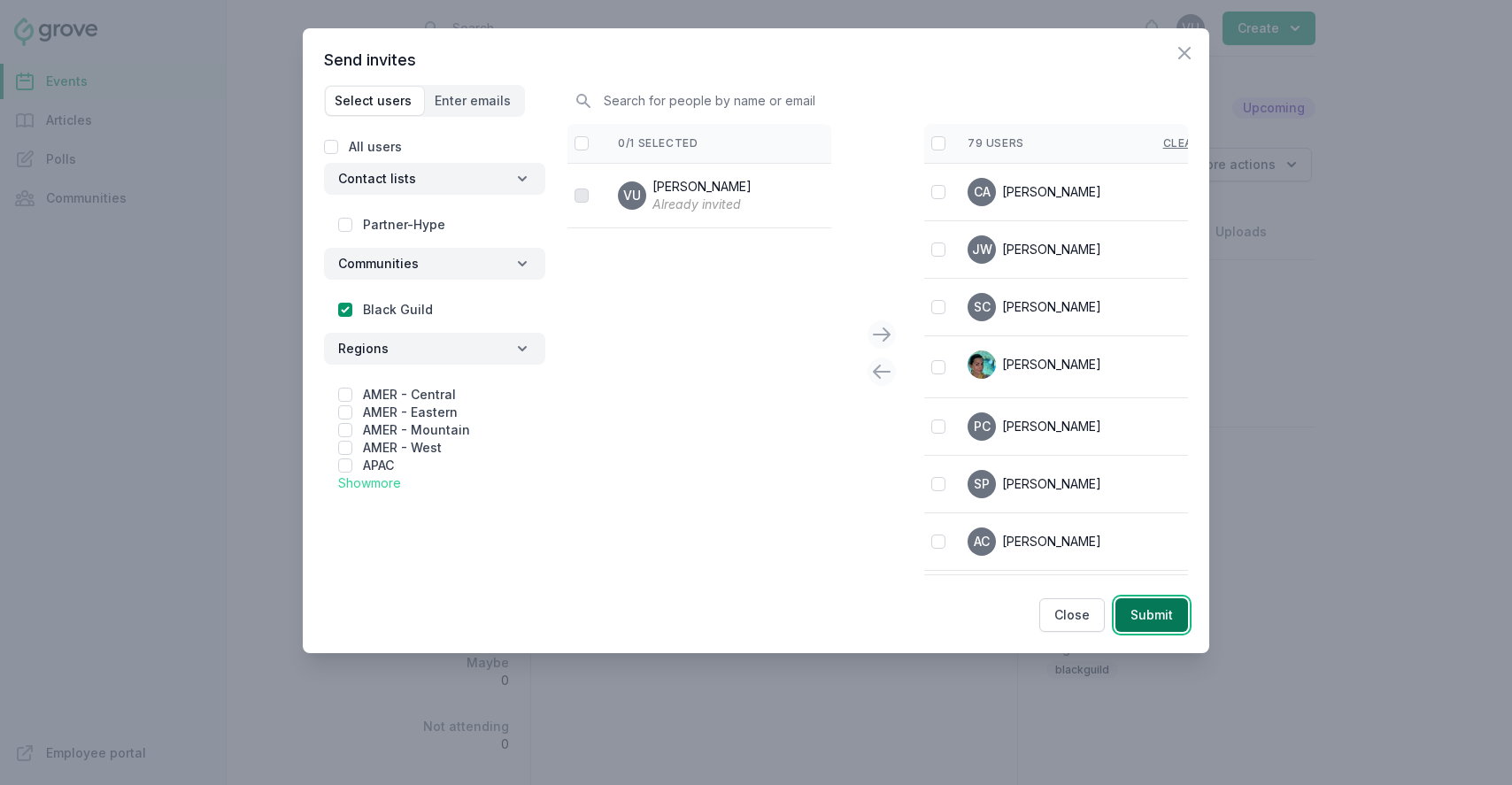
click at [1171, 616] on button "Submit" at bounding box center [1151, 615] width 73 height 34
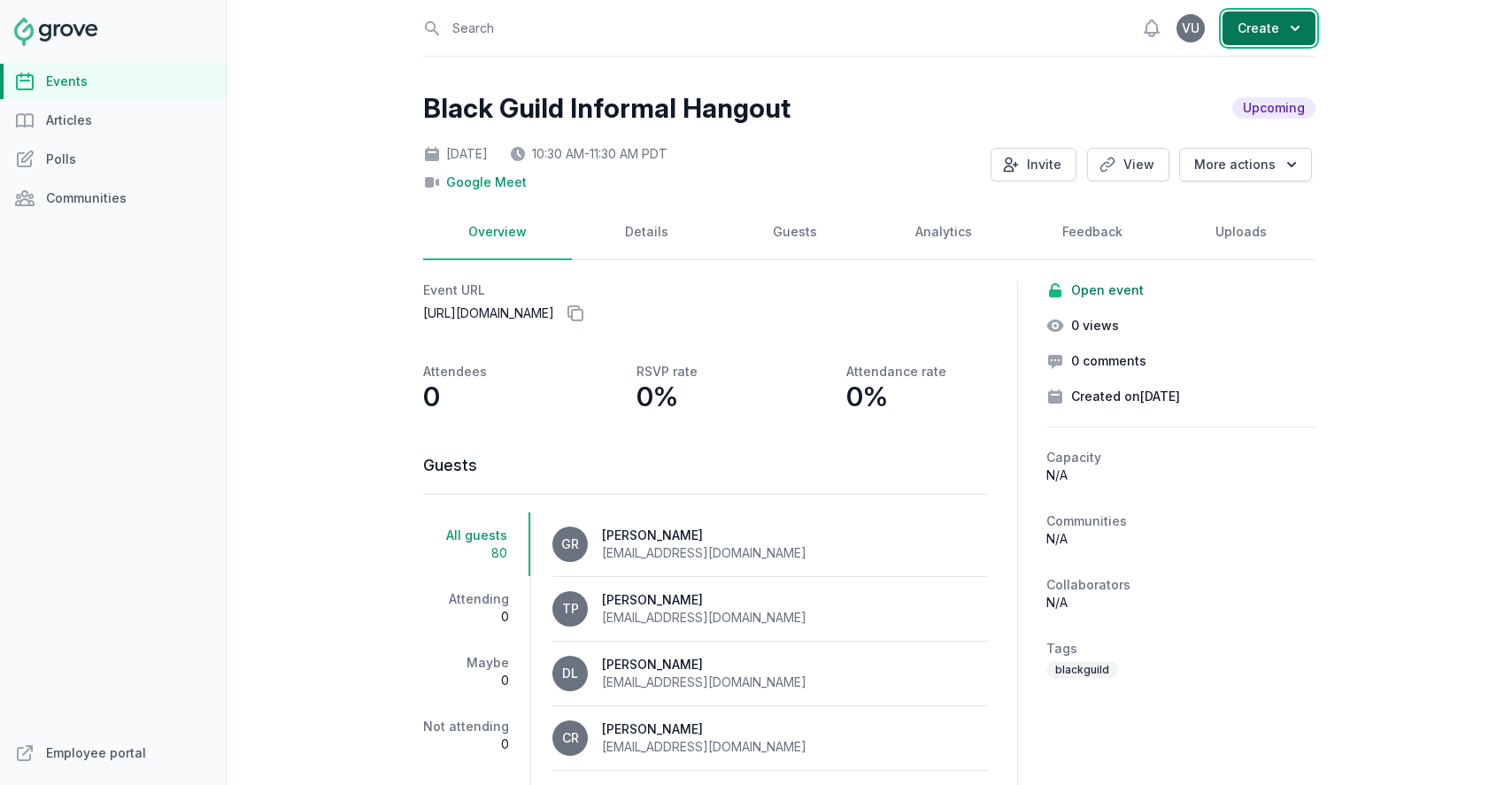
click at [1257, 29] on button "Create" at bounding box center [1269, 28] width 93 height 34
click at [1015, 112] on div "Black Guild Informal Hangout Upcoming" at bounding box center [869, 107] width 892 height 32
click at [1249, 160] on button "More actions" at bounding box center [1246, 164] width 133 height 34
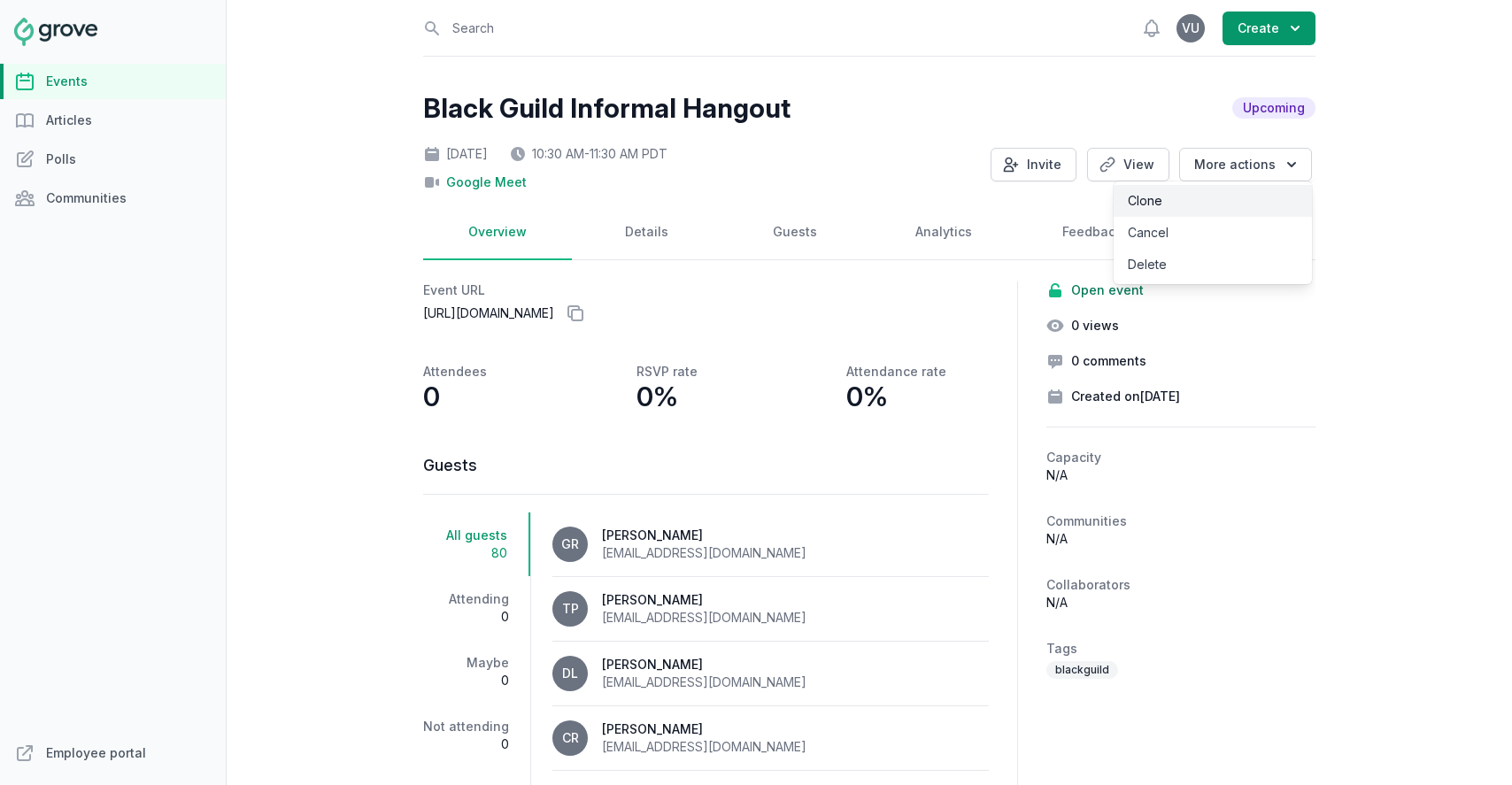
click at [1203, 197] on link "Clone" at bounding box center [1213, 201] width 198 height 32
select select "virtual"
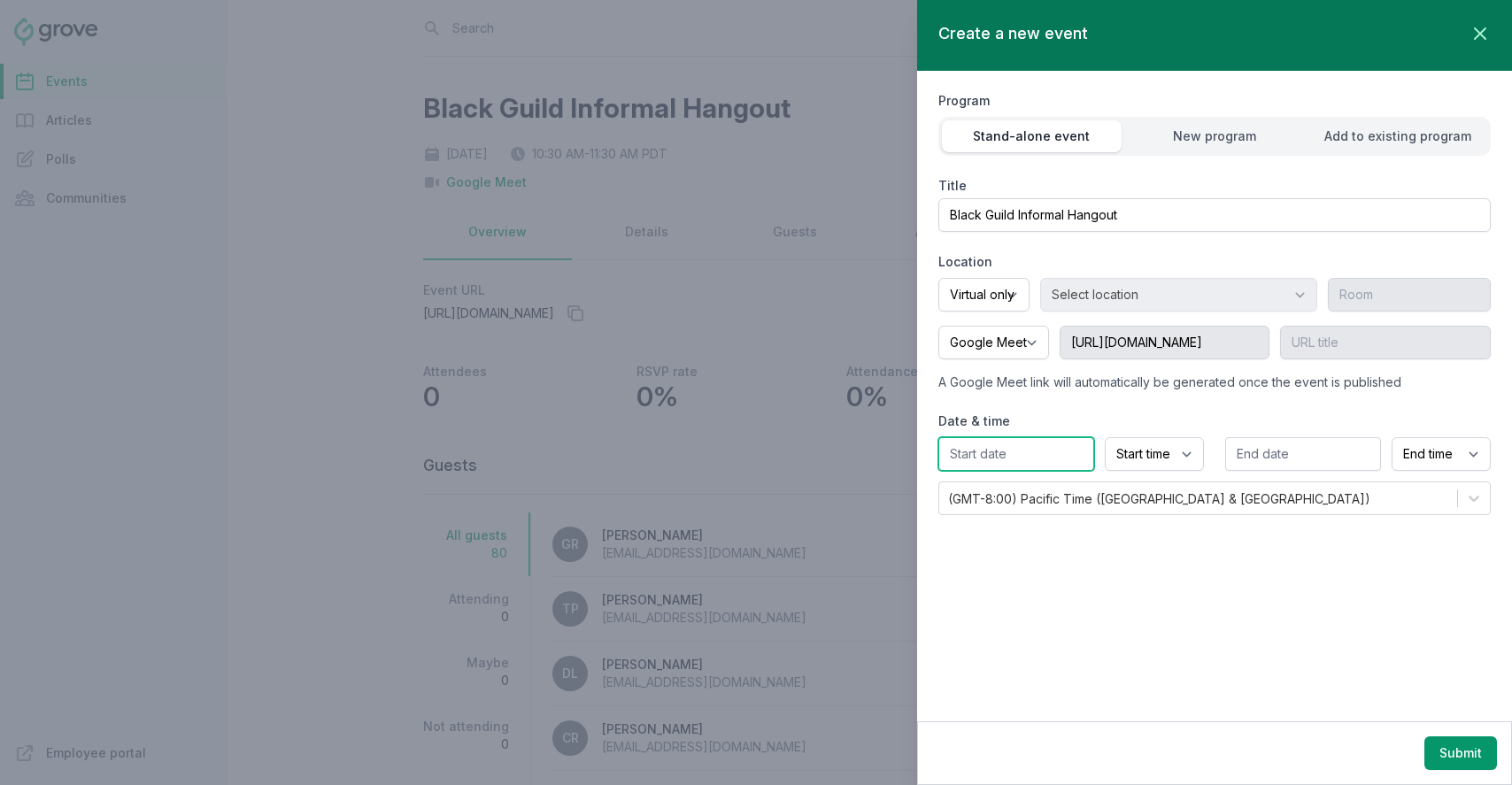
click at [1033, 452] on input "text" at bounding box center [1016, 454] width 156 height 34
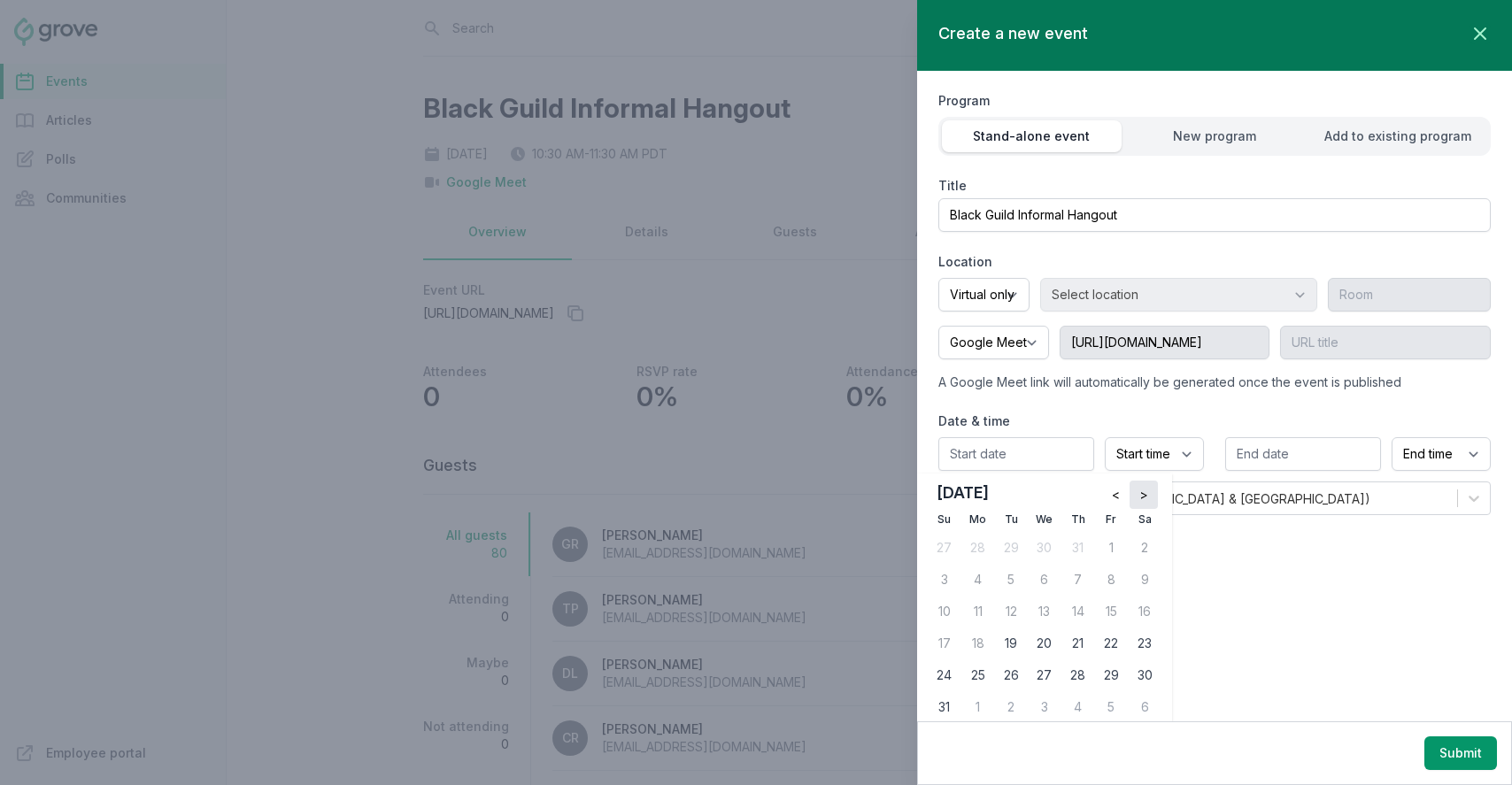
click at [1148, 503] on span ">" at bounding box center [1144, 494] width 9 height 17
click at [1001, 682] on div "30" at bounding box center [1011, 675] width 28 height 28
type input "[DATE]"
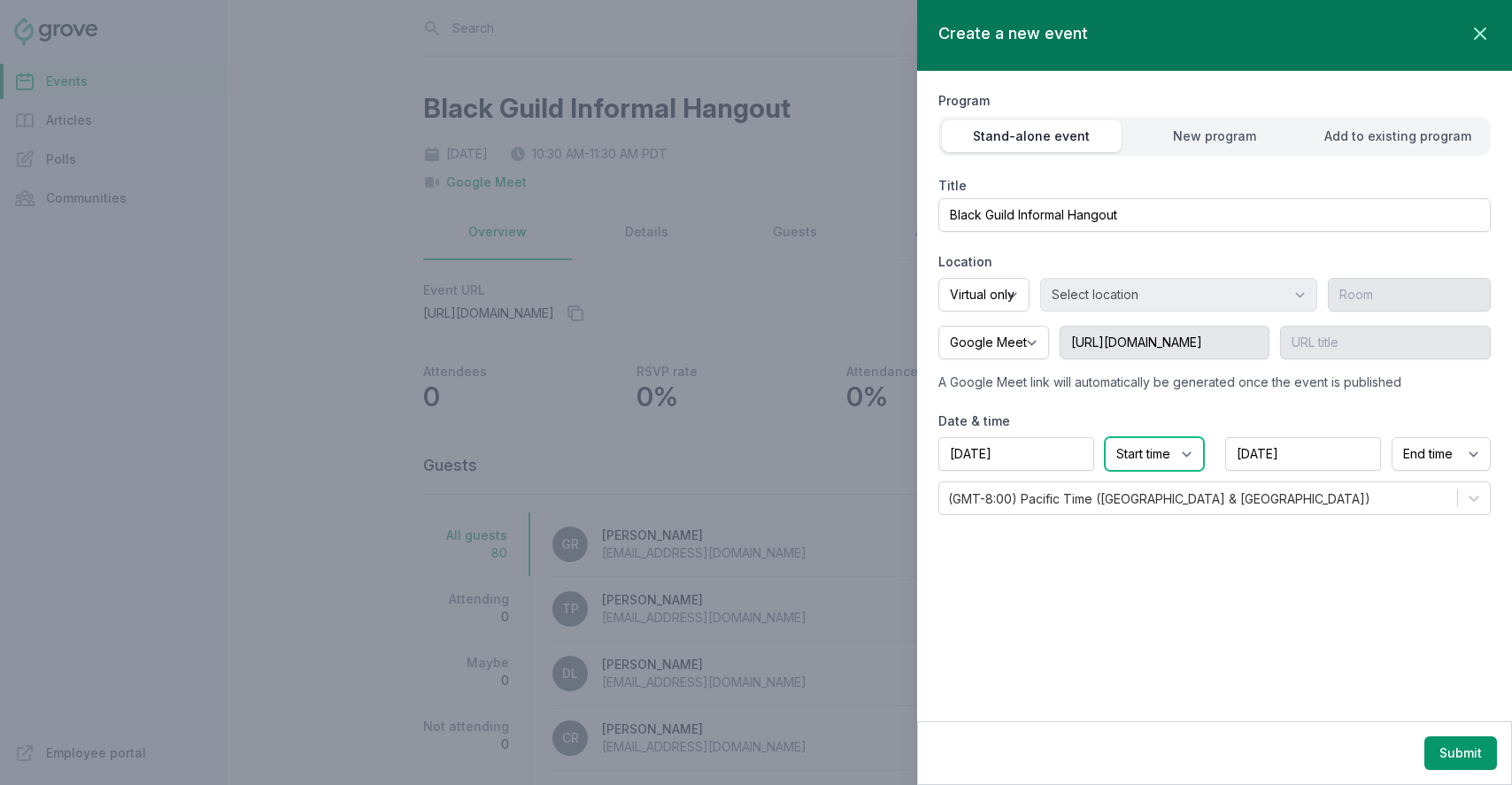
click at [1138, 457] on select "Start time 12:00 AM 12:15 AM 12:30 AM 12:45 AM 1:00 AM 1:15 AM 1:30 AM 1:45 AM …" at bounding box center [1155, 454] width 99 height 34
select select "10:30 AM"
click at [1105, 437] on select "Start time 12:00 AM 12:15 AM 12:30 AM 12:45 AM 1:00 AM 1:15 AM 1:30 AM 1:45 AM …" at bounding box center [1155, 454] width 99 height 34
select select "11:30 AM"
click at [1470, 753] on button "Submit" at bounding box center [1461, 753] width 73 height 34
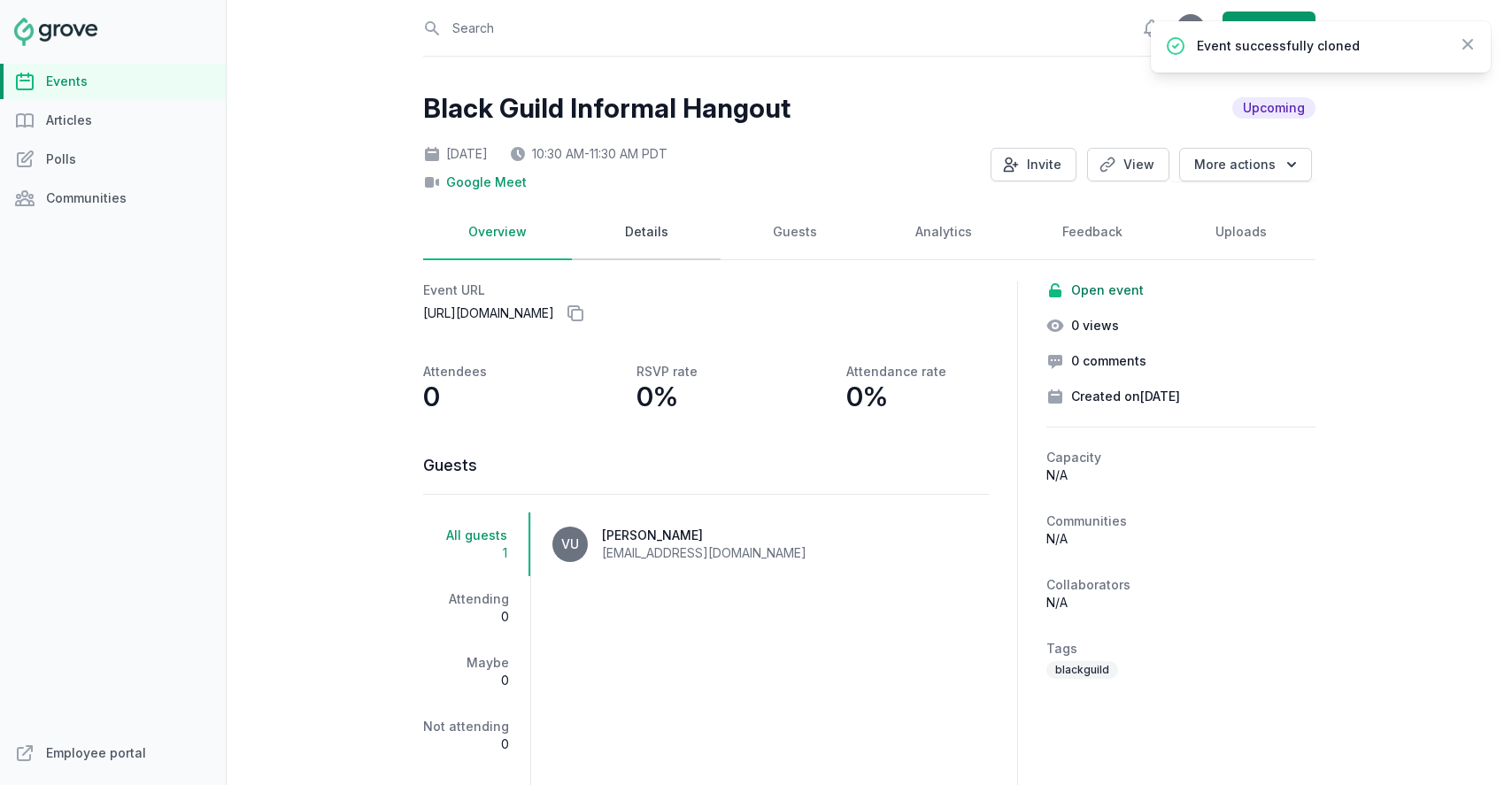
click at [655, 224] on link "Details" at bounding box center [646, 233] width 149 height 55
select select "virtual"
select select "10:30 AM"
select select "11:30 AM"
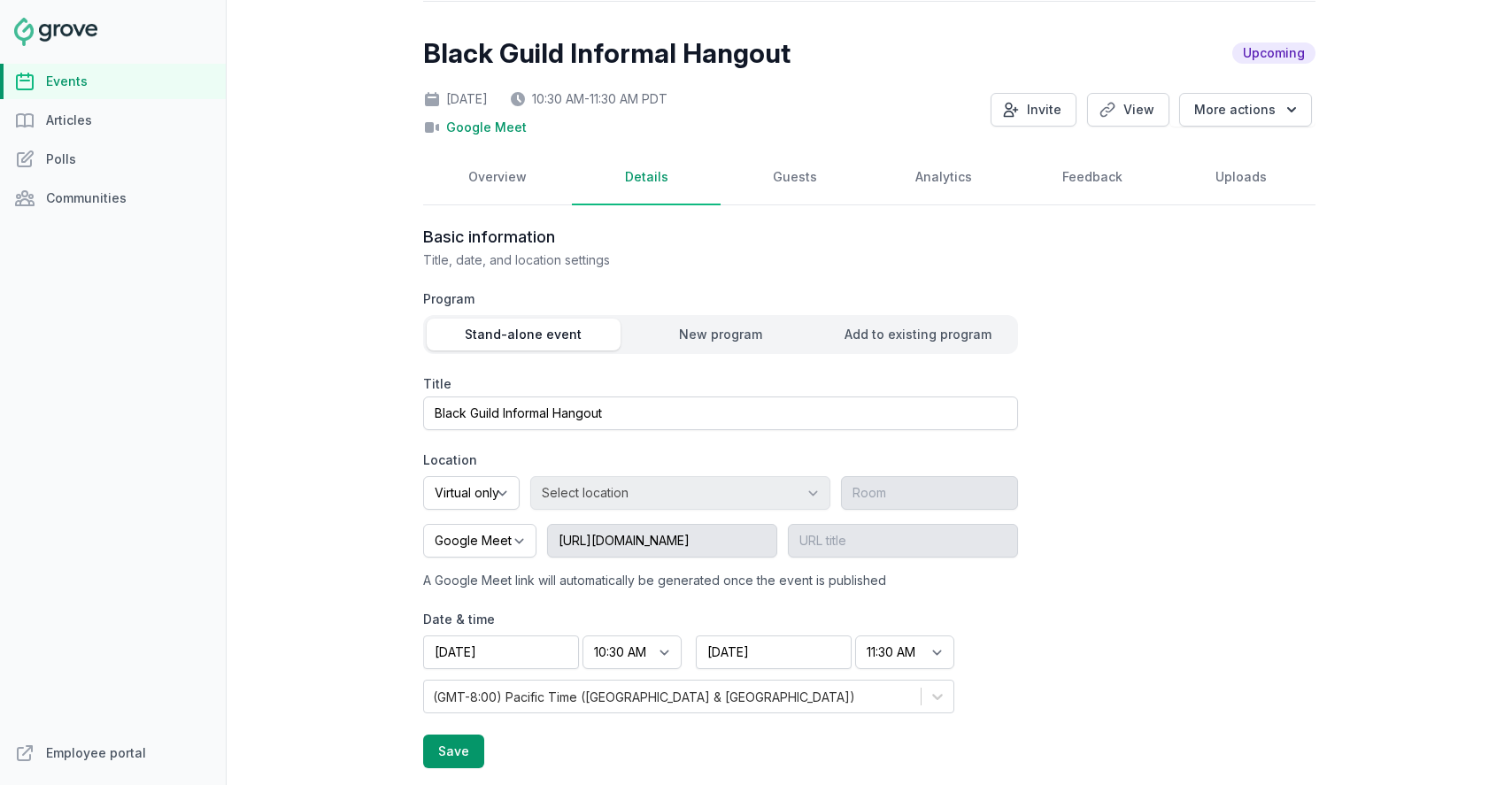
scroll to position [88, 0]
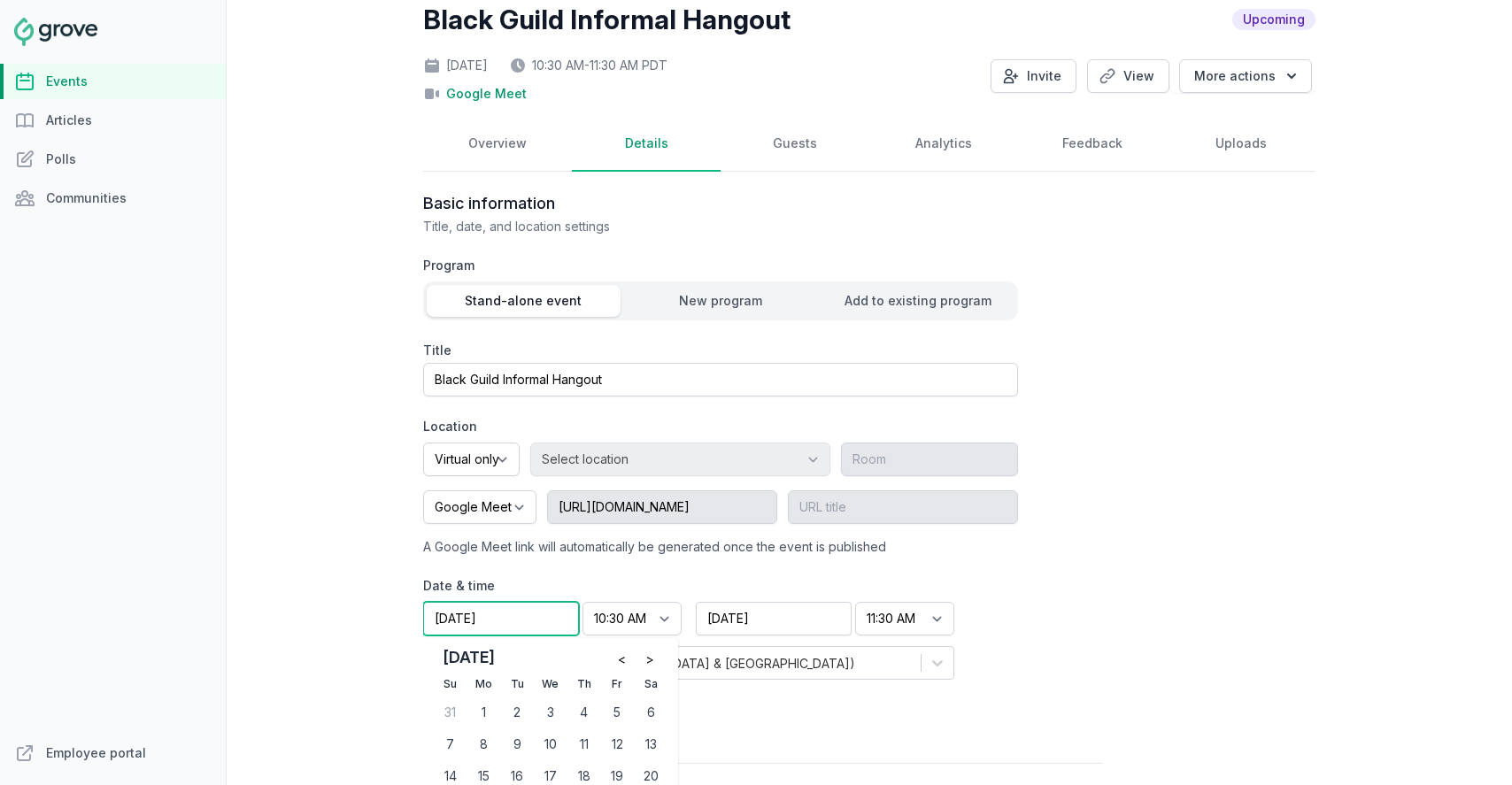
click at [510, 622] on input "[DATE]" at bounding box center [501, 619] width 156 height 34
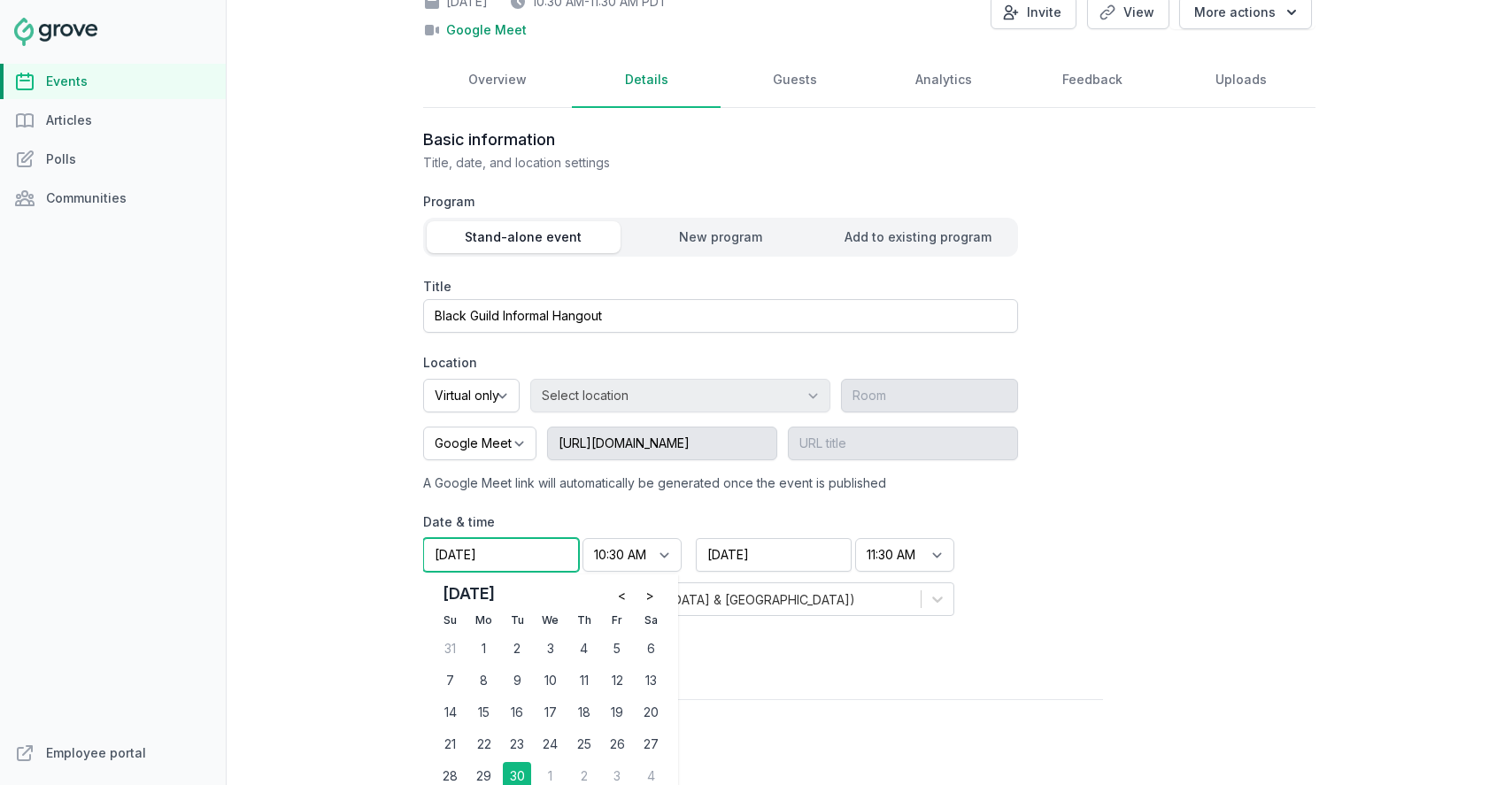
scroll to position [155, 0]
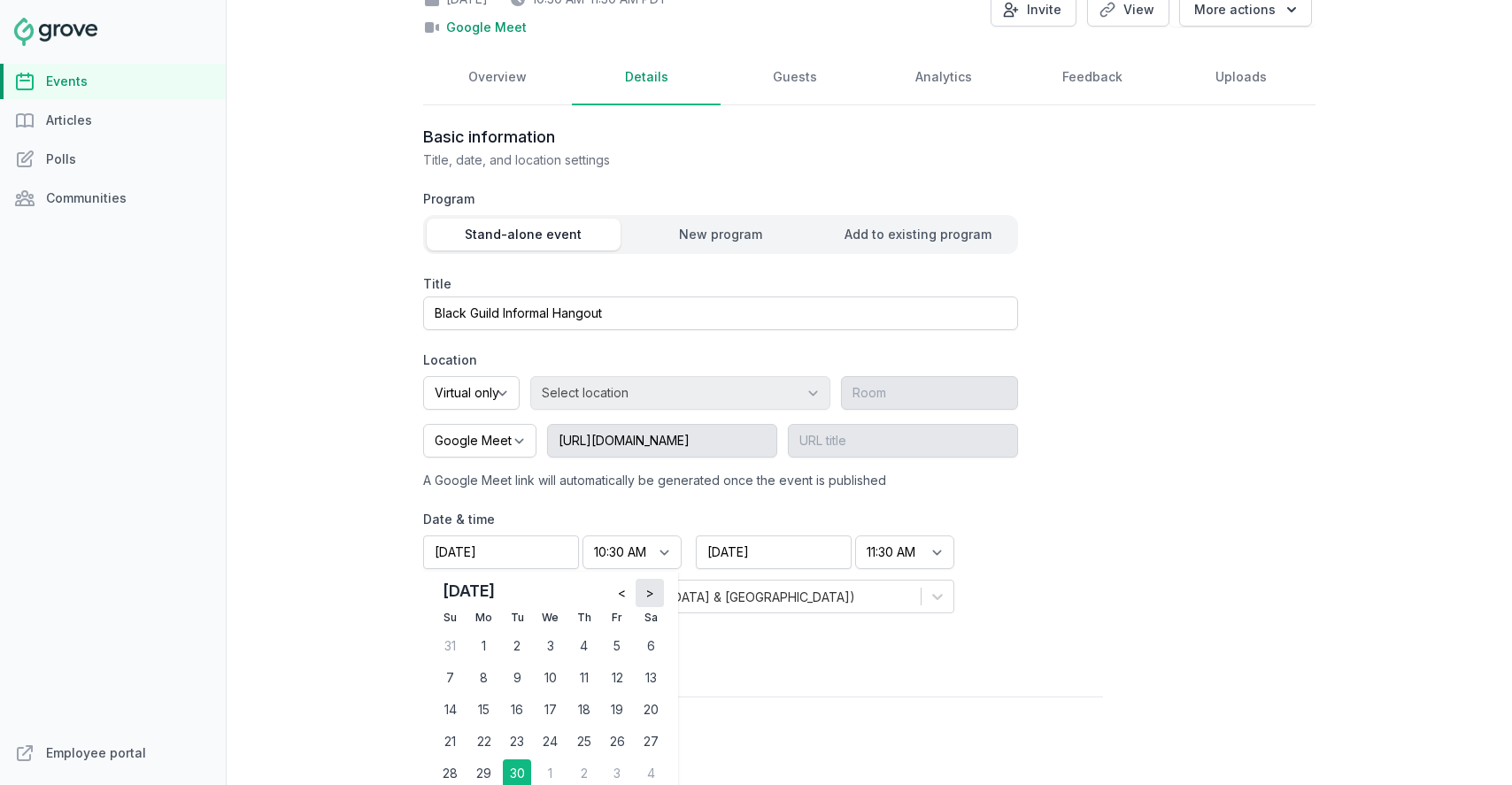
click at [656, 593] on button ">" at bounding box center [649, 593] width 28 height 28
click at [505, 684] on div "7" at bounding box center [517, 678] width 28 height 28
type input "[DATE]"
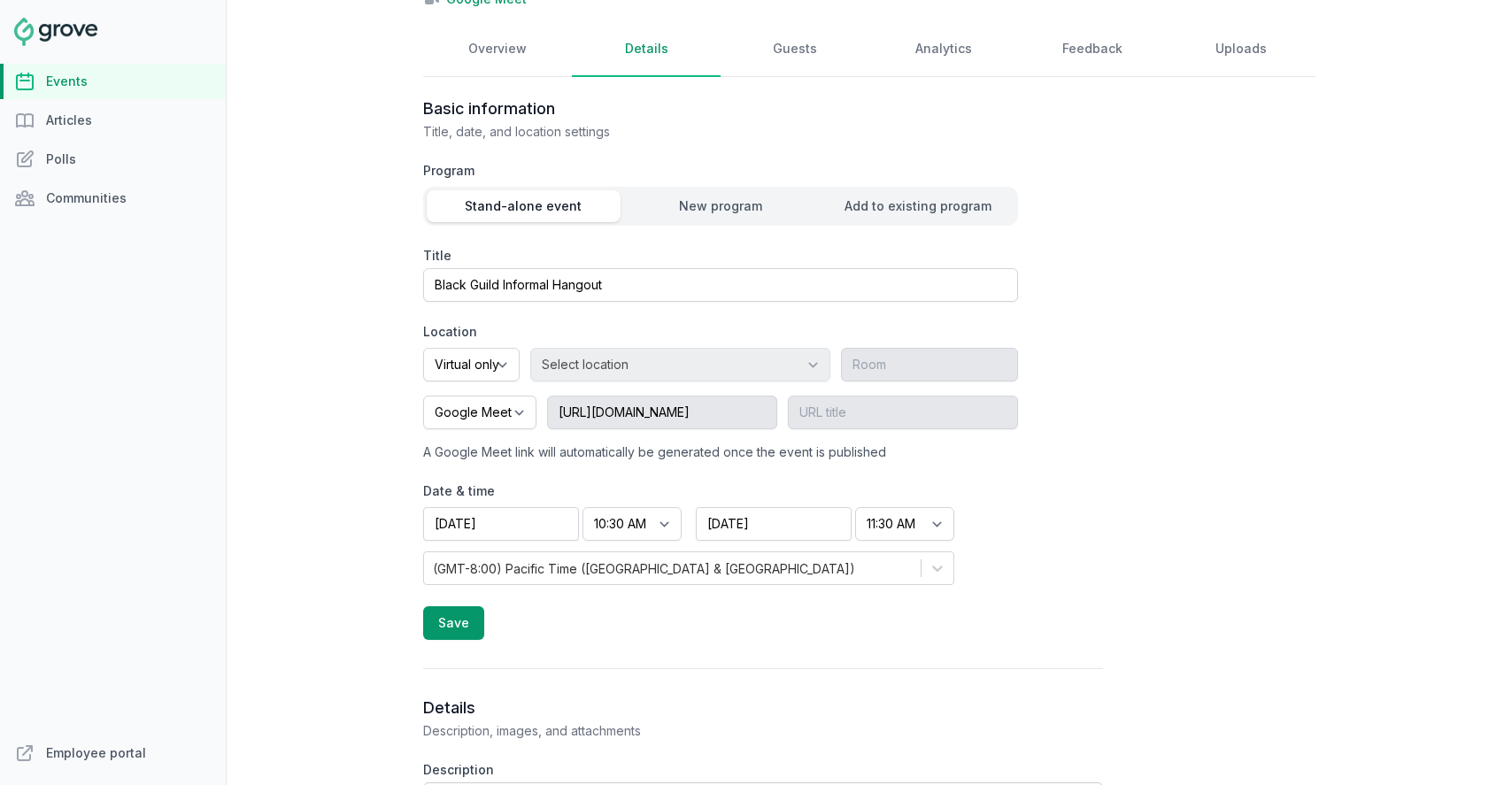
scroll to position [195, 0]
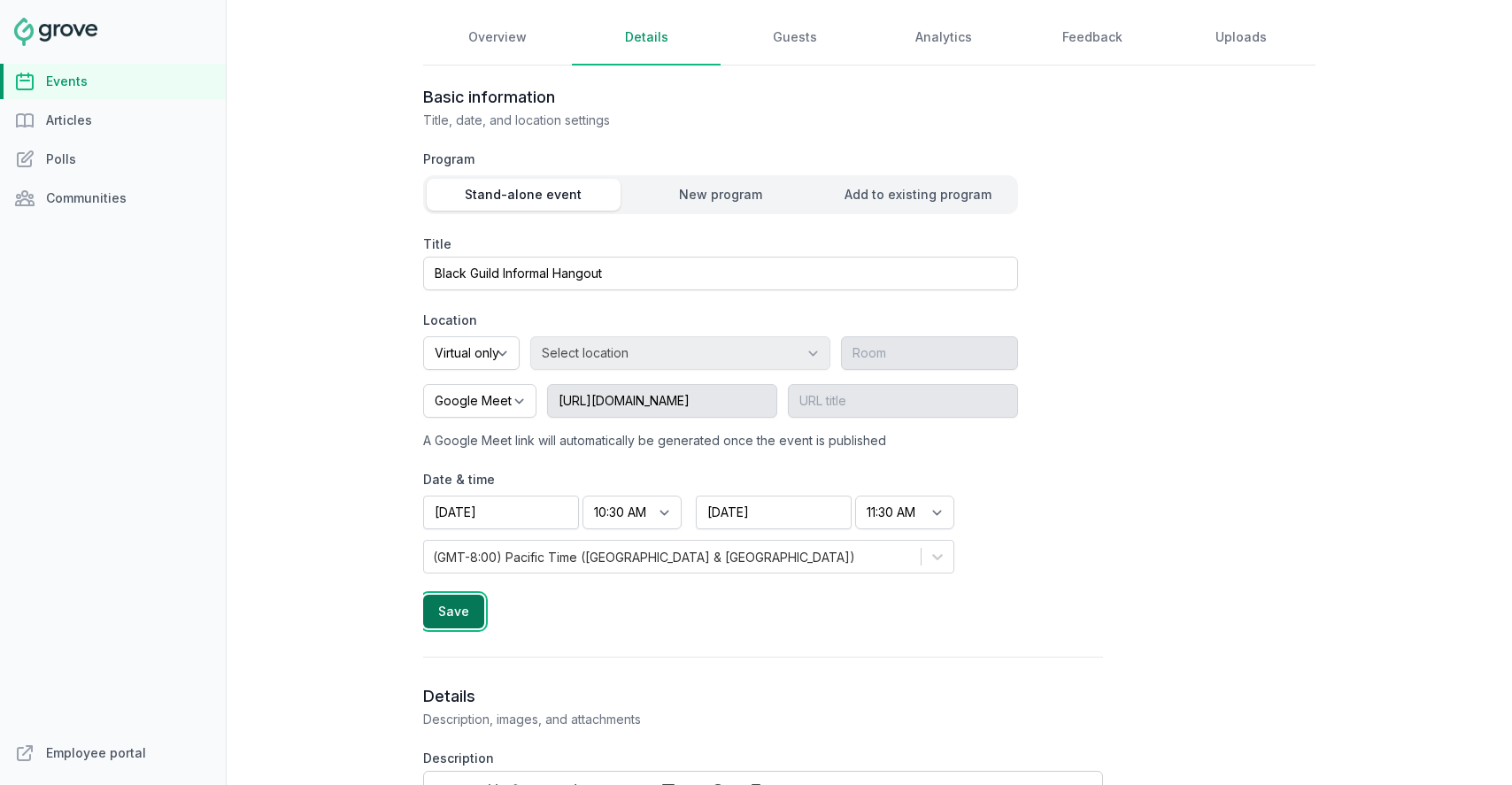
click at [454, 615] on button "Save" at bounding box center [454, 611] width 62 height 34
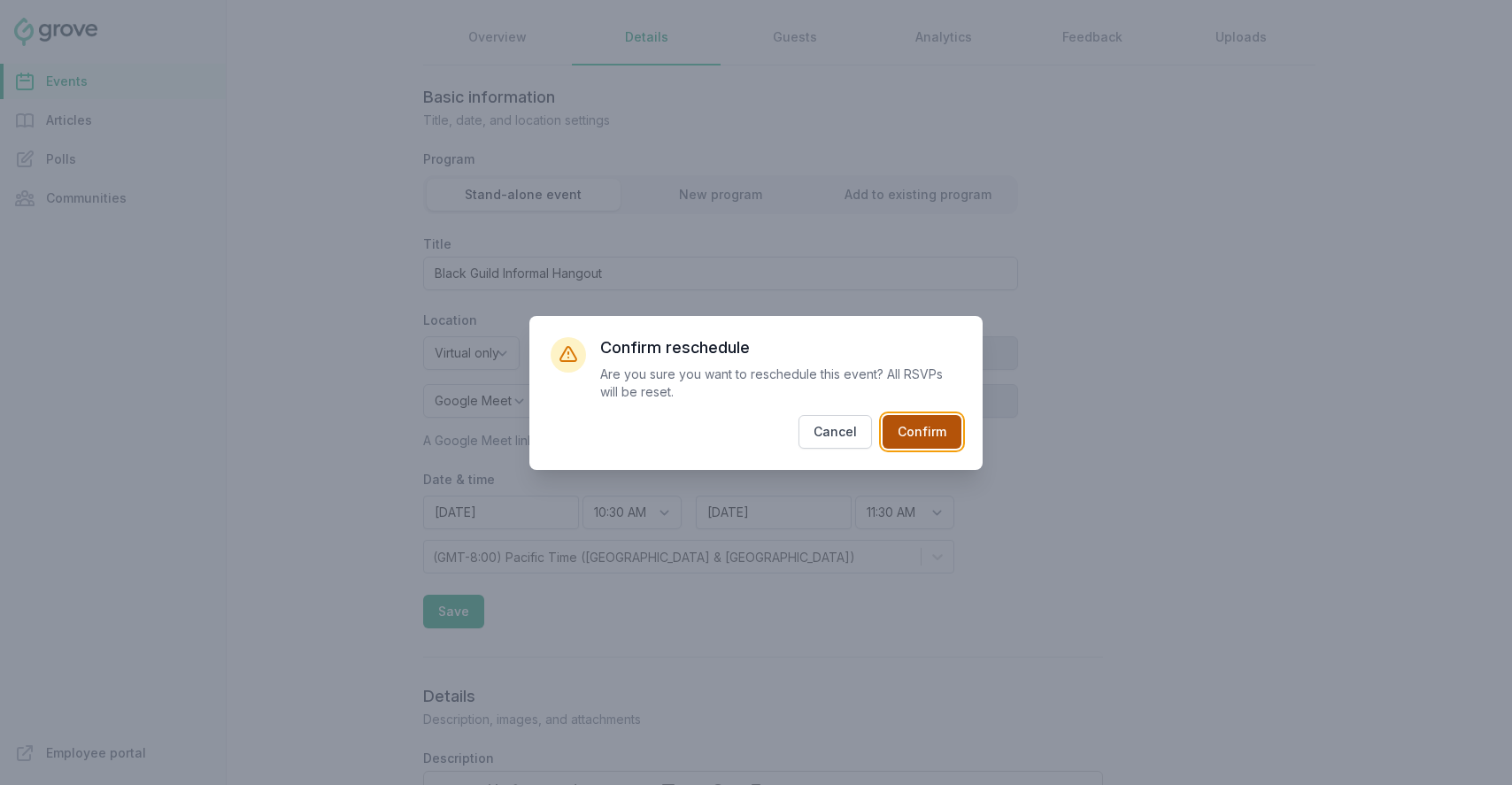
click at [921, 438] on button "Confirm" at bounding box center [923, 432] width 79 height 34
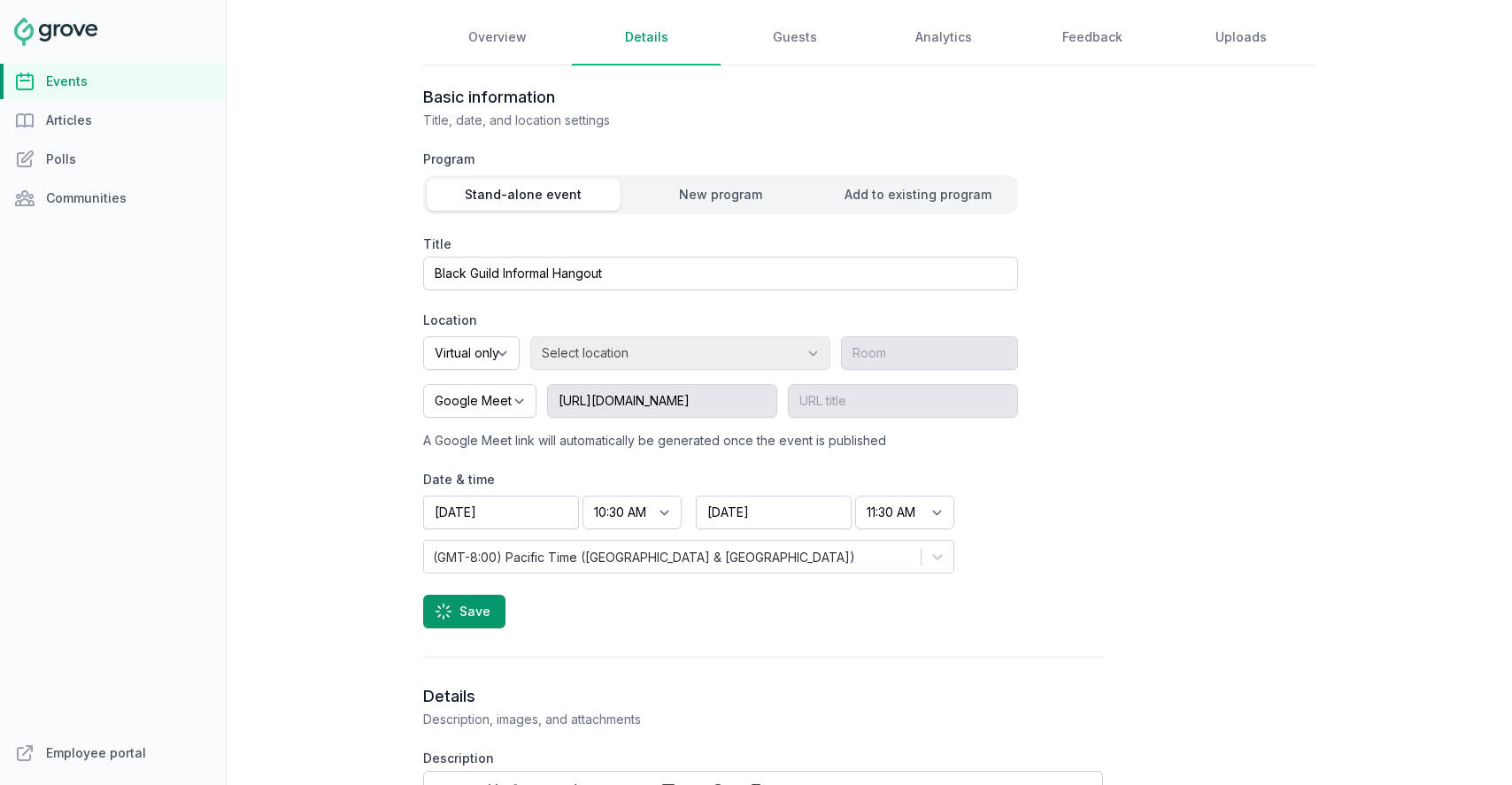
select select "12:30 PM"
select select "1:30 PM"
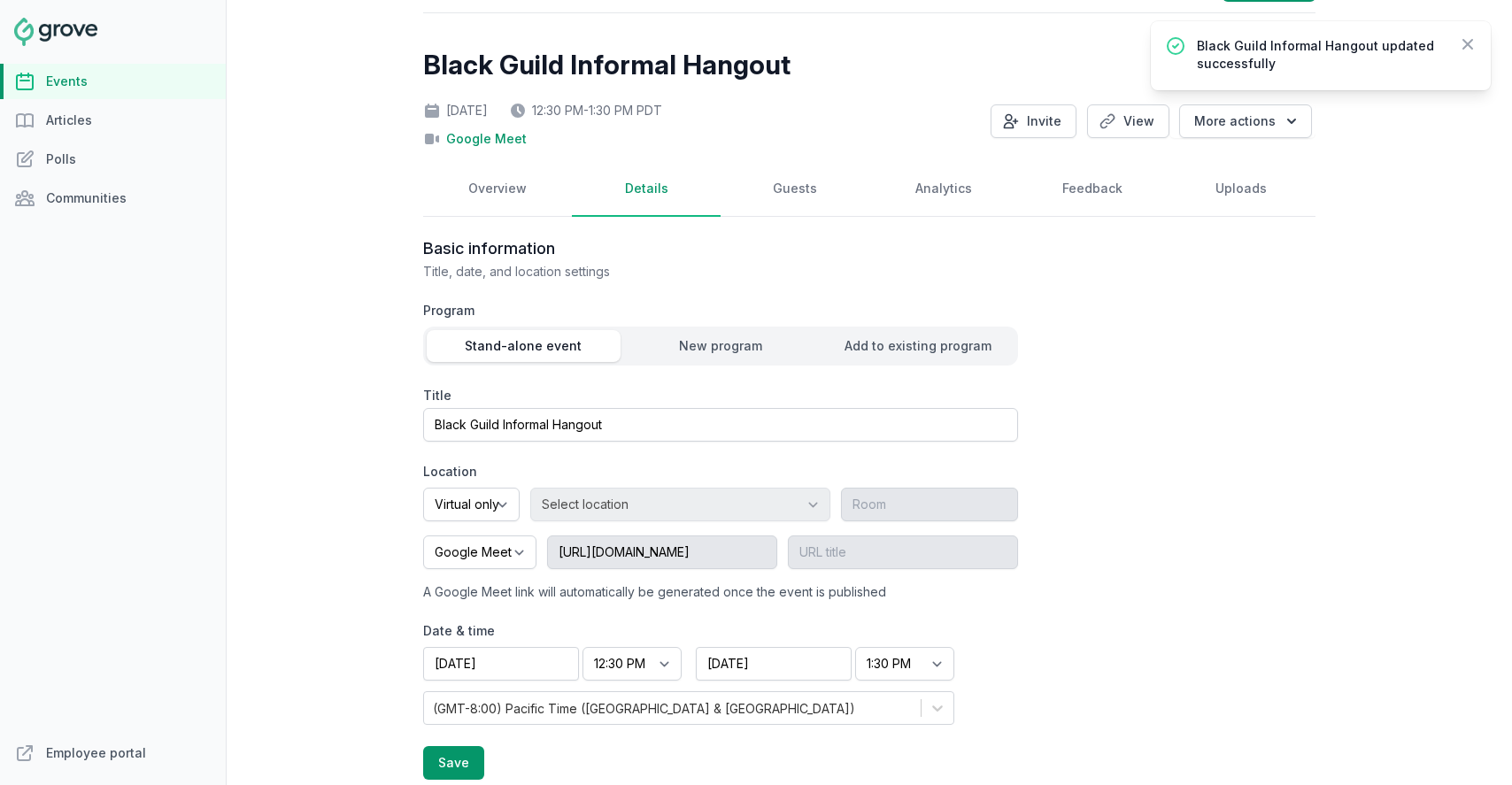
scroll to position [0, 0]
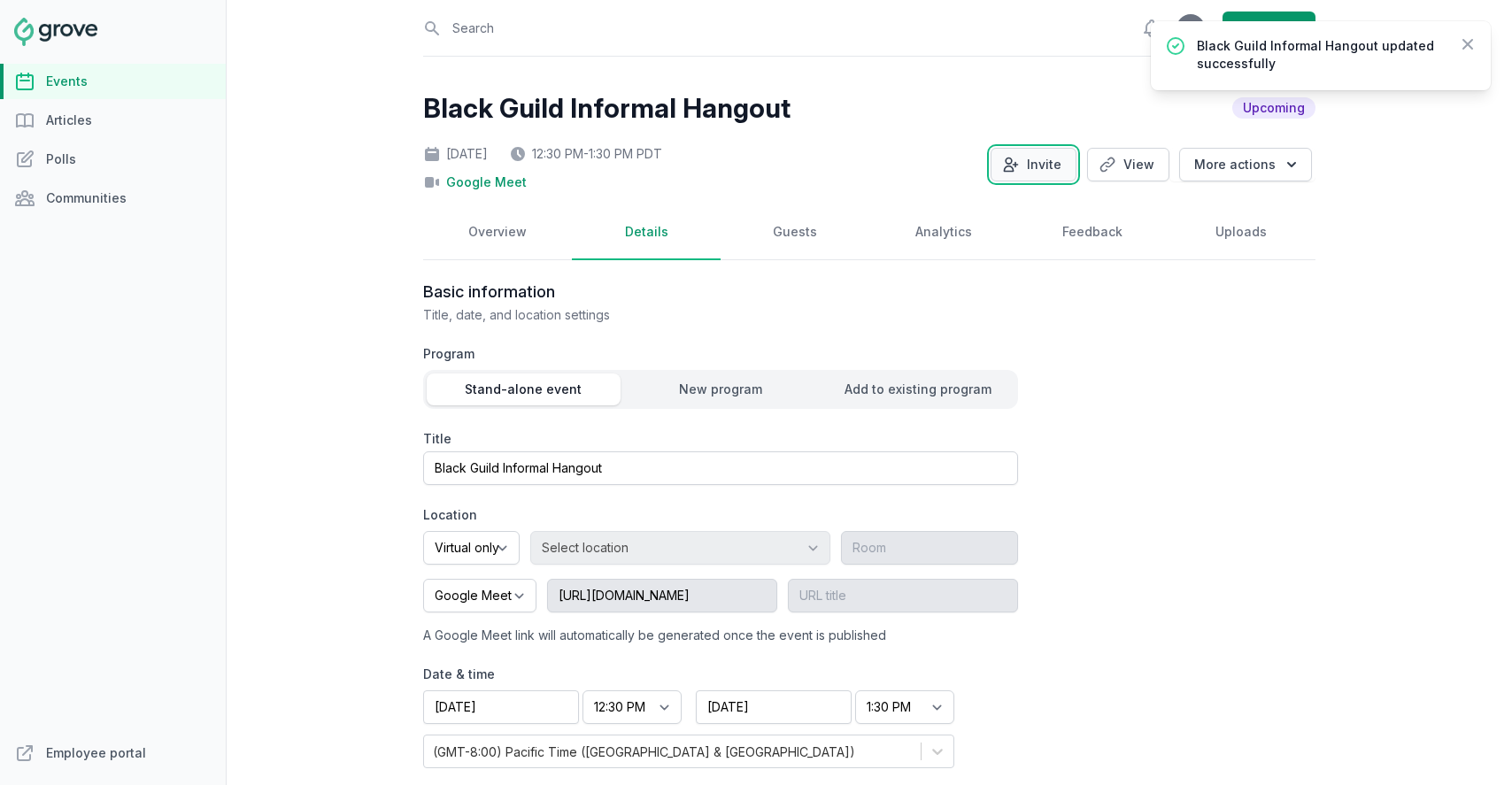
click at [1018, 165] on icon "button" at bounding box center [1012, 165] width 13 height 13
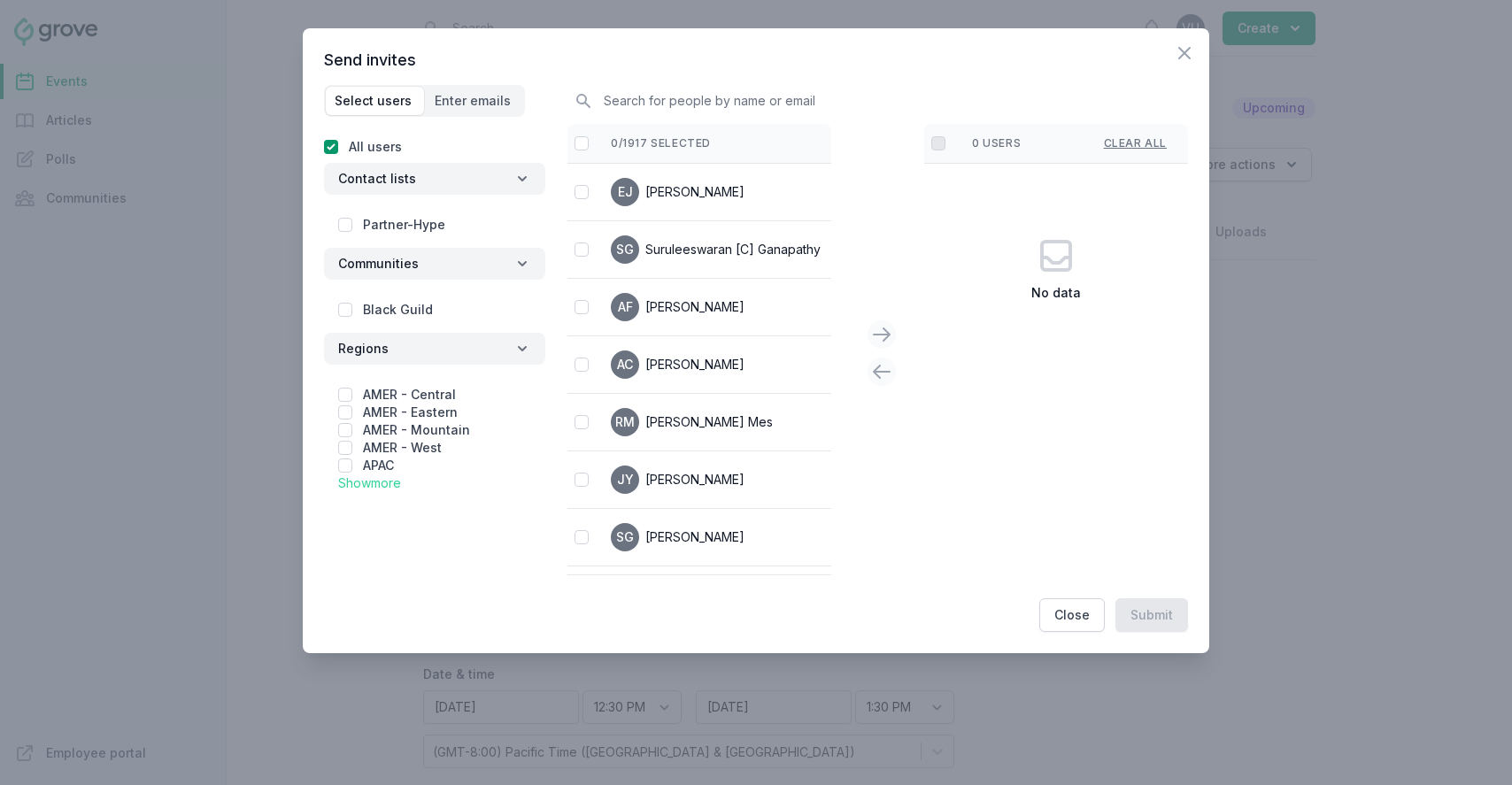
click at [392, 306] on label "Black Guild" at bounding box center [398, 309] width 70 height 15
click at [347, 311] on input "checkbox" at bounding box center [344, 309] width 14 height 14
checkbox input "true"
checkbox input "false"
click at [580, 141] on input "checkbox" at bounding box center [581, 143] width 14 height 14
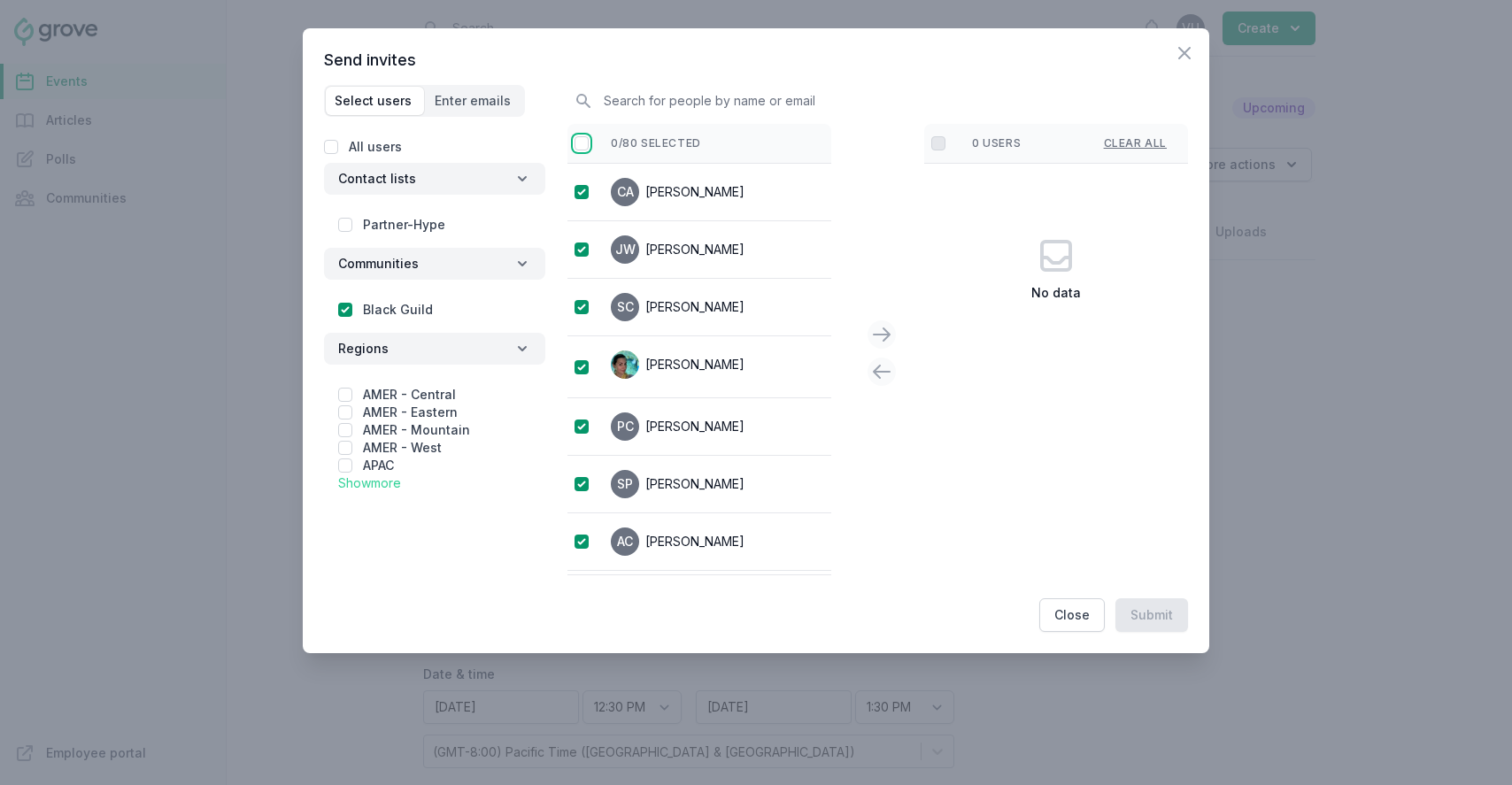
checkbox input "false"
checkbox input "true"
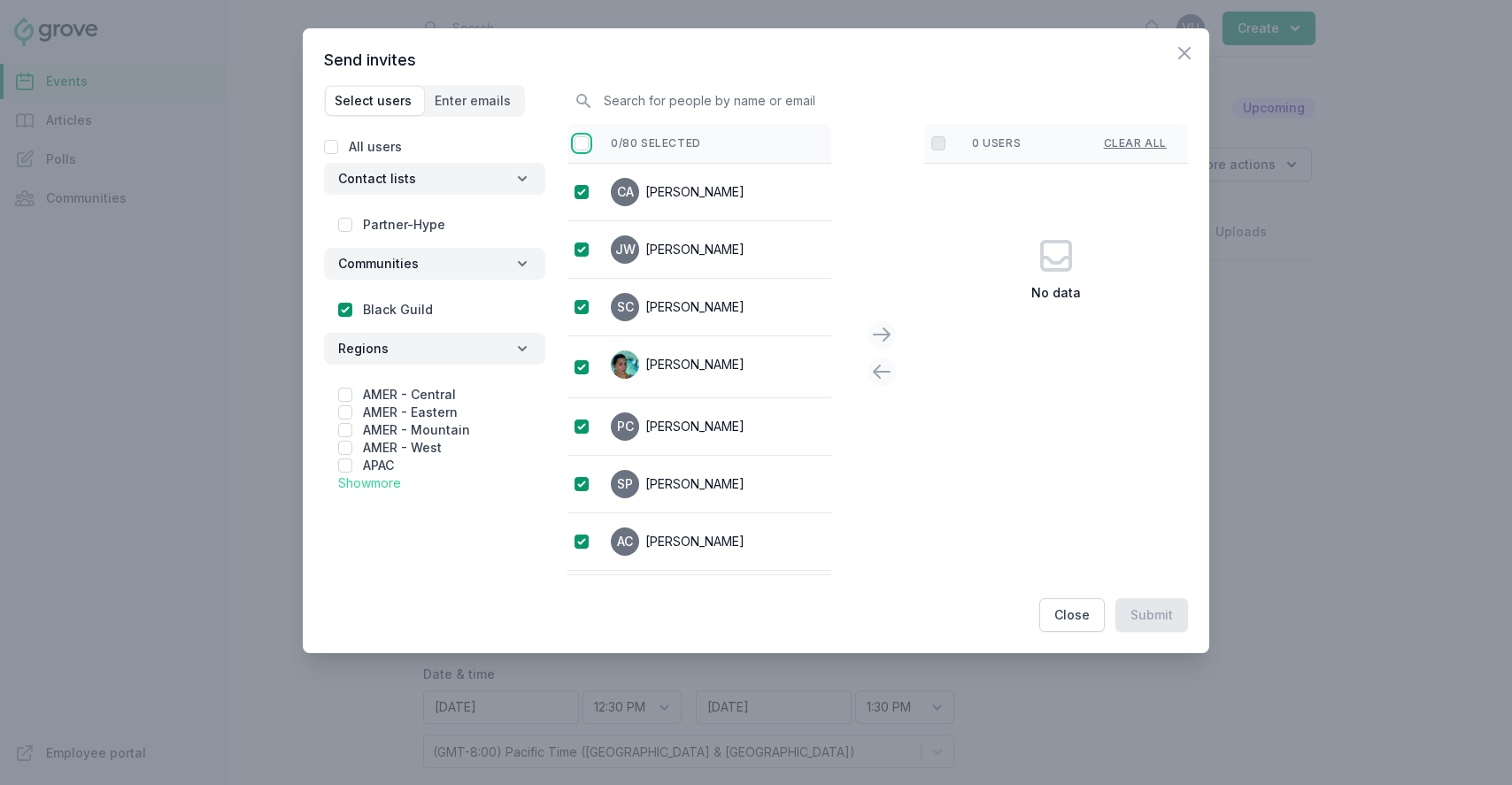
checkbox input "true"
click at [876, 345] on button at bounding box center [881, 334] width 28 height 28
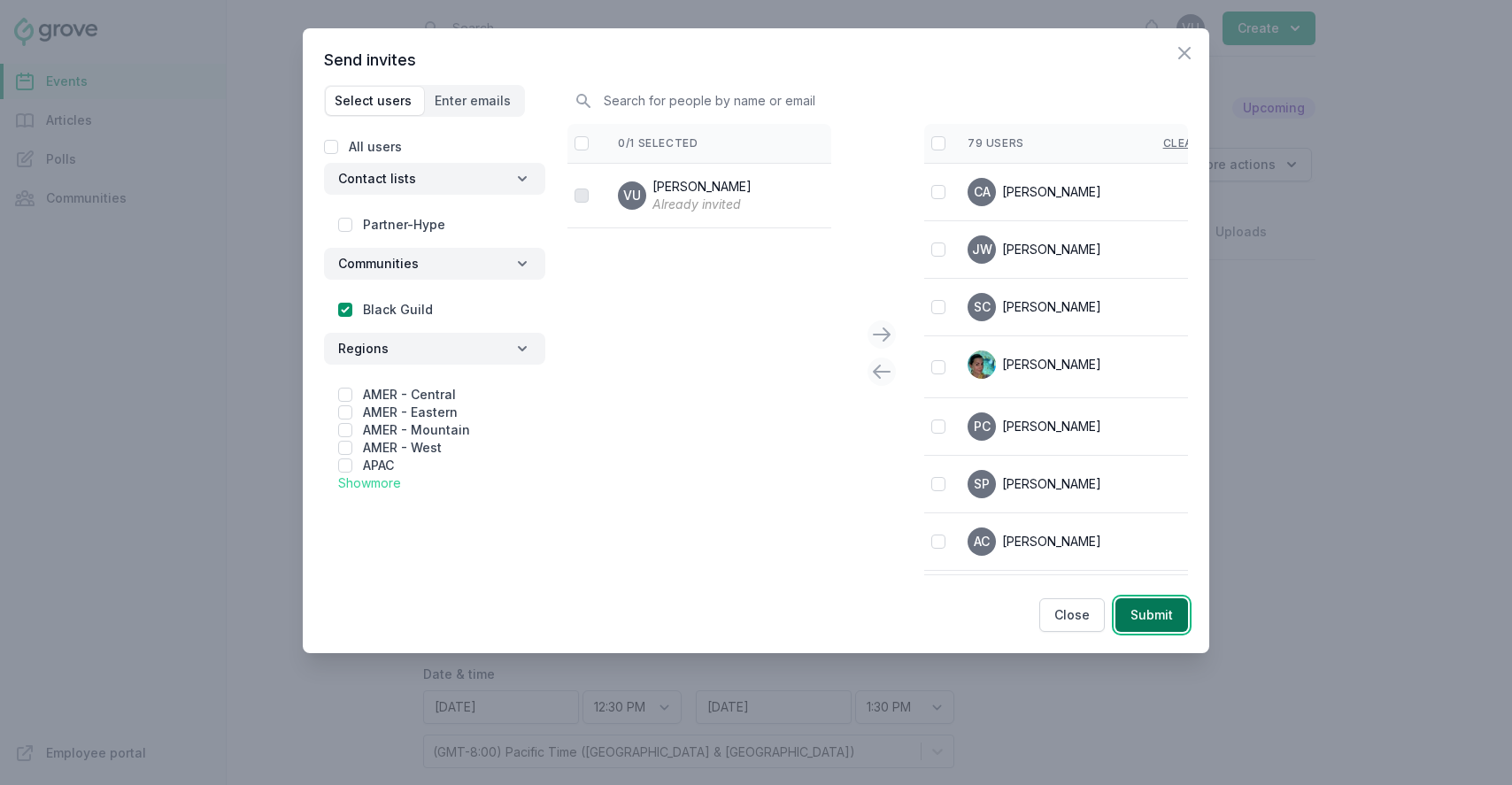
click at [1159, 615] on button "Submit" at bounding box center [1151, 615] width 73 height 34
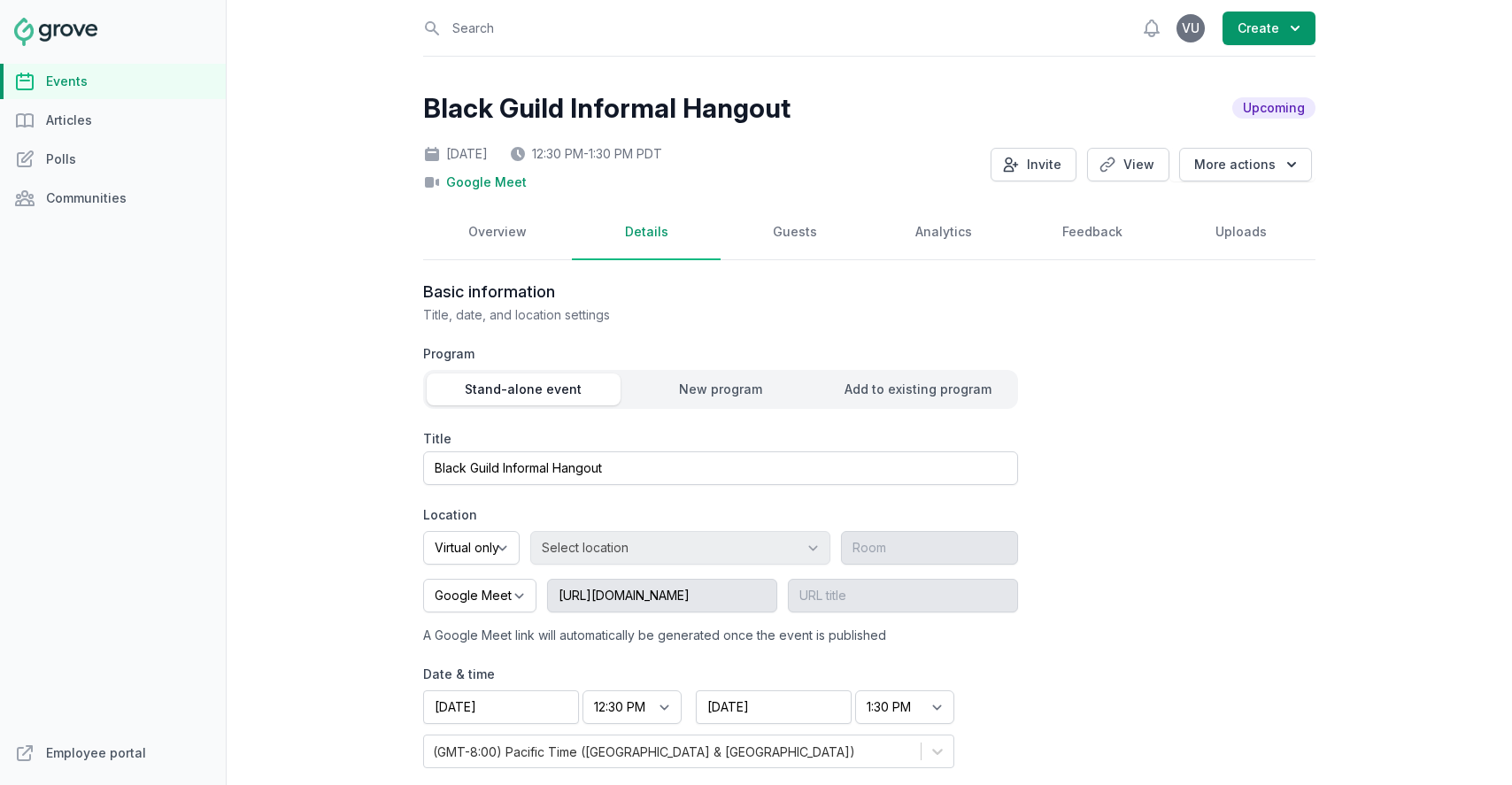
click at [106, 95] on link "Events" at bounding box center [113, 81] width 226 height 36
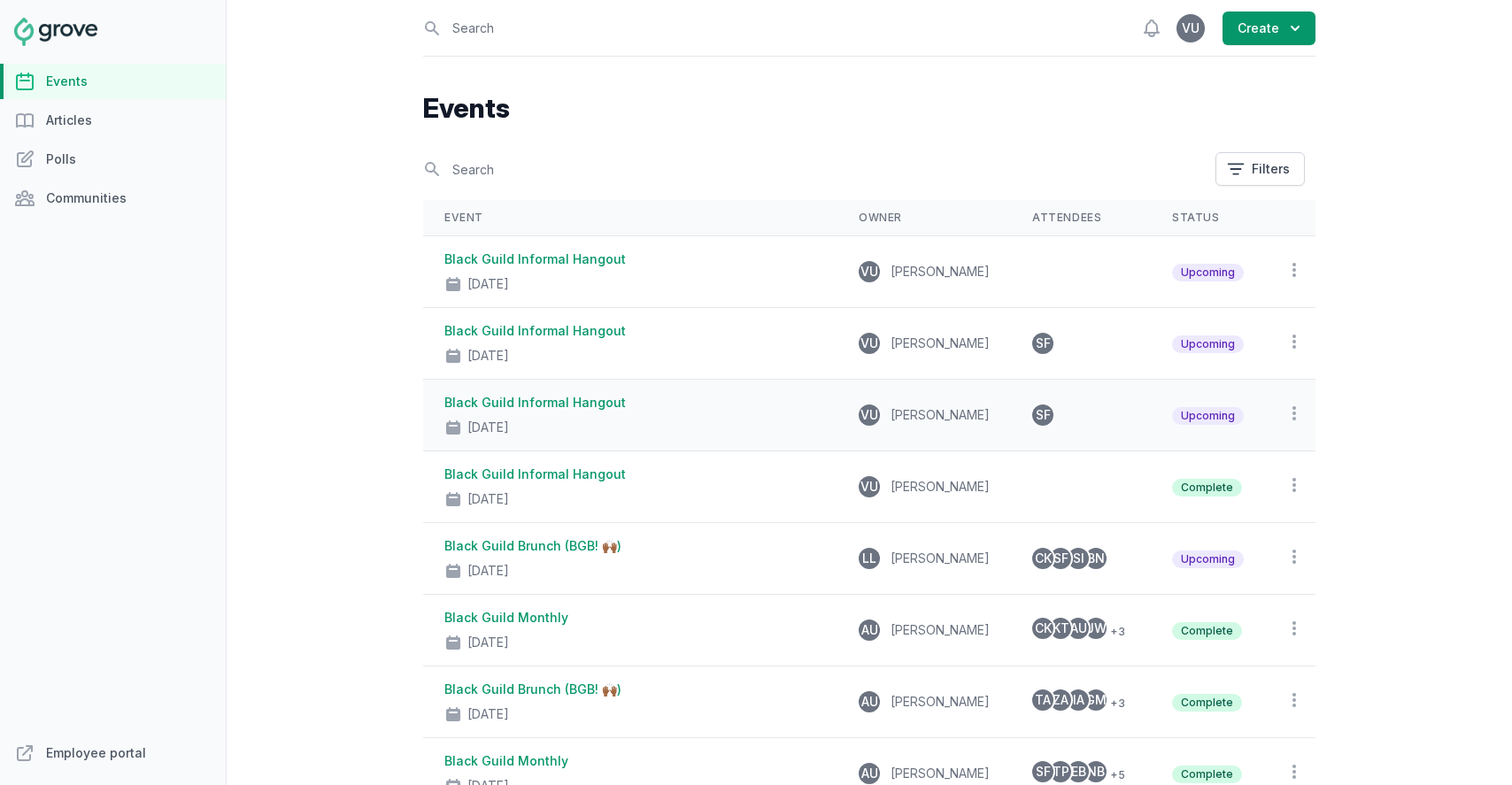
click at [1036, 414] on span "SF" at bounding box center [1043, 416] width 15 height 13
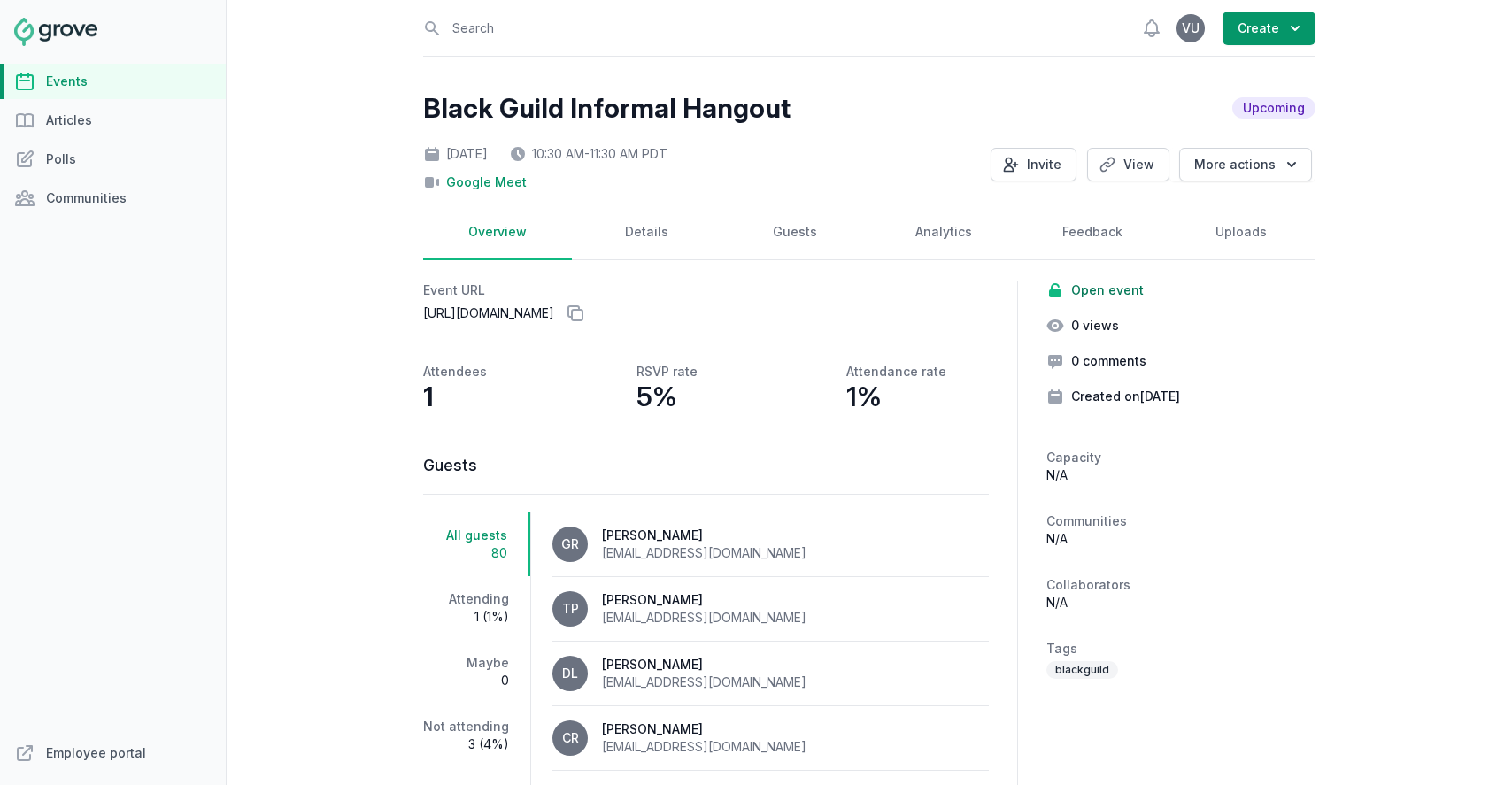
scroll to position [14, 0]
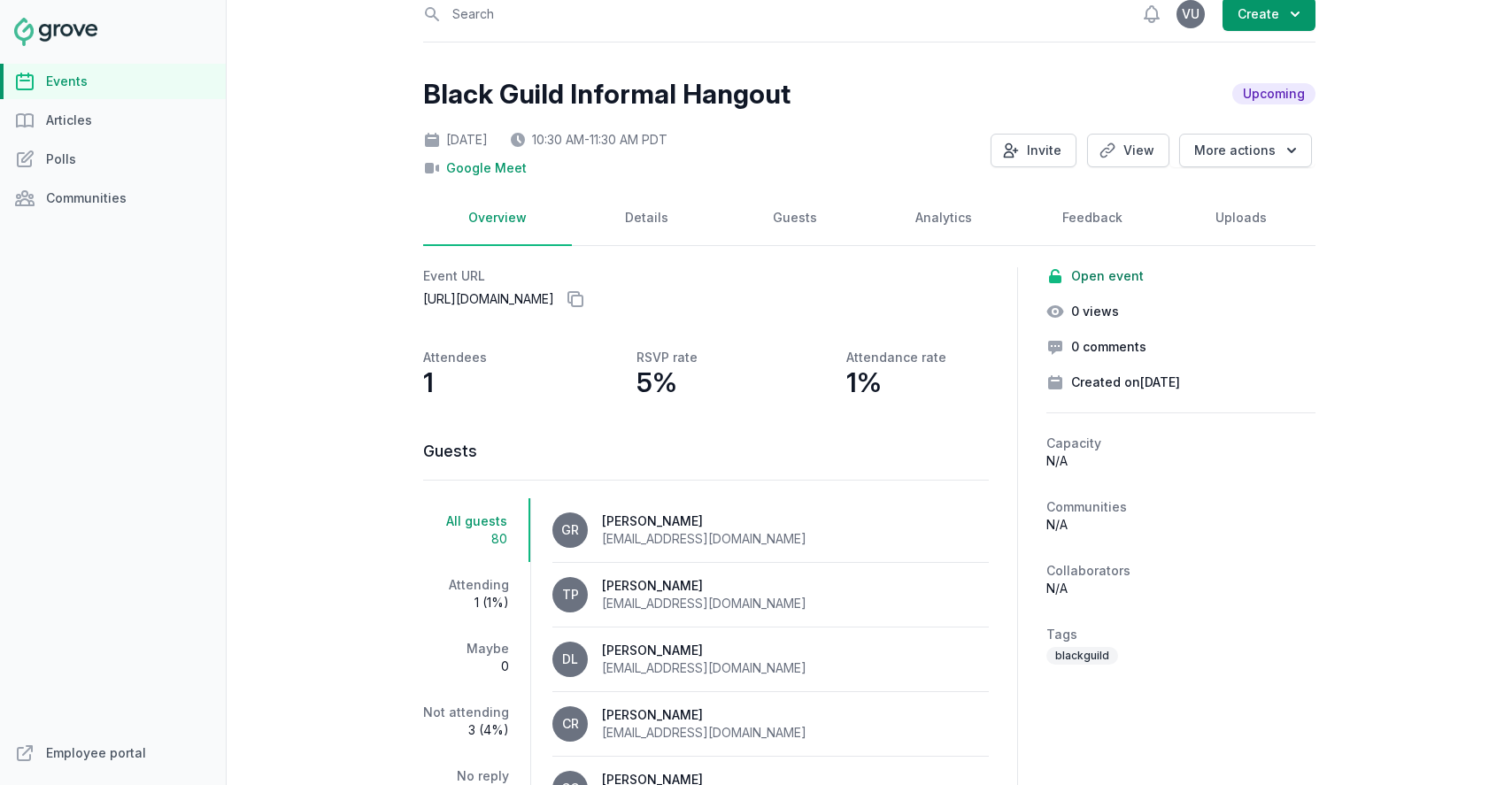
click at [477, 389] on dd "1" at bounding box center [454, 382] width 63 height 32
click at [663, 213] on link "Details" at bounding box center [646, 219] width 149 height 55
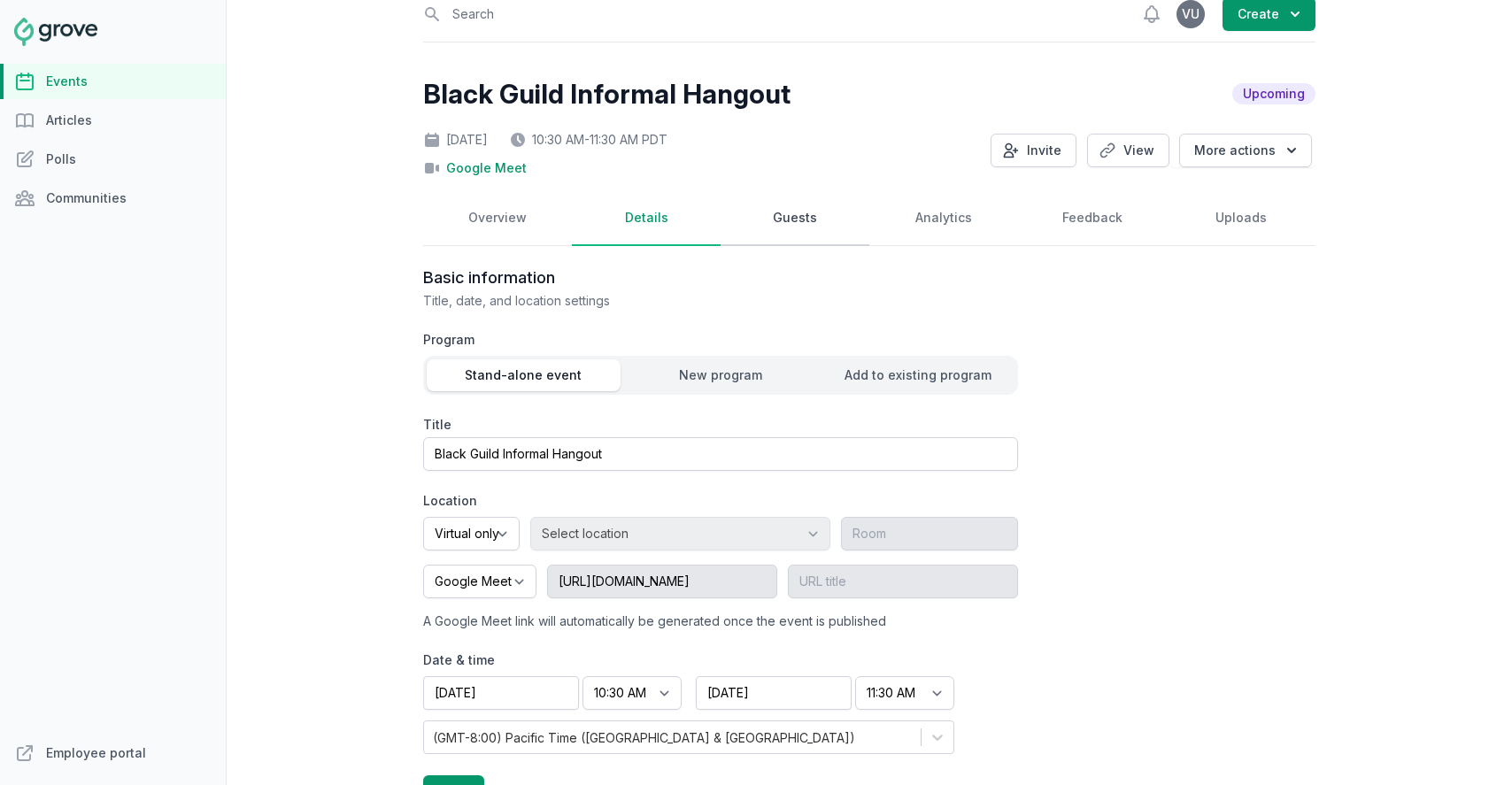
click at [781, 210] on link "Guests" at bounding box center [795, 219] width 149 height 55
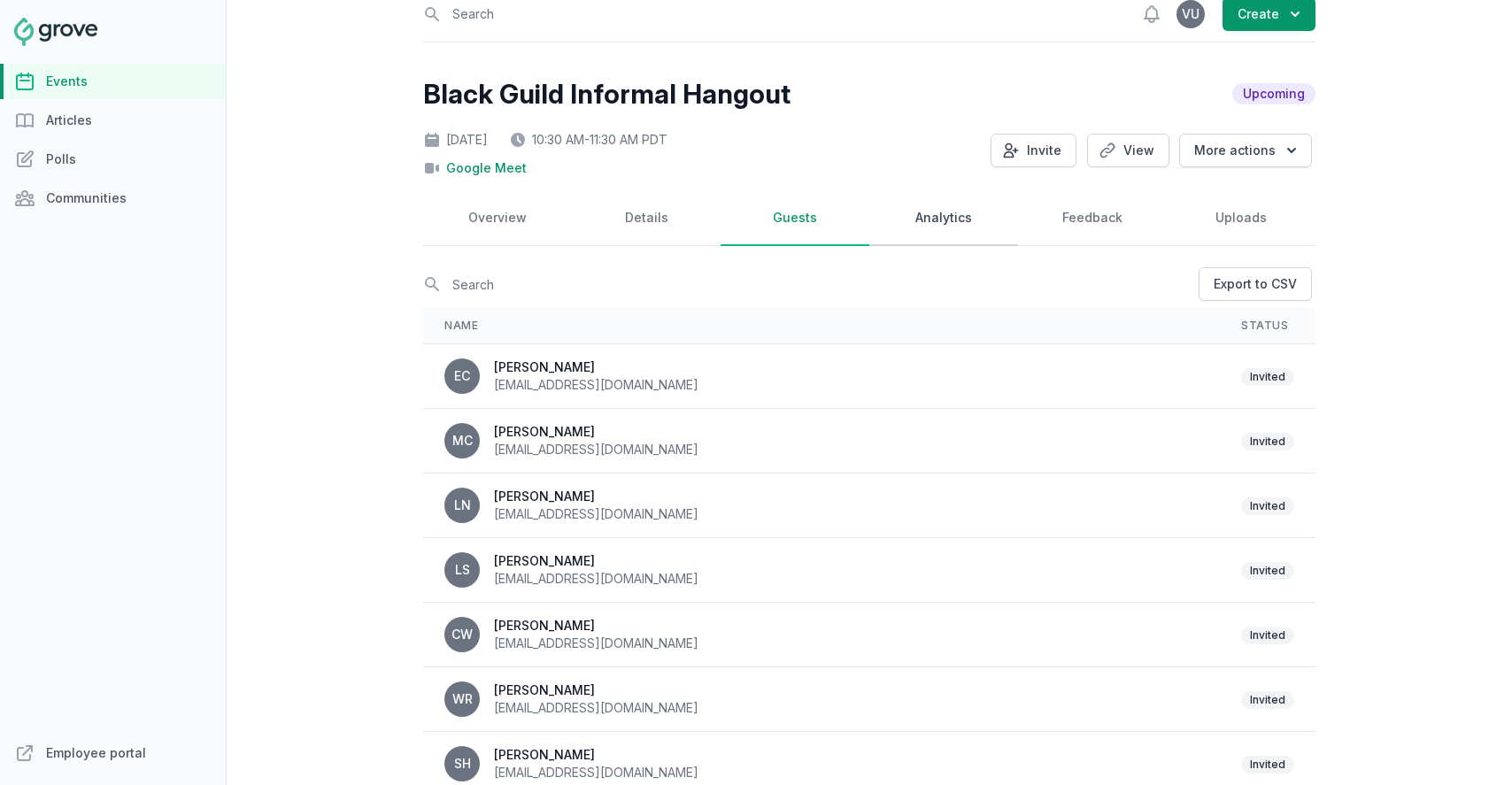
click at [925, 231] on link "Analytics" at bounding box center [944, 219] width 149 height 55
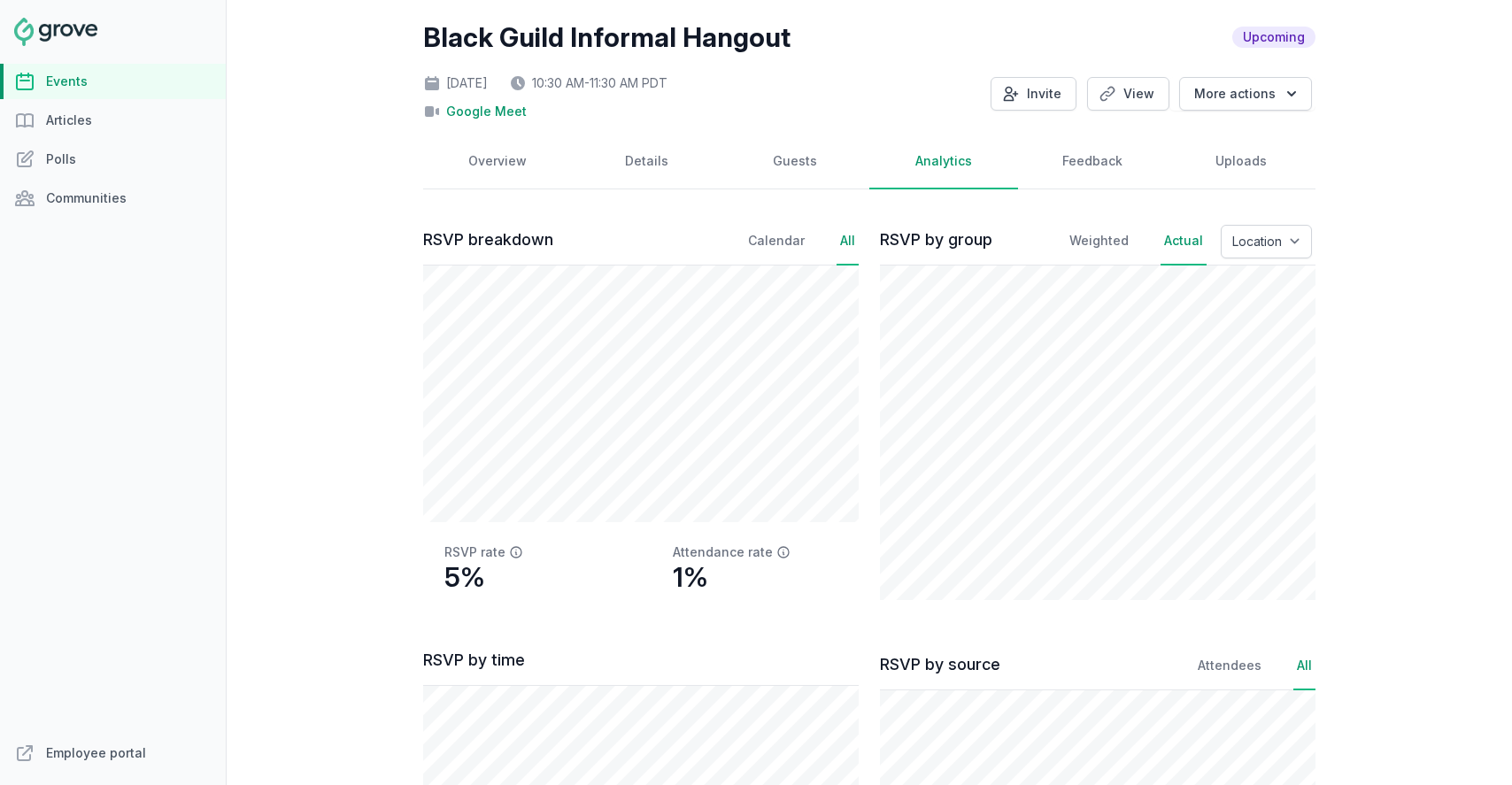
scroll to position [0, 0]
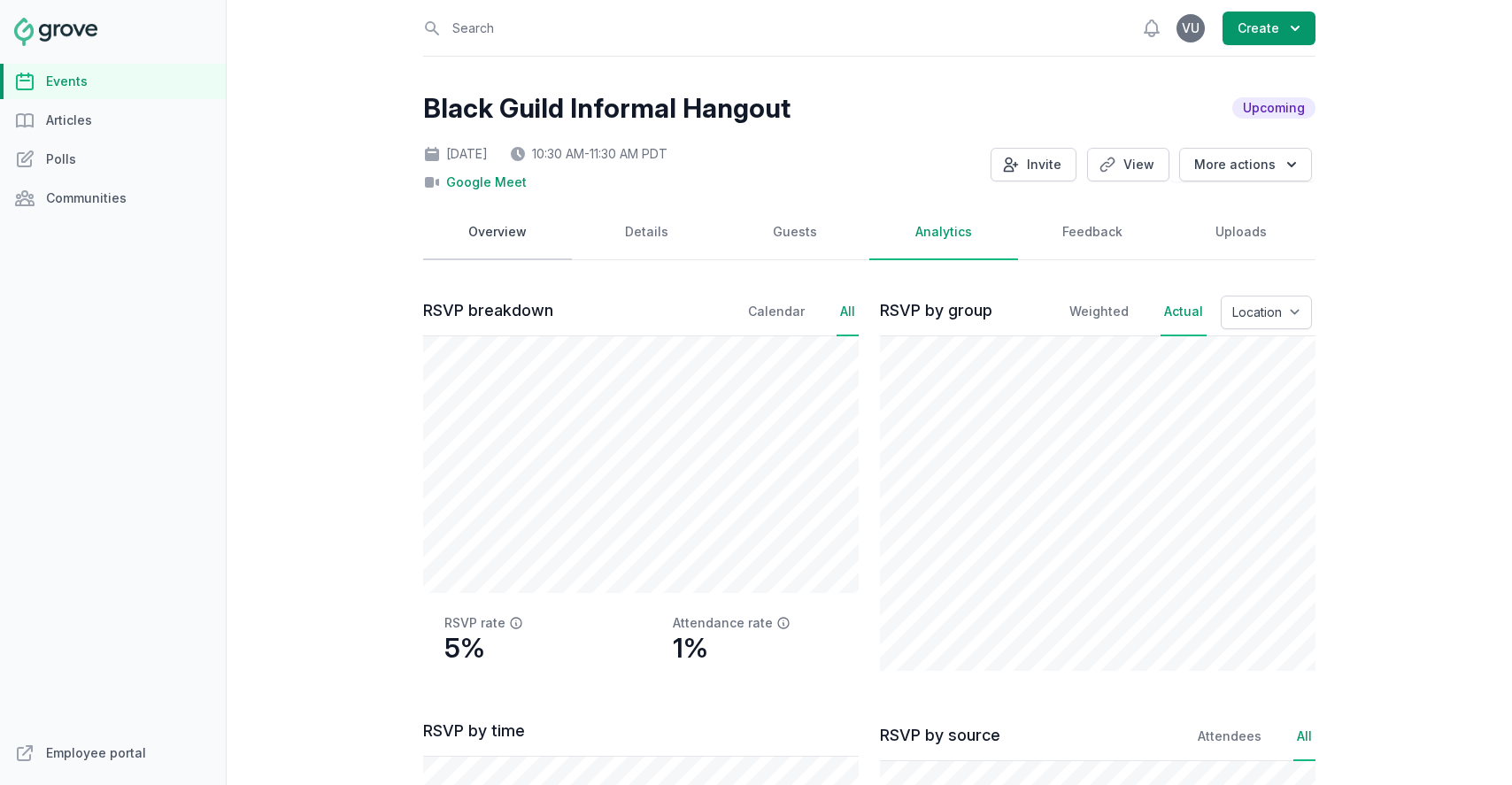
click at [510, 230] on link "Overview" at bounding box center [498, 233] width 149 height 55
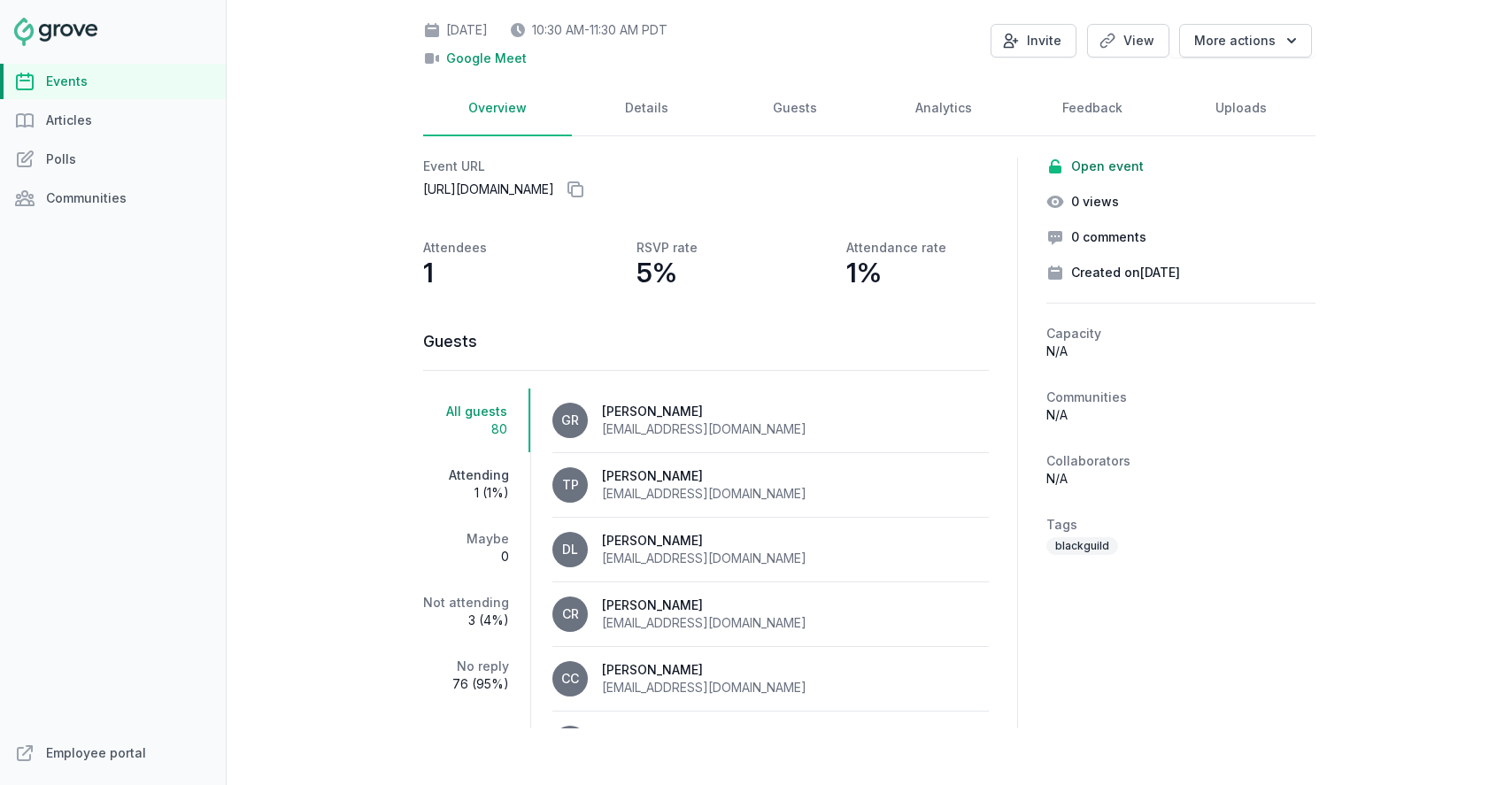
click at [447, 488] on span "1 (1%)" at bounding box center [466, 493] width 86 height 17
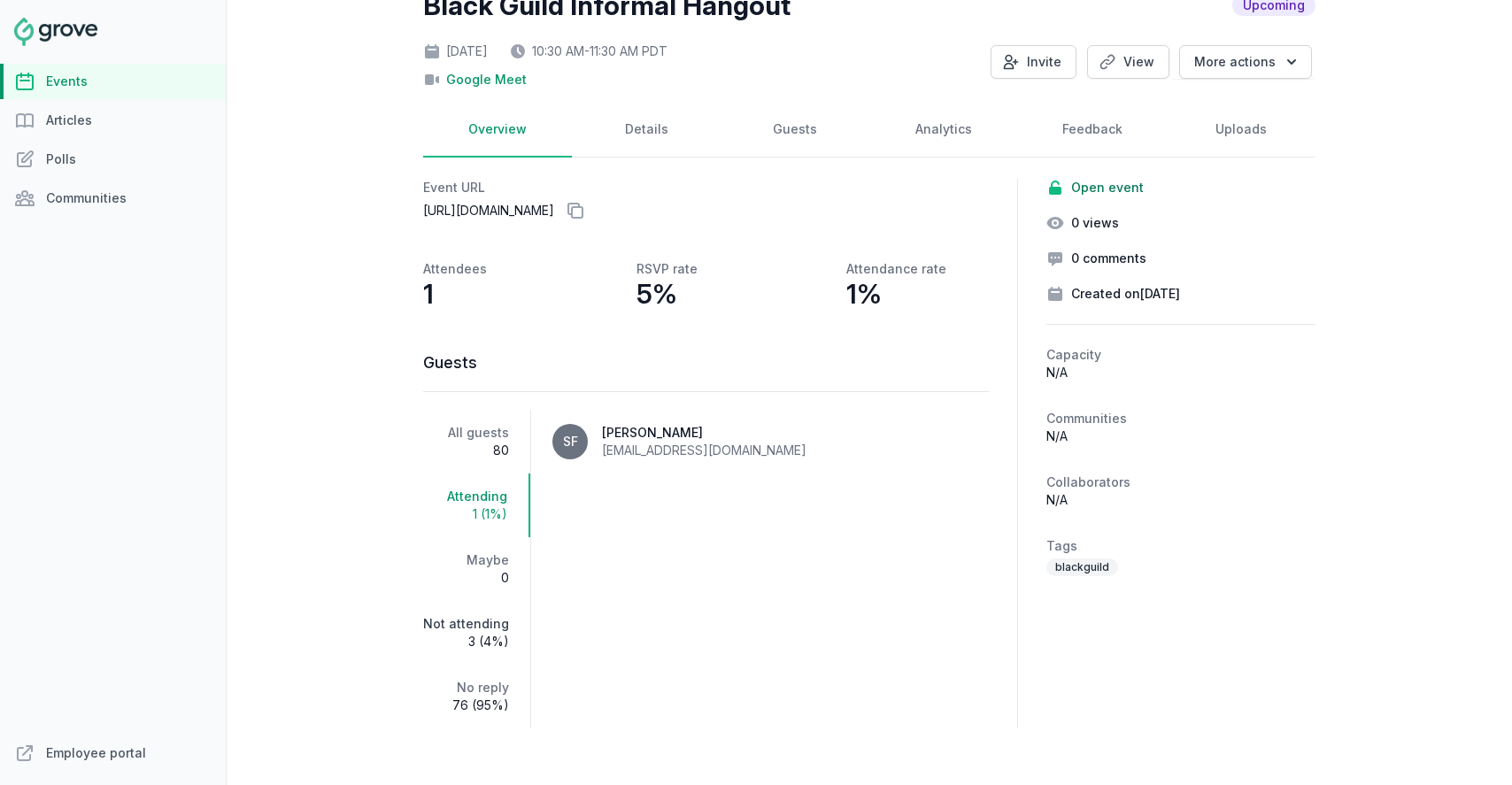
click at [489, 634] on span "3 (4%)" at bounding box center [466, 642] width 86 height 17
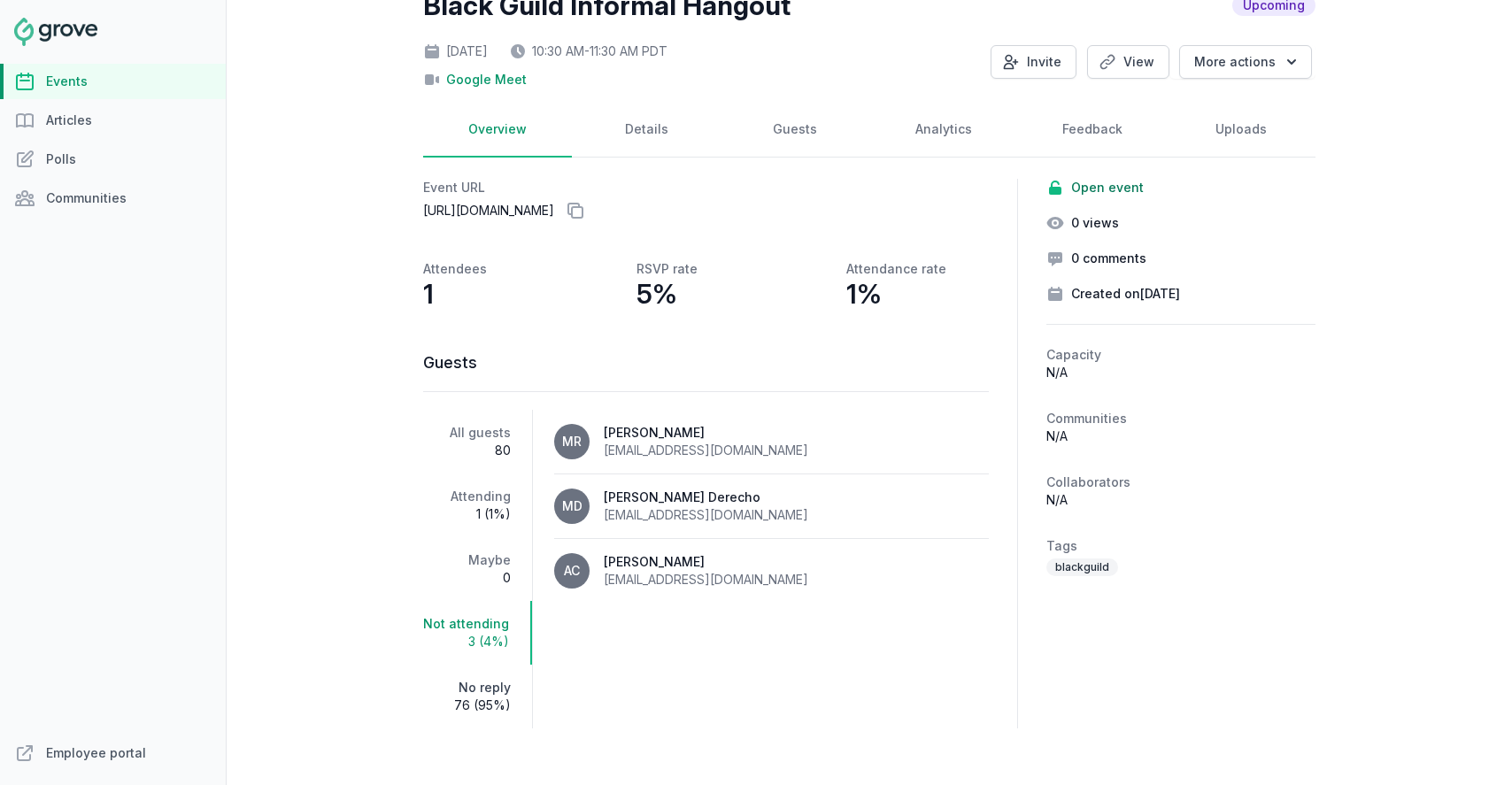
click at [479, 713] on span "76 (95%)" at bounding box center [466, 705] width 87 height 17
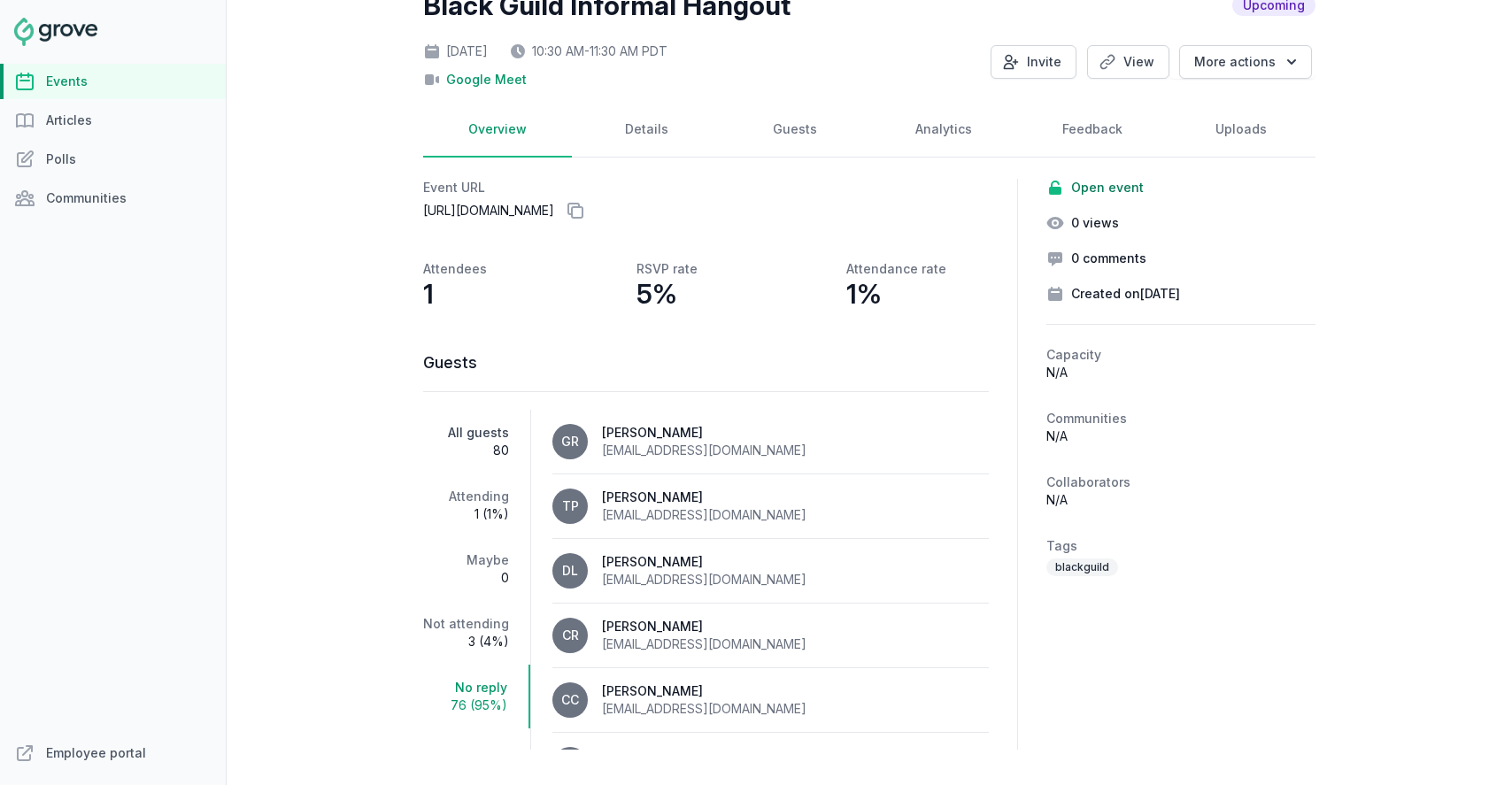
click at [489, 446] on span "80" at bounding box center [466, 450] width 86 height 17
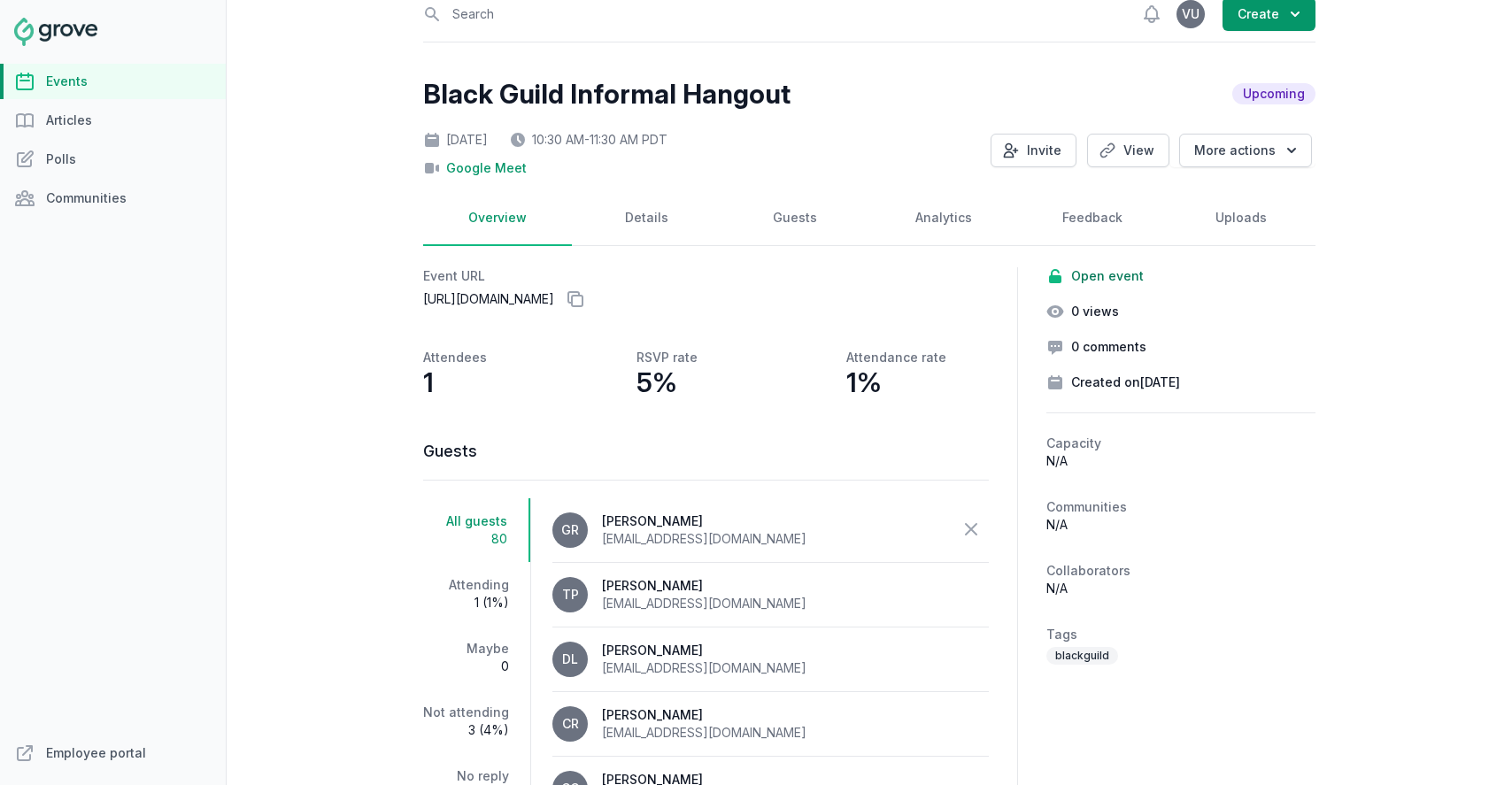
scroll to position [0, 0]
